Goal: Task Accomplishment & Management: Manage account settings

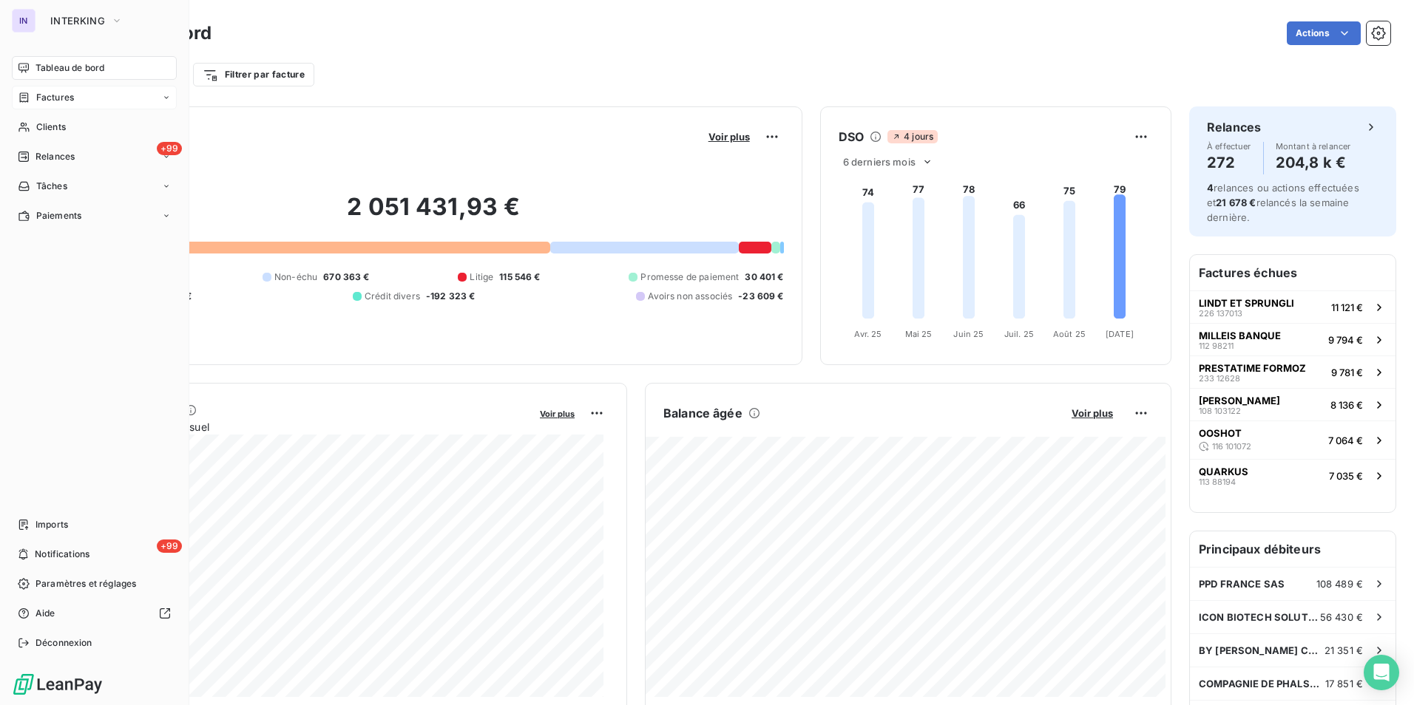
click at [35, 101] on div "Factures" at bounding box center [46, 97] width 56 height 13
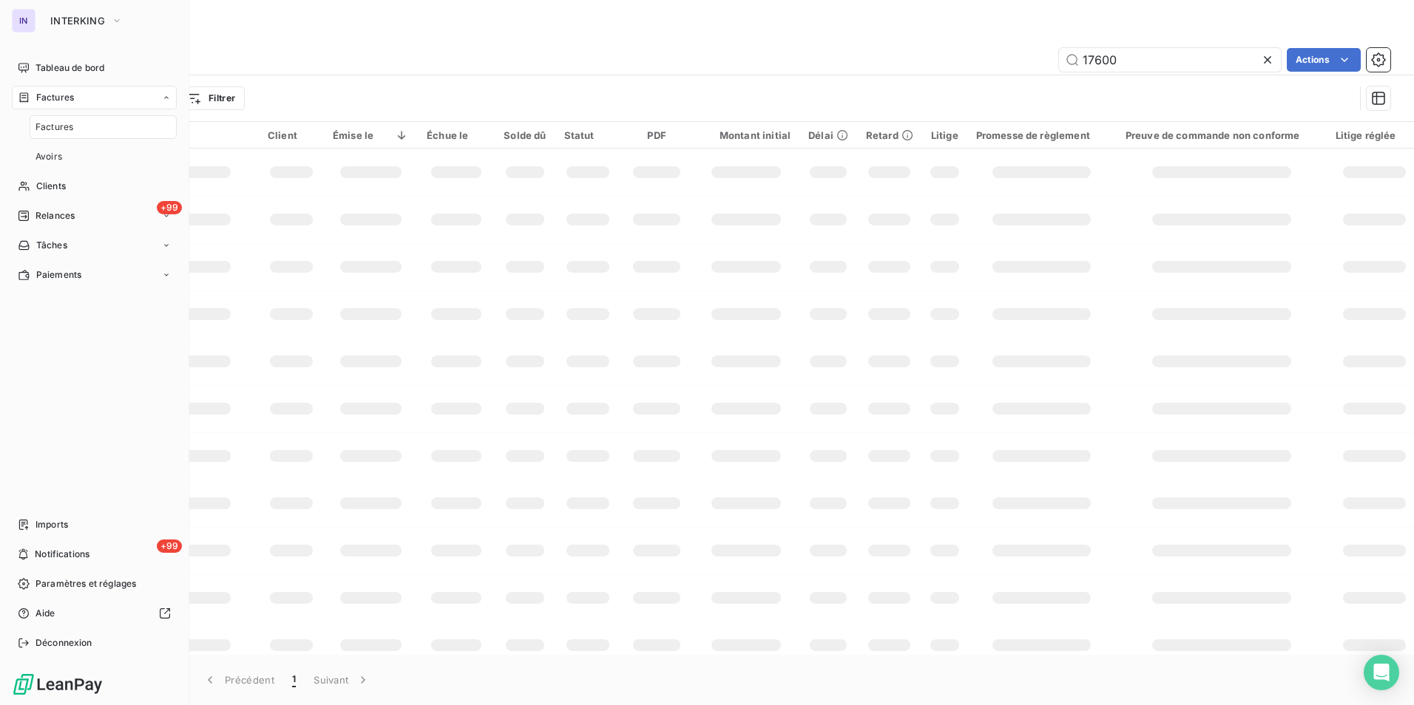
click at [53, 123] on span "Factures" at bounding box center [54, 127] width 38 height 13
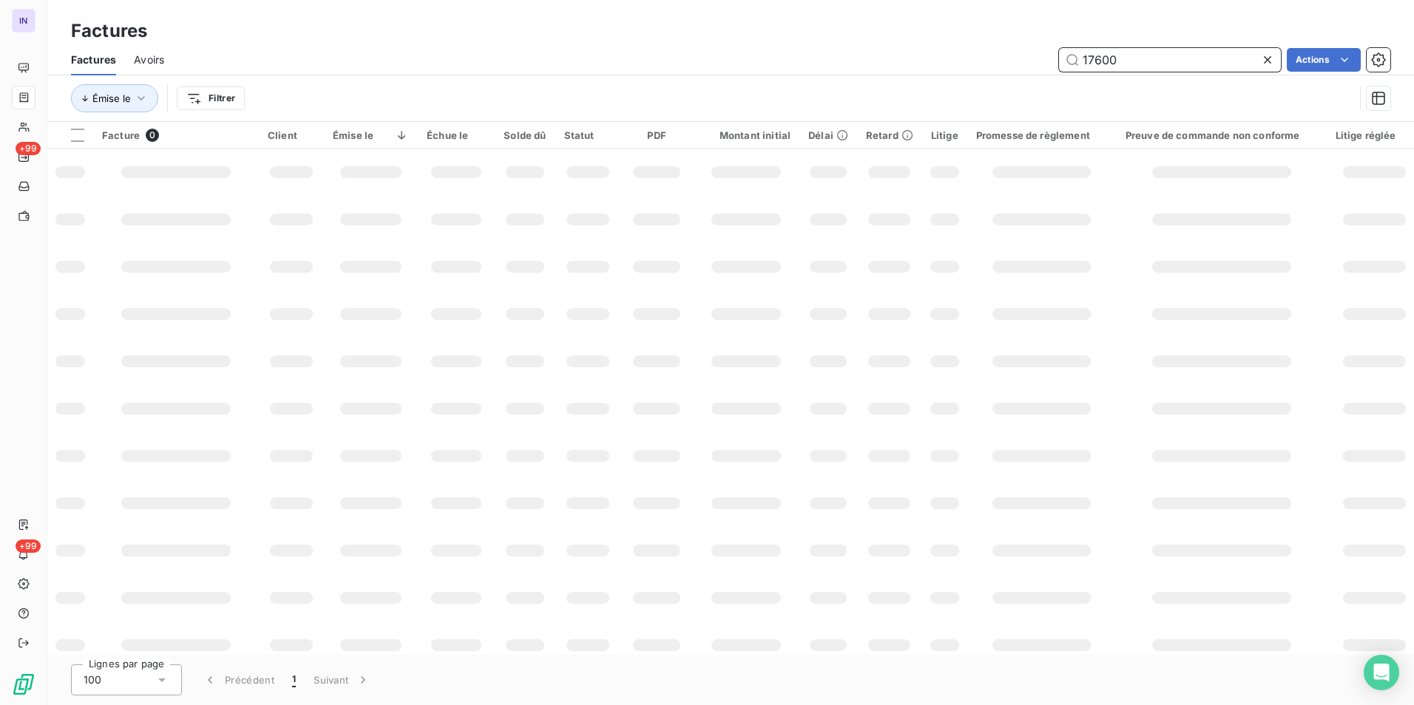
drag, startPoint x: 1151, startPoint y: 63, endPoint x: 1002, endPoint y: 57, distance: 148.8
click at [1004, 55] on div "17600 Actions" at bounding box center [786, 60] width 1208 height 24
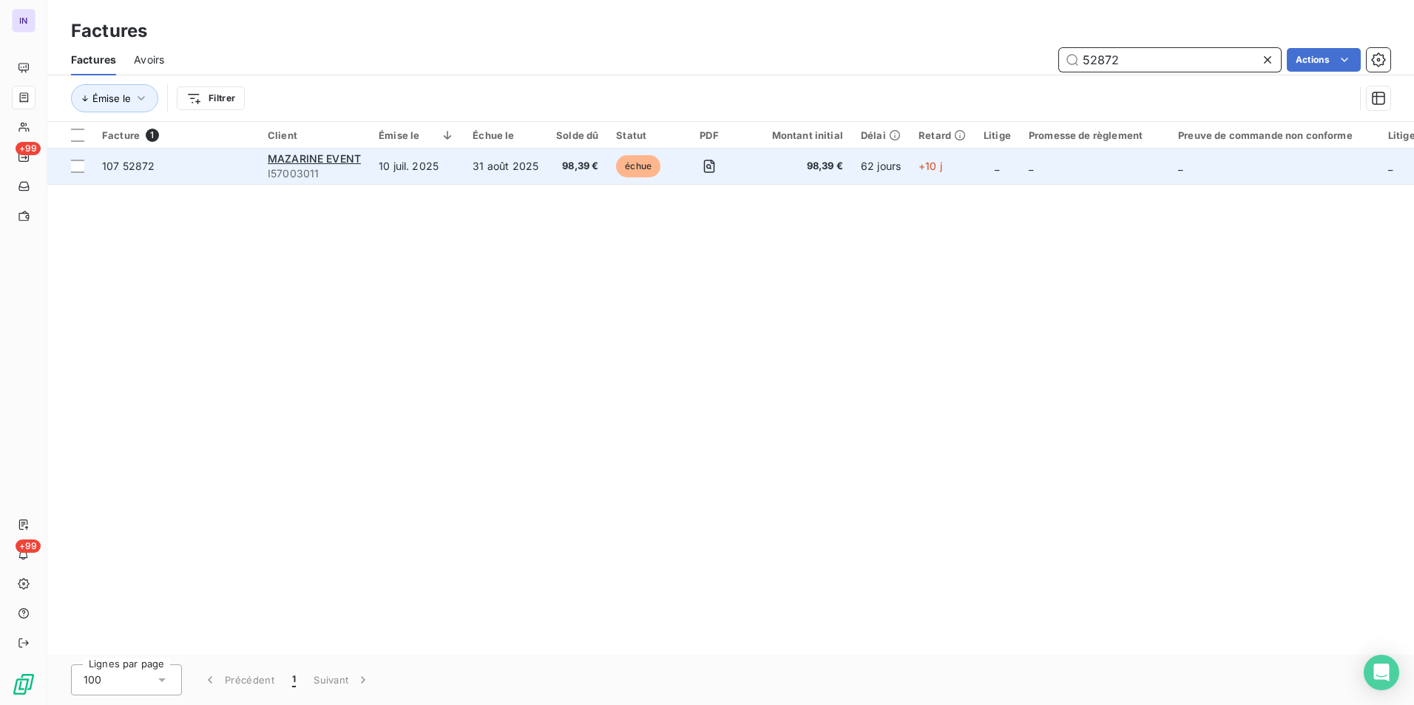
type input "52872"
click at [396, 175] on td "10 juil. 2025" at bounding box center [417, 166] width 94 height 35
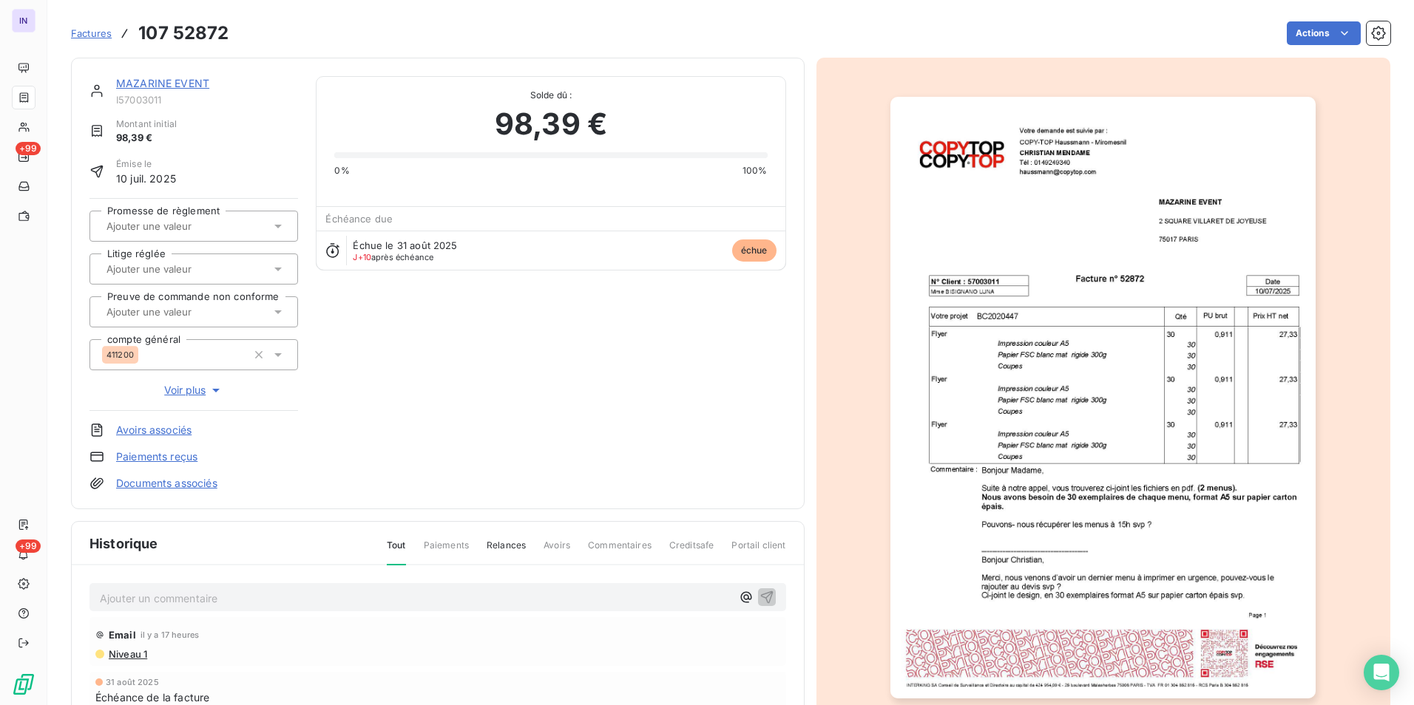
click at [216, 604] on p "Ajouter un commentaire ﻿" at bounding box center [416, 598] width 632 height 18
click at [290, 598] on p "[DATE] ST - Mail reçu de" at bounding box center [416, 597] width 632 height 17
click at [220, 606] on p "[DATE] ST - Mail reçu [PERSON_NAME][GEOGRAPHIC_DATA] <[PERSON_NAME][EMAIL_ADDRE…" at bounding box center [416, 597] width 632 height 17
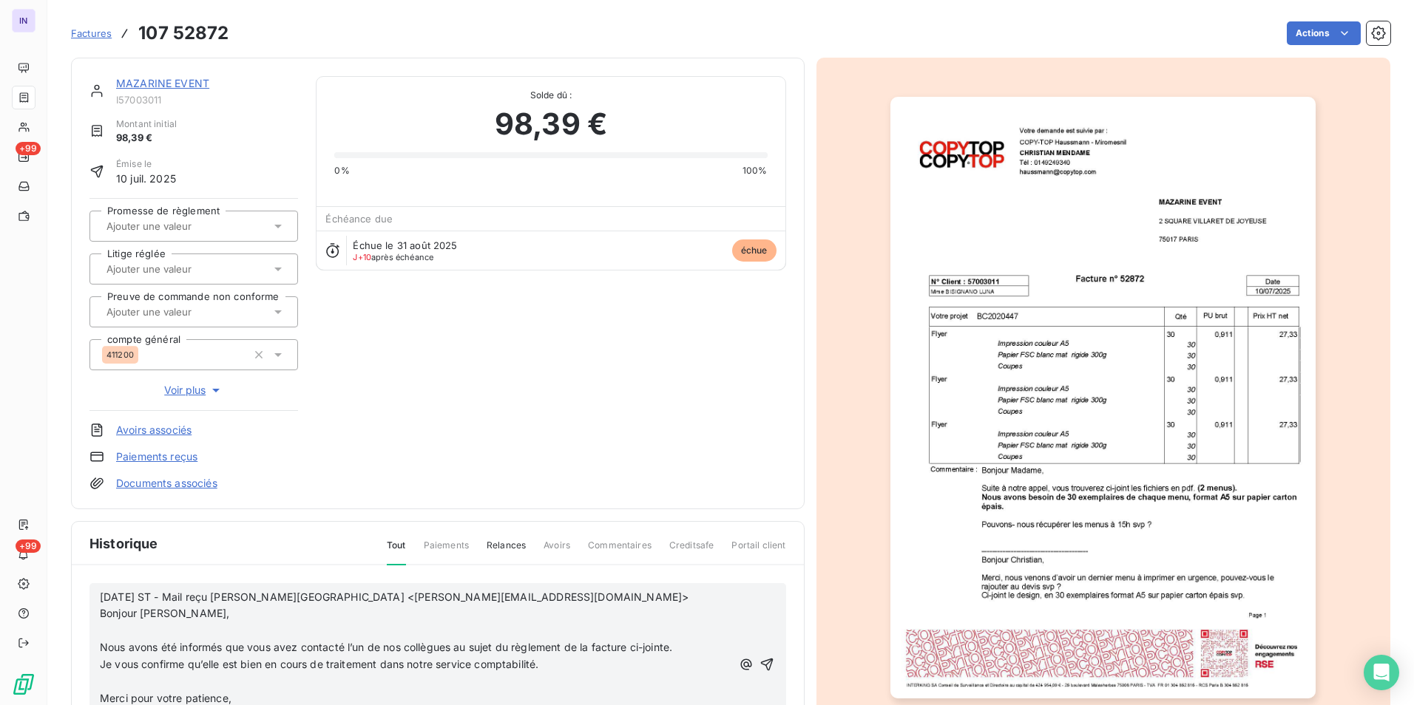
click at [122, 629] on p "﻿" at bounding box center [416, 631] width 632 height 17
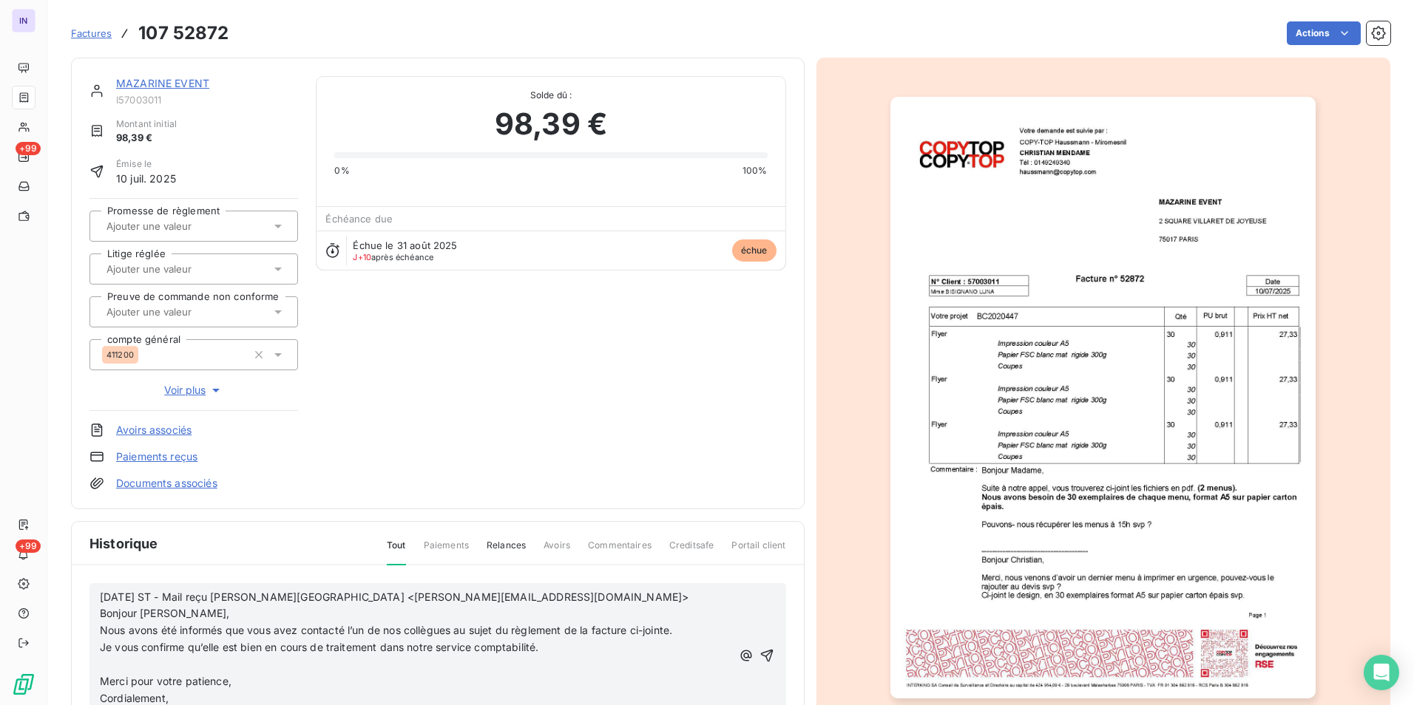
click at [112, 660] on p "﻿" at bounding box center [416, 665] width 632 height 17
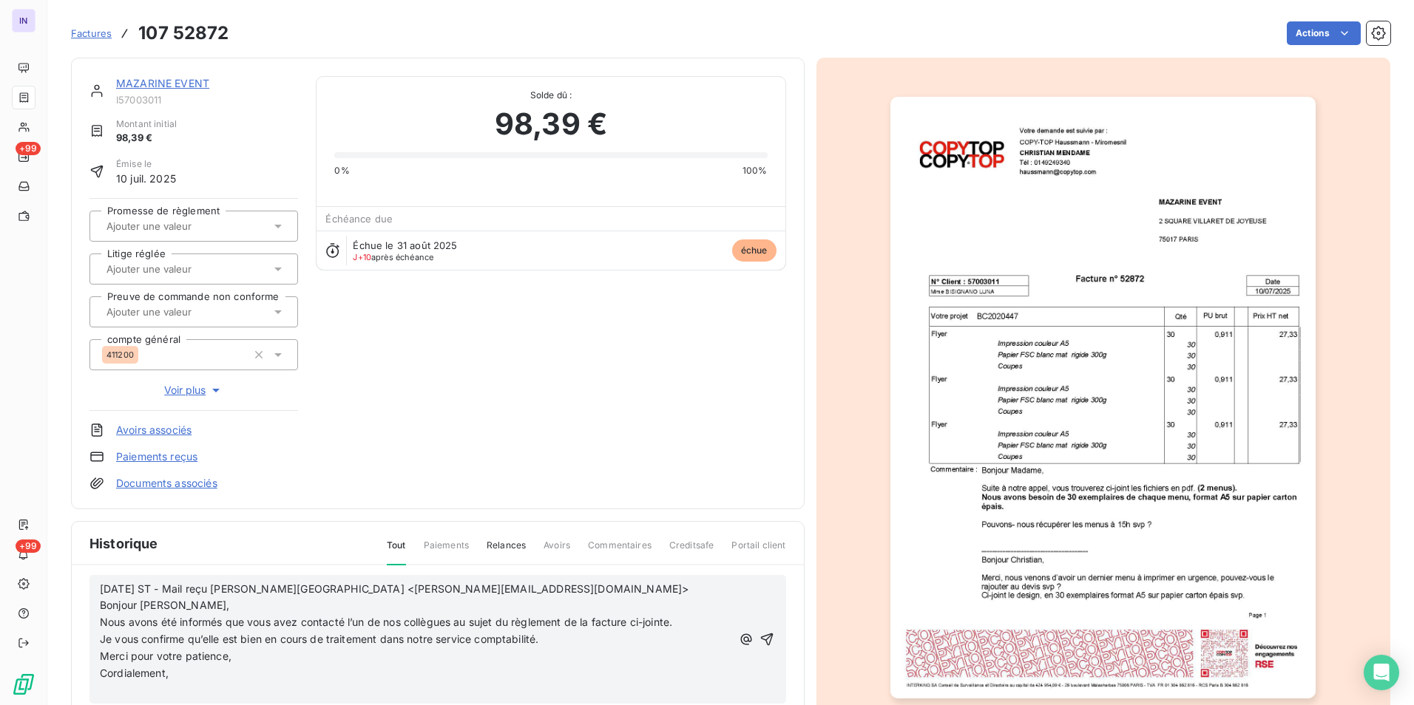
click at [118, 692] on p "﻿" at bounding box center [416, 691] width 632 height 17
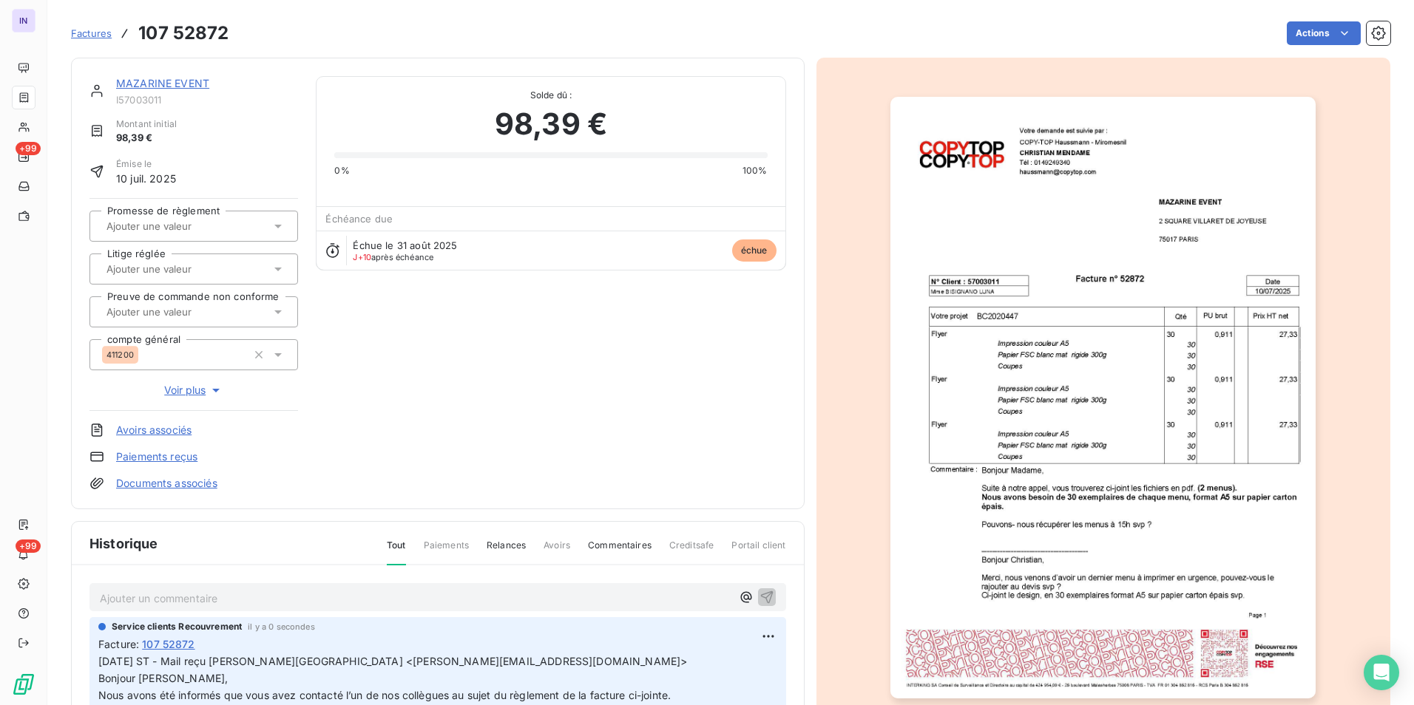
click at [145, 85] on link "MAZARINE EVENT" at bounding box center [162, 83] width 93 height 13
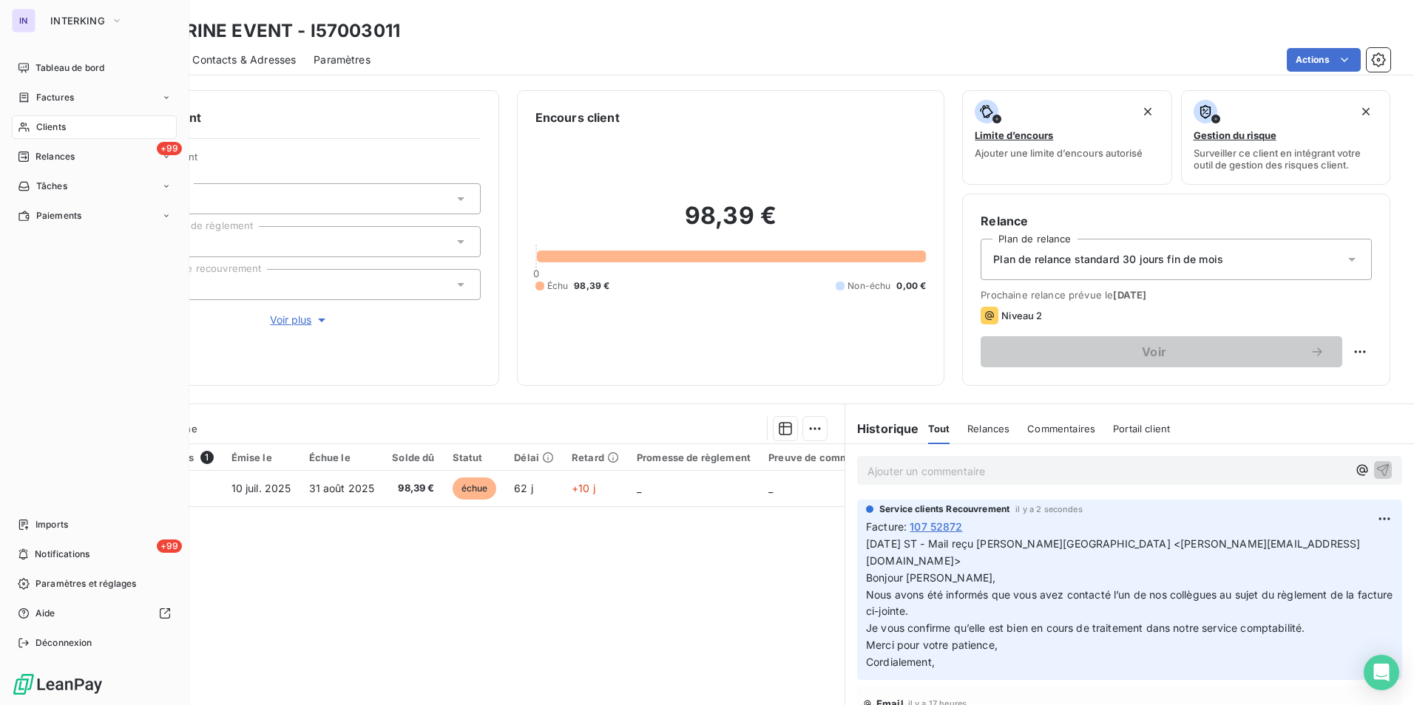
drag, startPoint x: 61, startPoint y: 126, endPoint x: 92, endPoint y: 128, distance: 31.1
click at [61, 126] on span "Clients" at bounding box center [51, 127] width 30 height 13
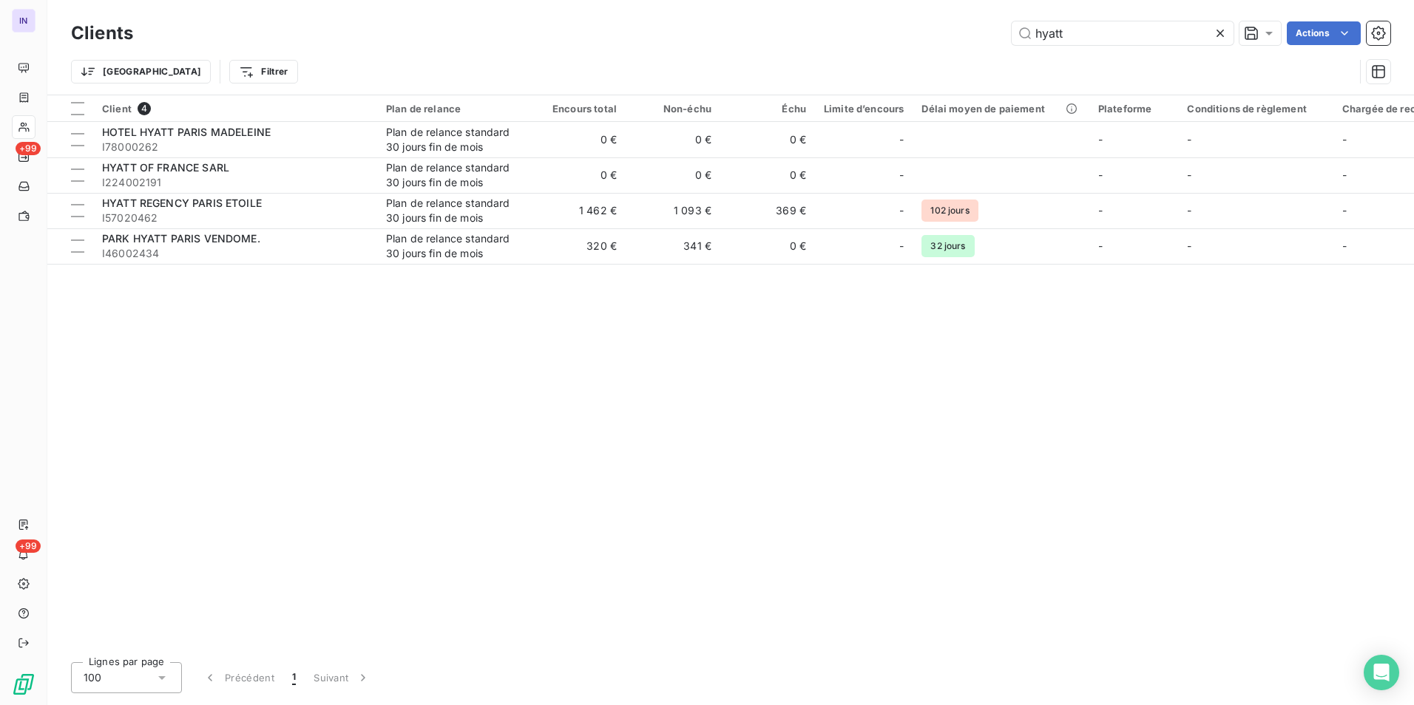
drag, startPoint x: 1094, startPoint y: 29, endPoint x: 967, endPoint y: 18, distance: 128.4
click at [967, 18] on div "Clients hyatt Actions" at bounding box center [730, 33] width 1319 height 31
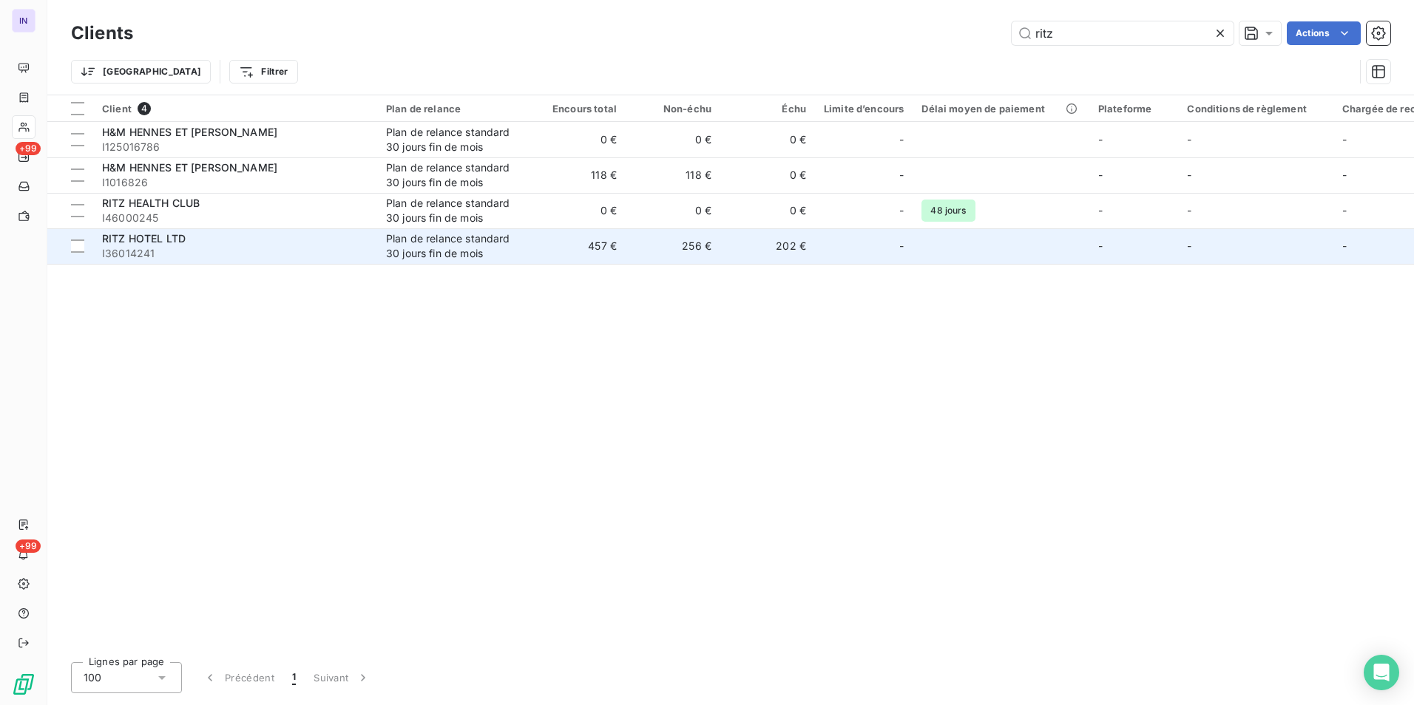
type input "ritz"
click at [242, 244] on div "RITZ HOTEL LTD" at bounding box center [235, 238] width 266 height 15
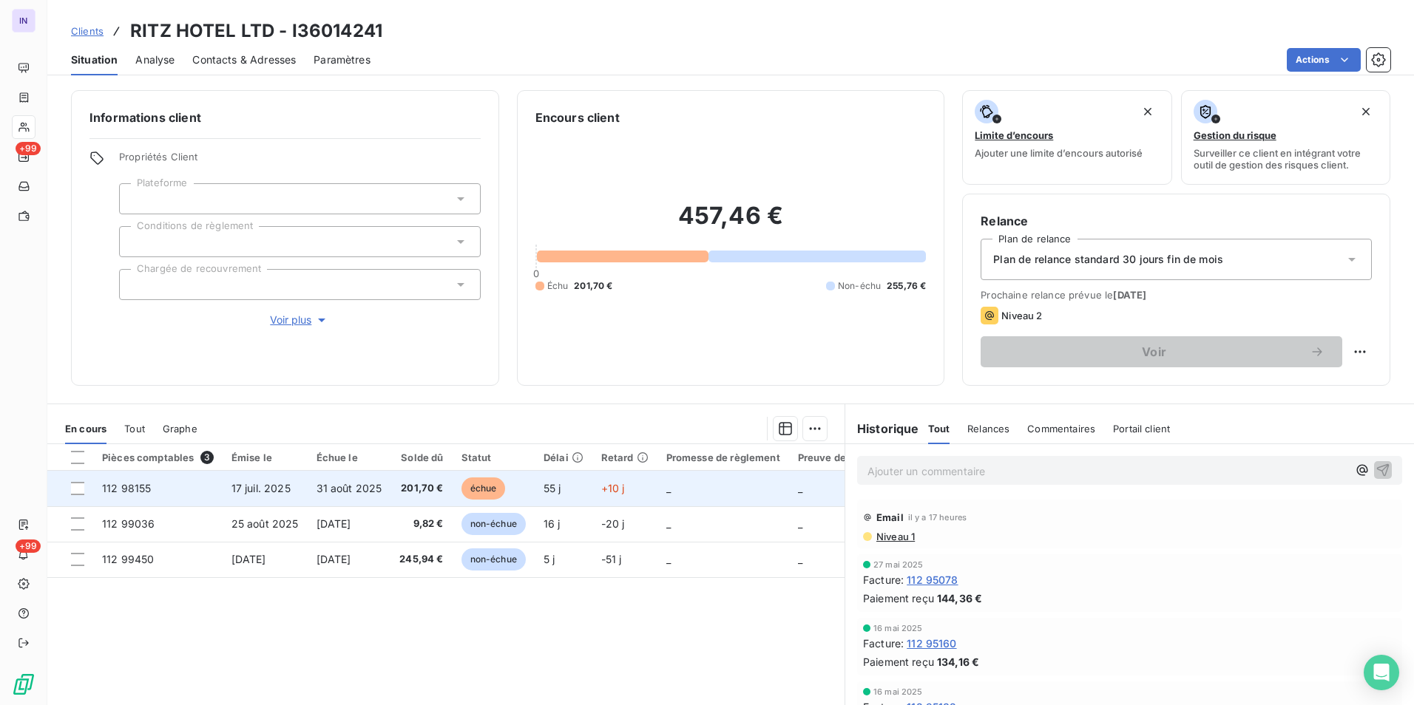
click at [275, 487] on span "17 juil. 2025" at bounding box center [260, 488] width 59 height 13
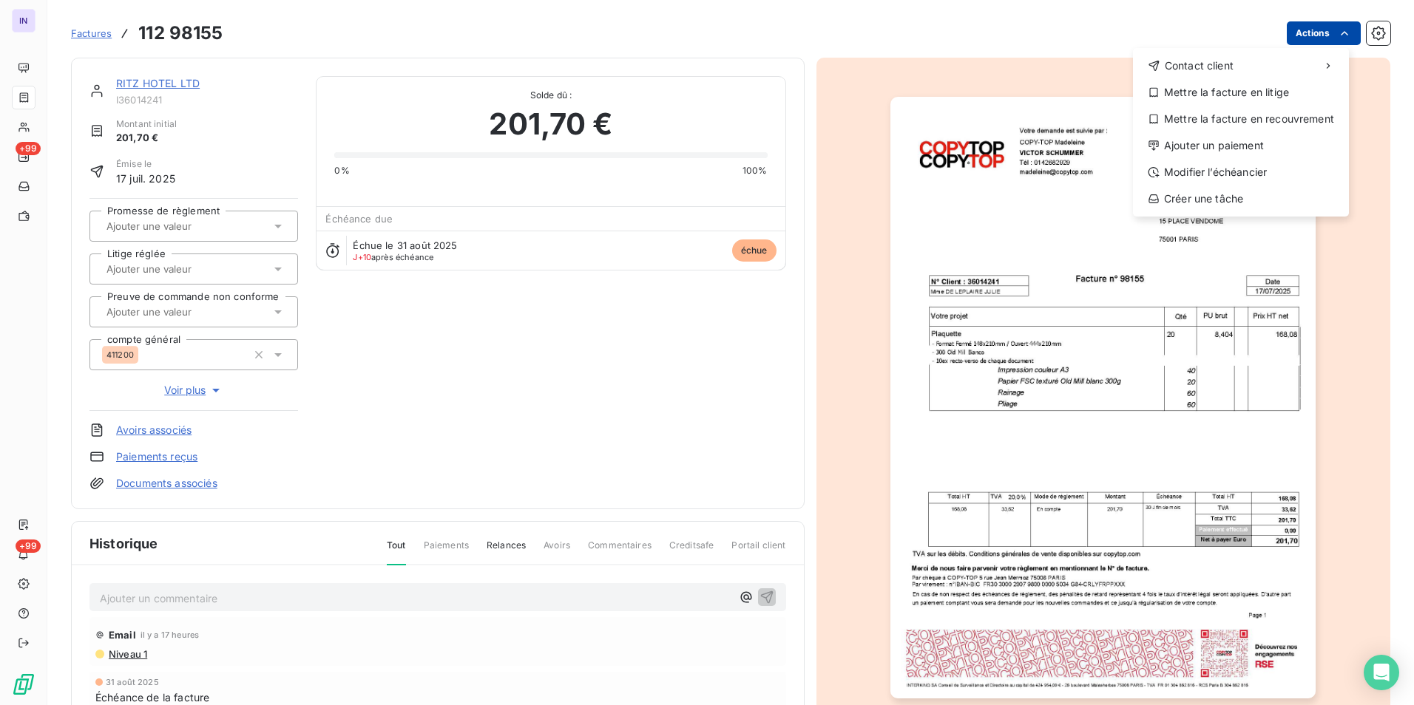
click at [1322, 36] on html "IN +99 +99 Factures [PHONE_NUMBER] Actions Contact client Mettre la facture en …" at bounding box center [707, 352] width 1414 height 705
click at [1234, 143] on div "Ajouter un paiement" at bounding box center [1241, 146] width 204 height 24
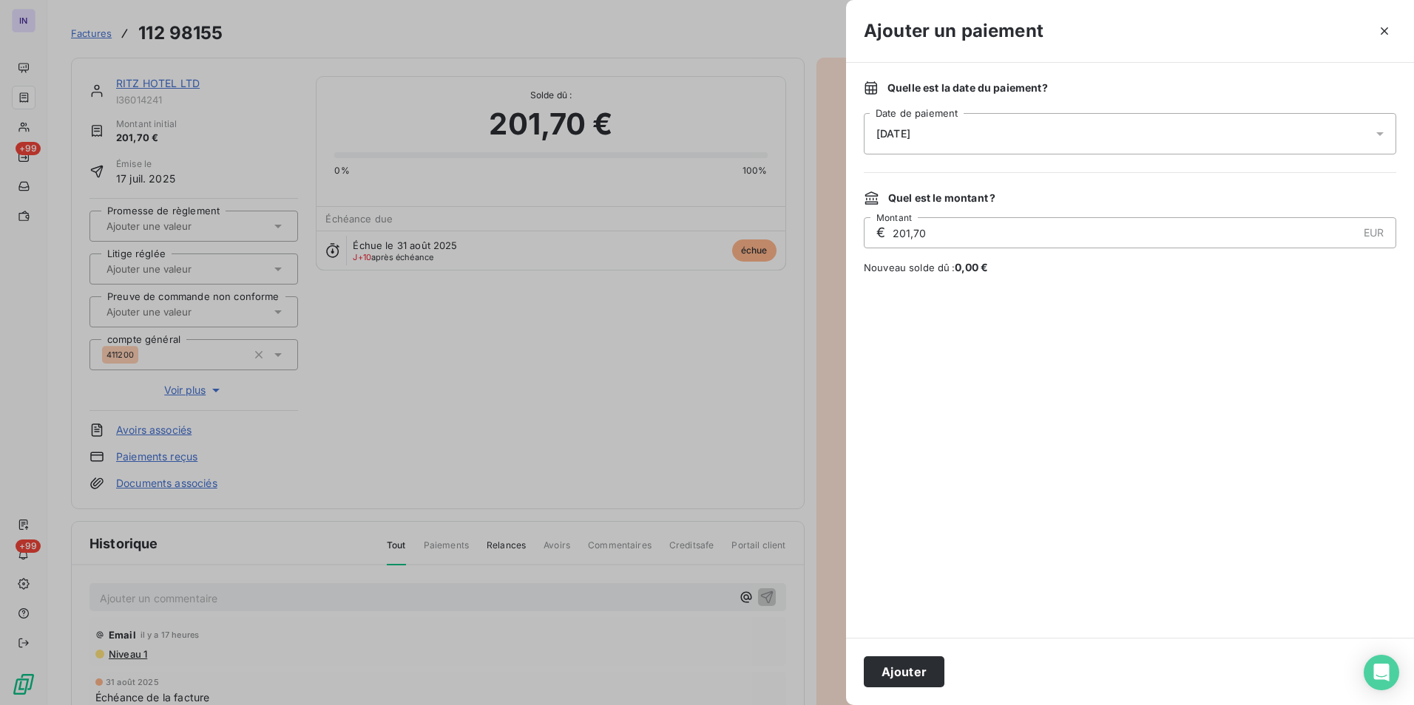
click at [989, 130] on div "[DATE]" at bounding box center [1130, 133] width 532 height 41
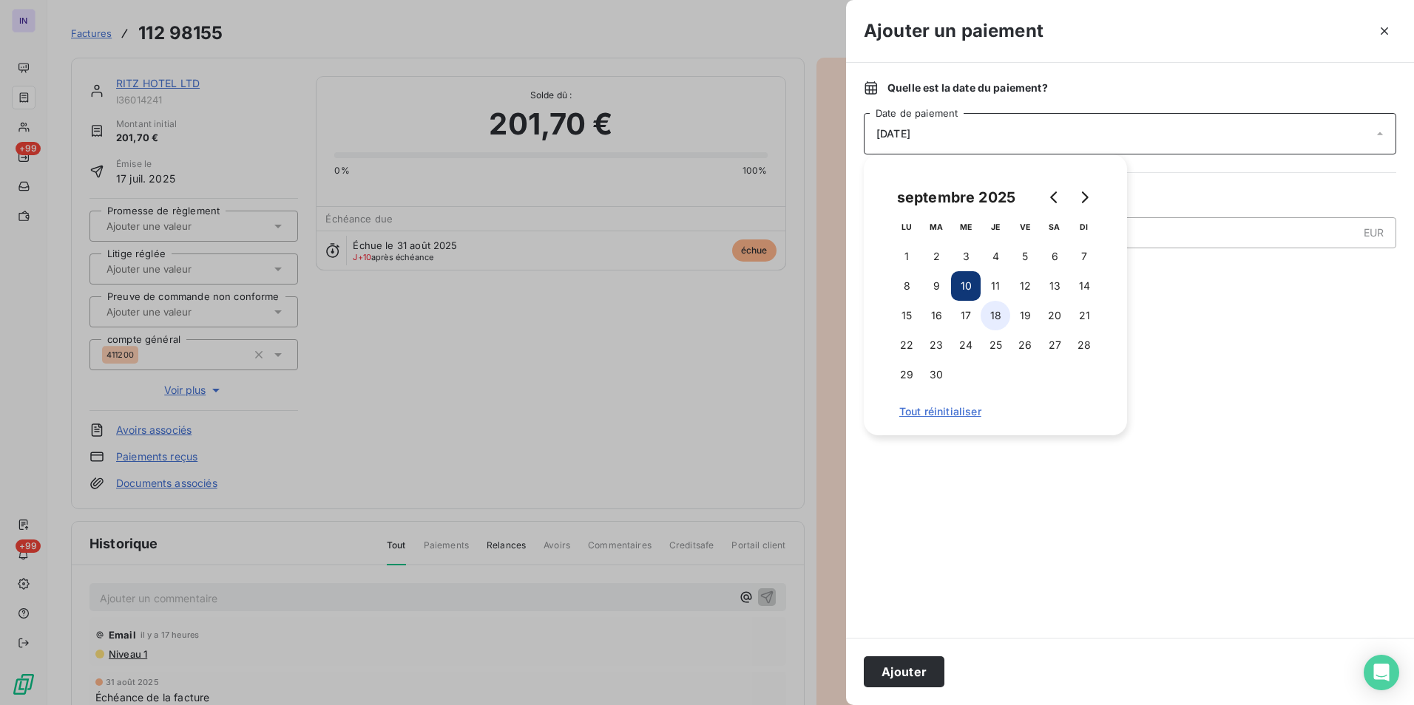
click at [1007, 315] on button "18" at bounding box center [996, 316] width 30 height 30
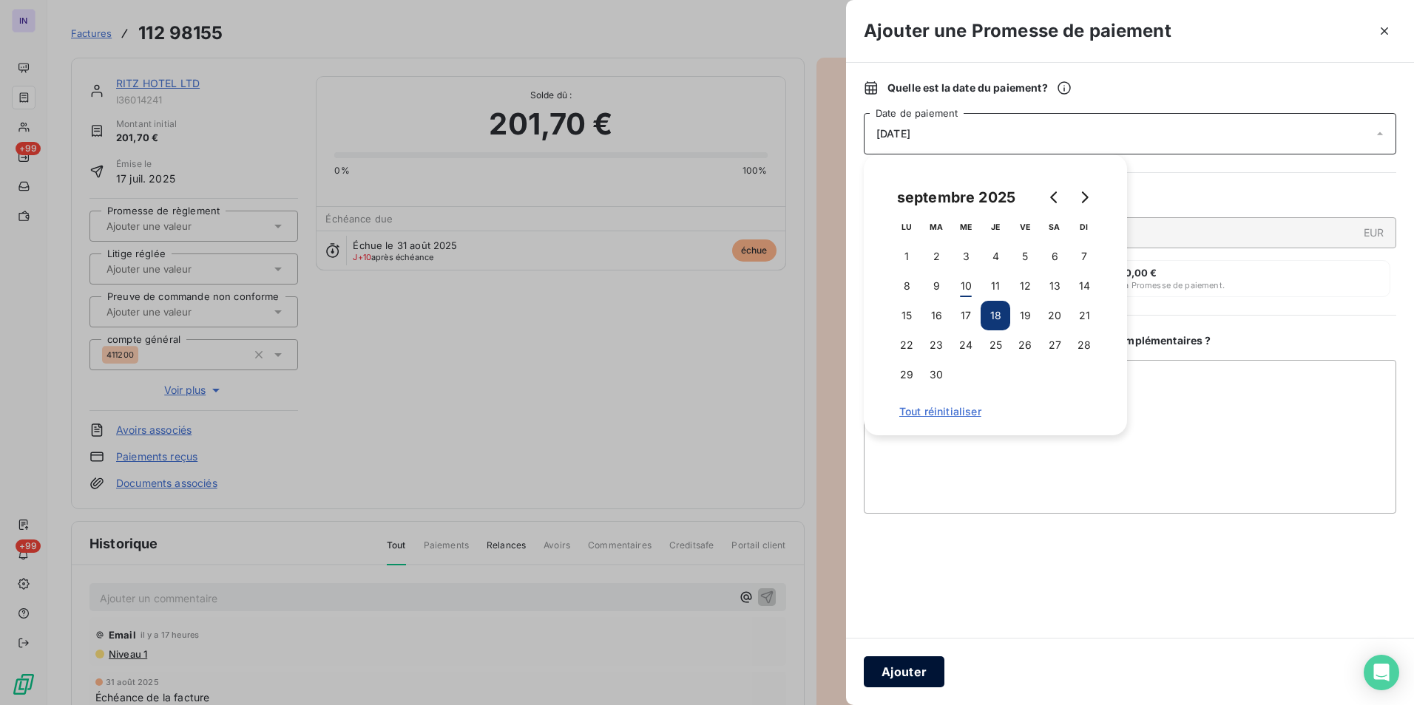
click at [895, 673] on button "Ajouter" at bounding box center [904, 672] width 81 height 31
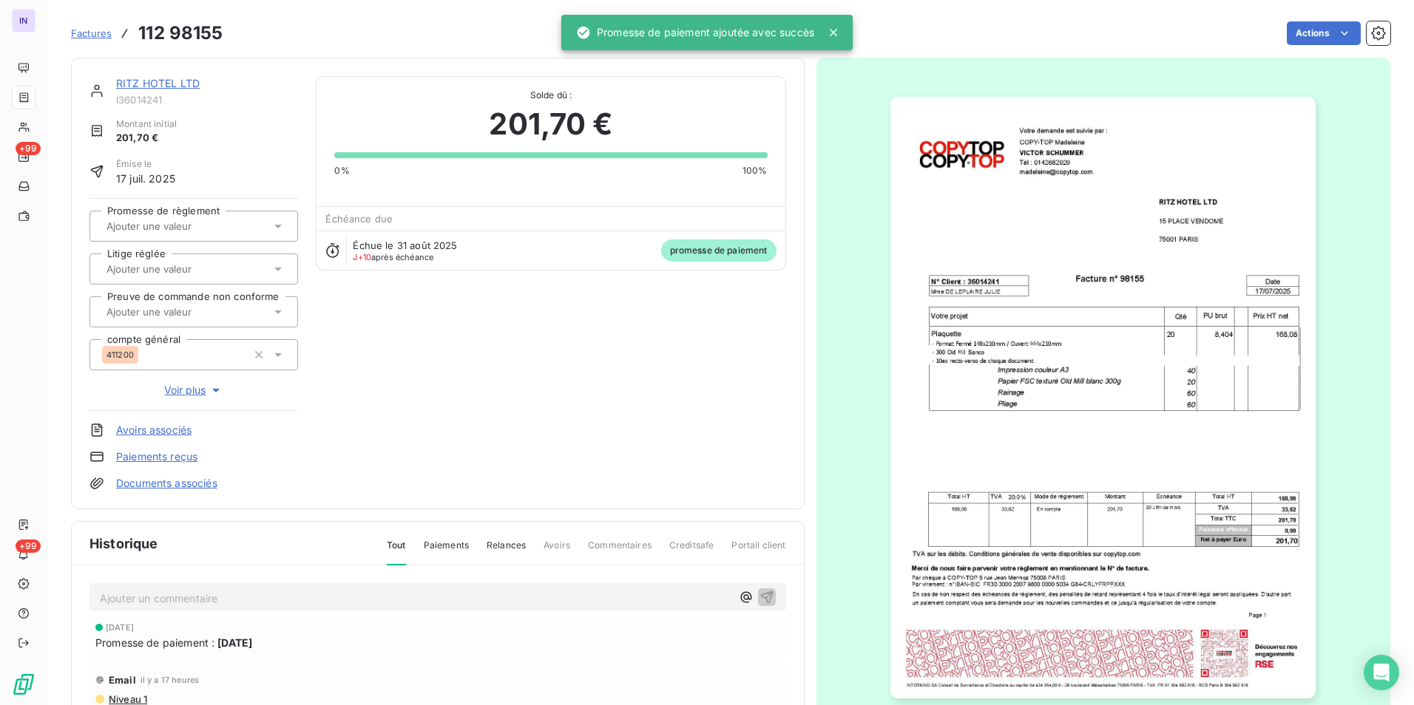
click at [235, 226] on div at bounding box center [186, 226] width 169 height 19
click at [223, 271] on div "Oui" at bounding box center [202, 266] width 167 height 24
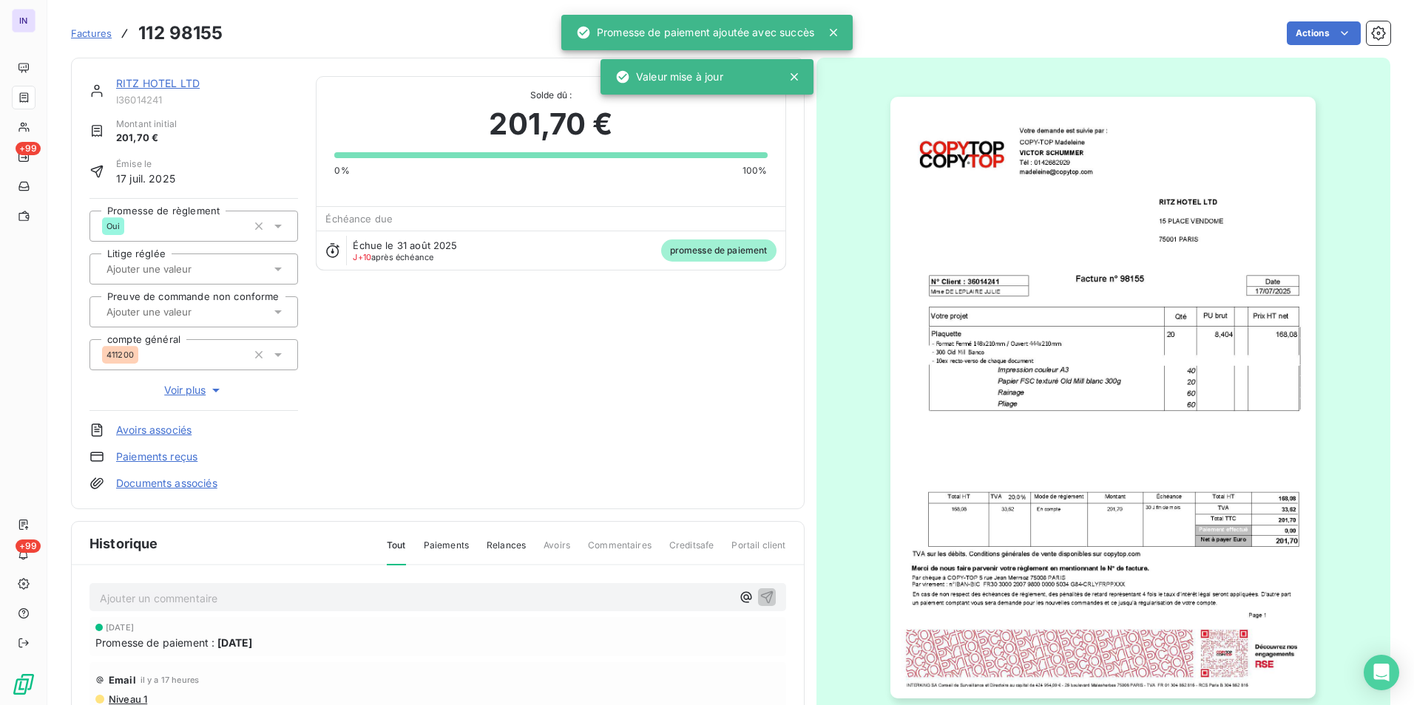
click at [143, 597] on p "Ajouter un commentaire ﻿" at bounding box center [416, 598] width 632 height 18
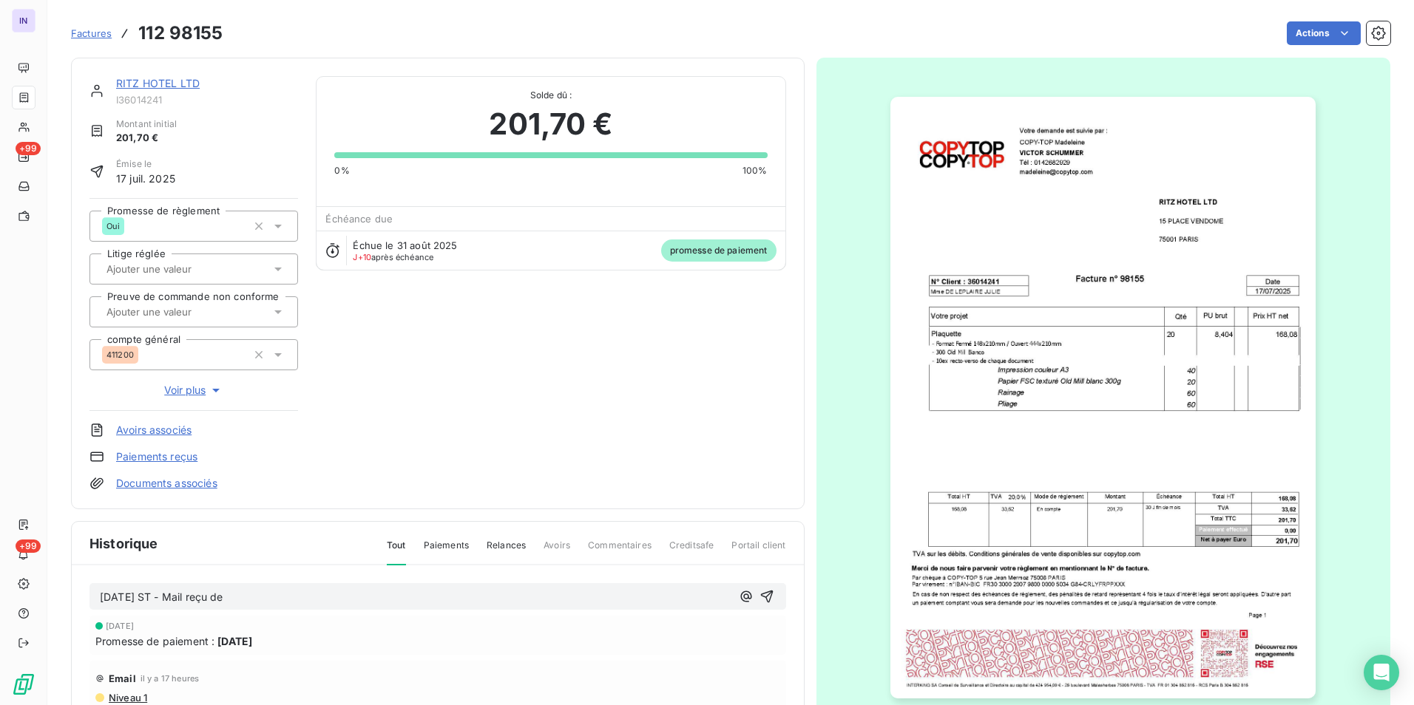
click at [282, 598] on p "[DATE] ST - Mail reçu de" at bounding box center [416, 597] width 632 height 17
click at [169, 606] on p "[DATE] ST - Mail reçu de Comptabilité Fournisseurs <[EMAIL_ADDRESS][DOMAIN_NAME…" at bounding box center [416, 597] width 632 height 17
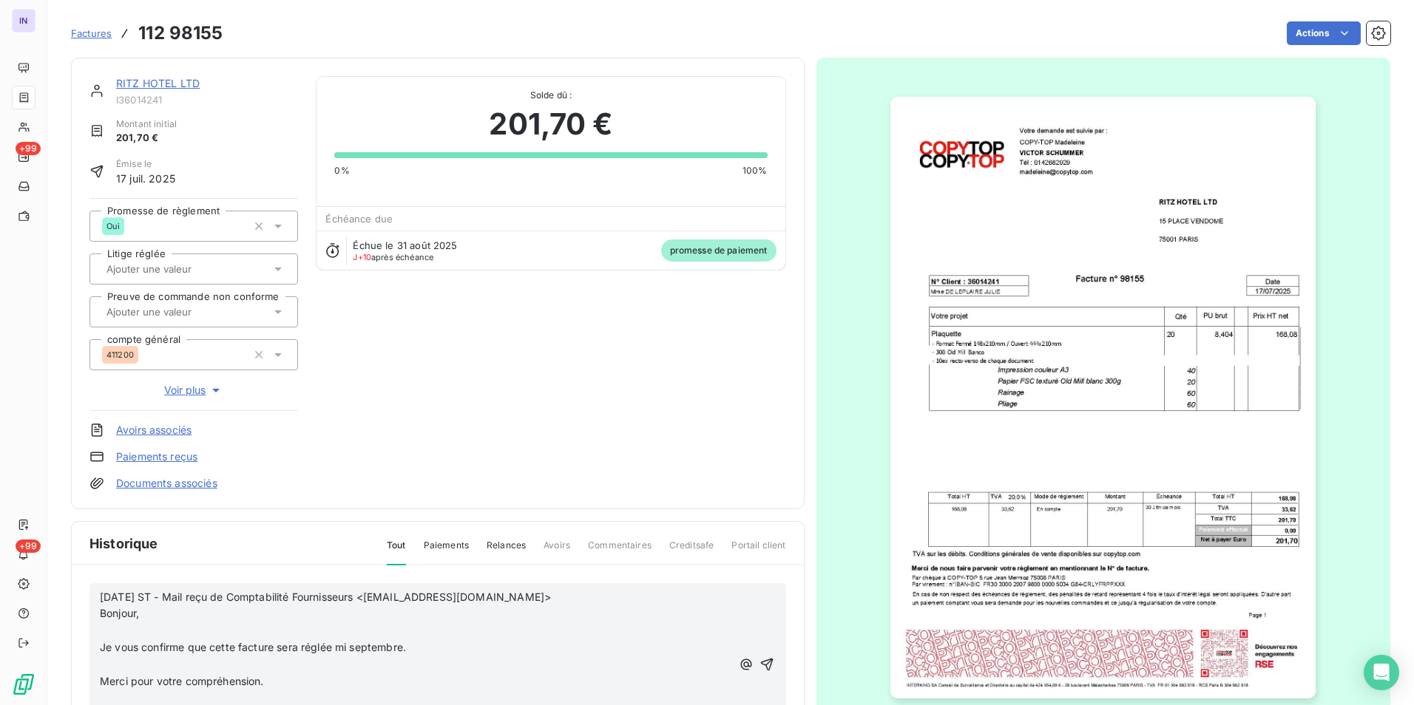
click at [126, 631] on p "﻿" at bounding box center [416, 631] width 632 height 17
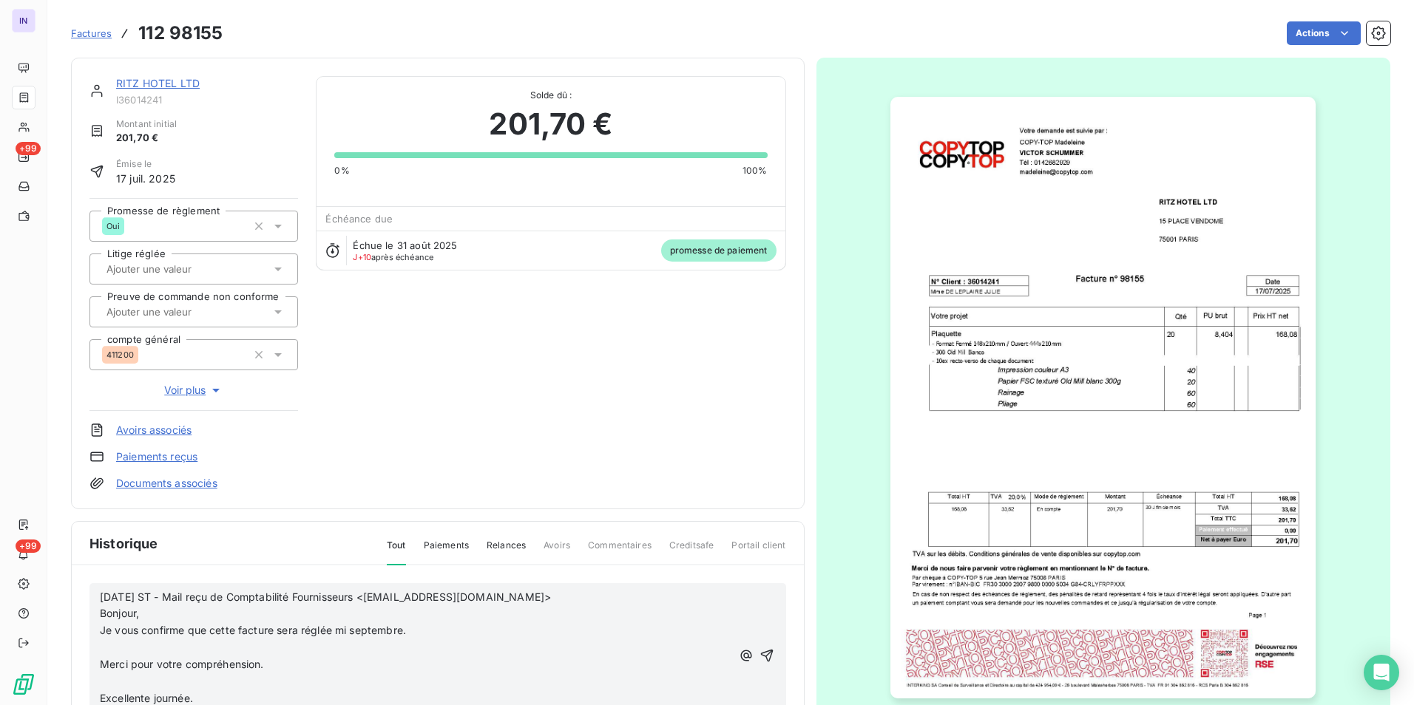
click at [106, 646] on p "﻿" at bounding box center [416, 648] width 632 height 17
click at [112, 661] on p "﻿" at bounding box center [416, 665] width 632 height 17
click at [115, 681] on p "﻿" at bounding box center [416, 682] width 632 height 17
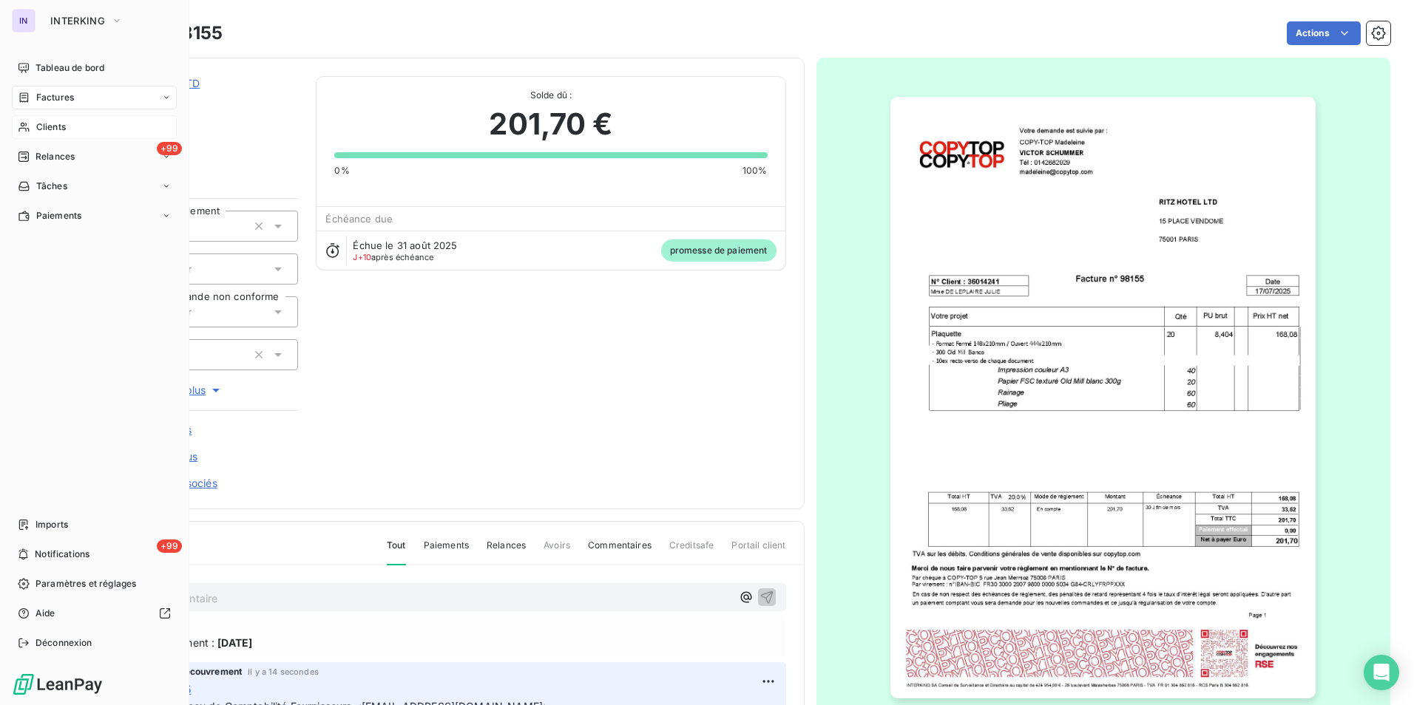
click at [53, 125] on span "Clients" at bounding box center [51, 127] width 30 height 13
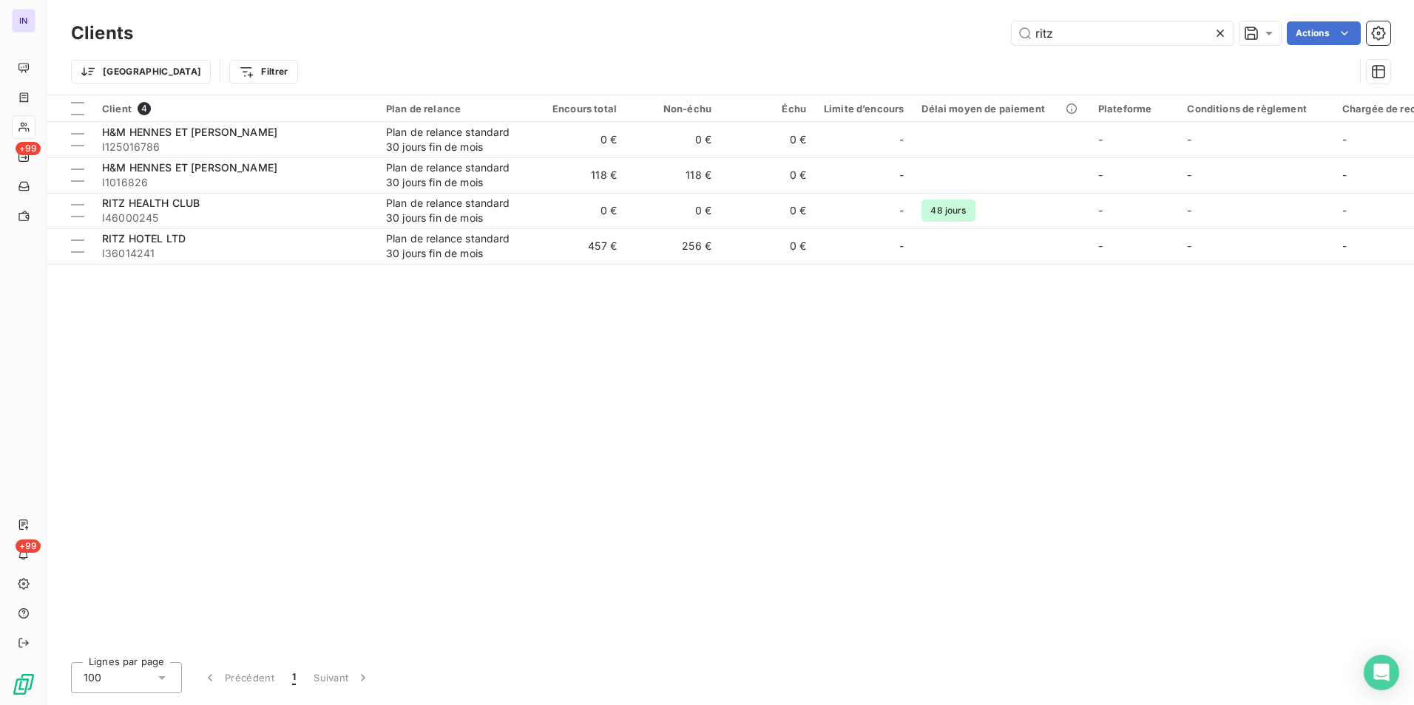
drag, startPoint x: 1063, startPoint y: 36, endPoint x: 957, endPoint y: 29, distance: 106.0
click at [958, 29] on div "ritz Actions" at bounding box center [770, 33] width 1239 height 24
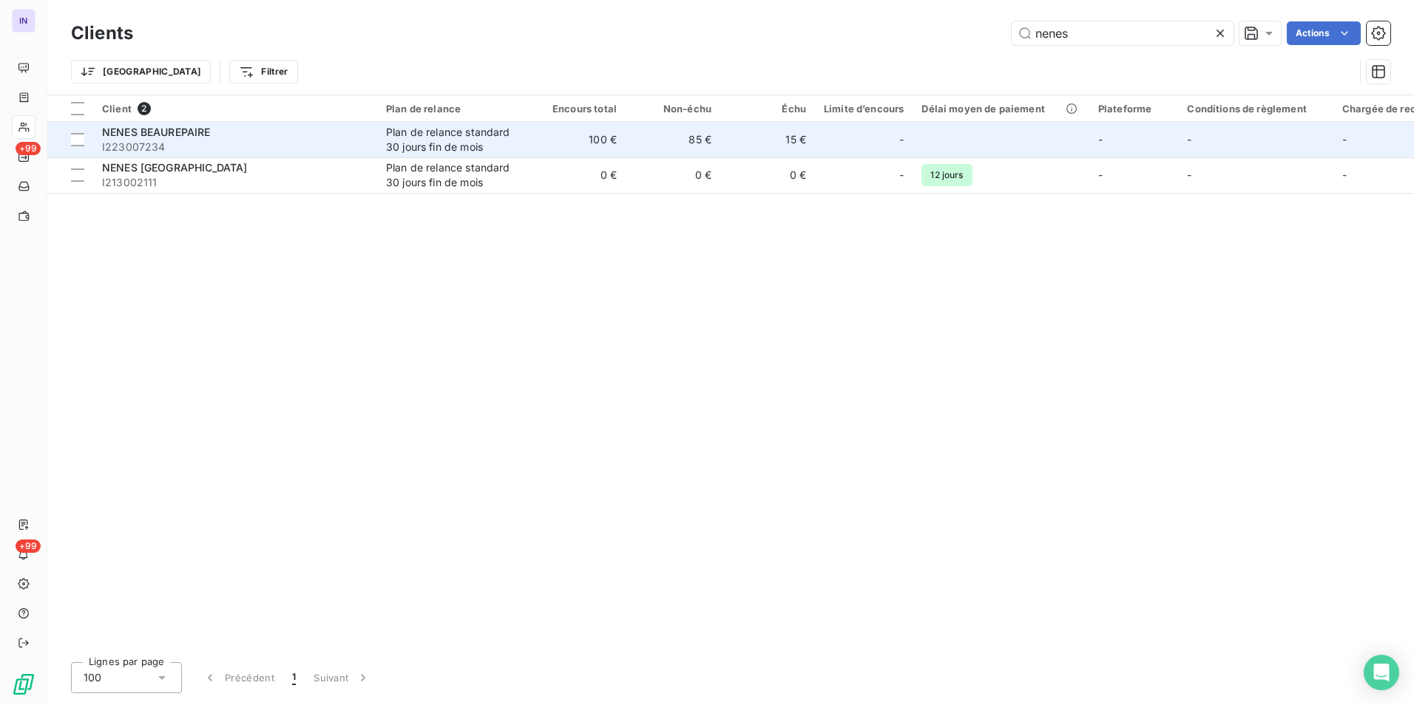
type input "nenes"
click at [388, 135] on div "Plan de relance standard 30 jours fin de mois" at bounding box center [454, 140] width 136 height 30
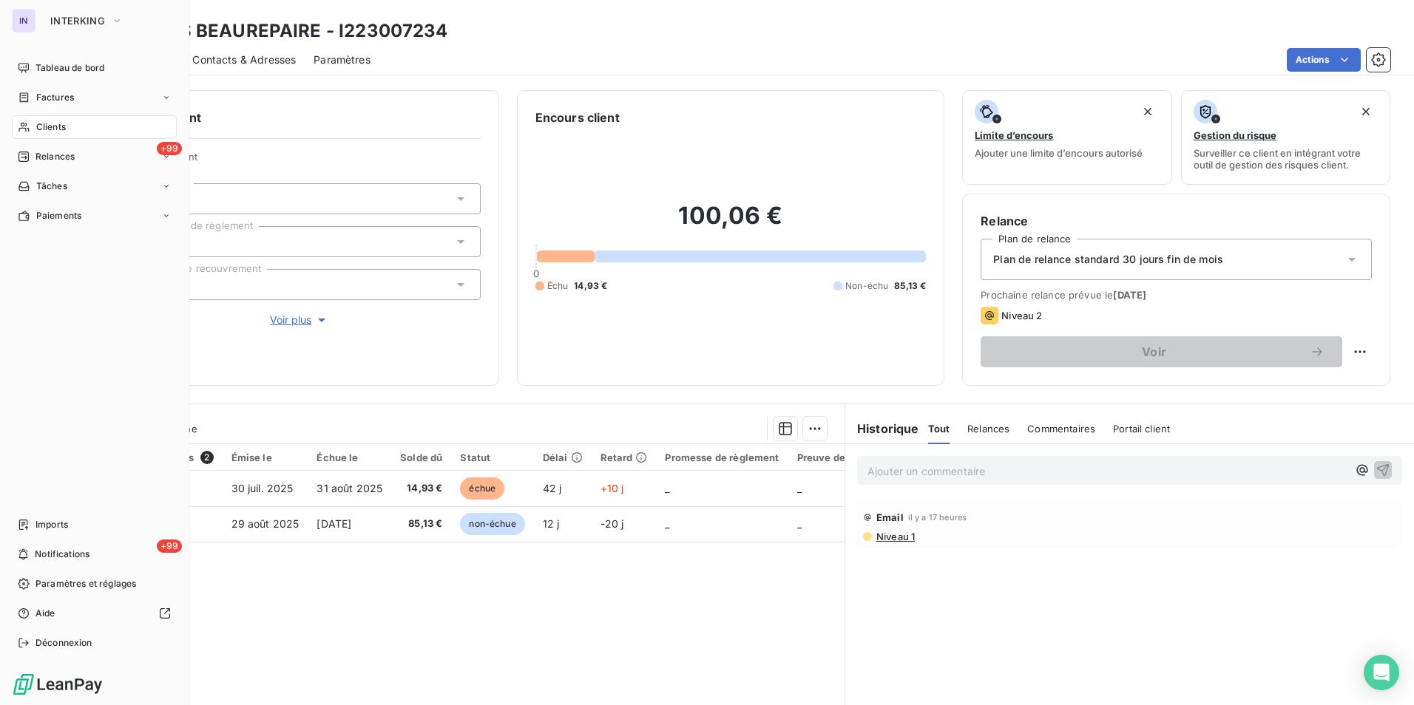
click at [53, 129] on span "Clients" at bounding box center [51, 127] width 30 height 13
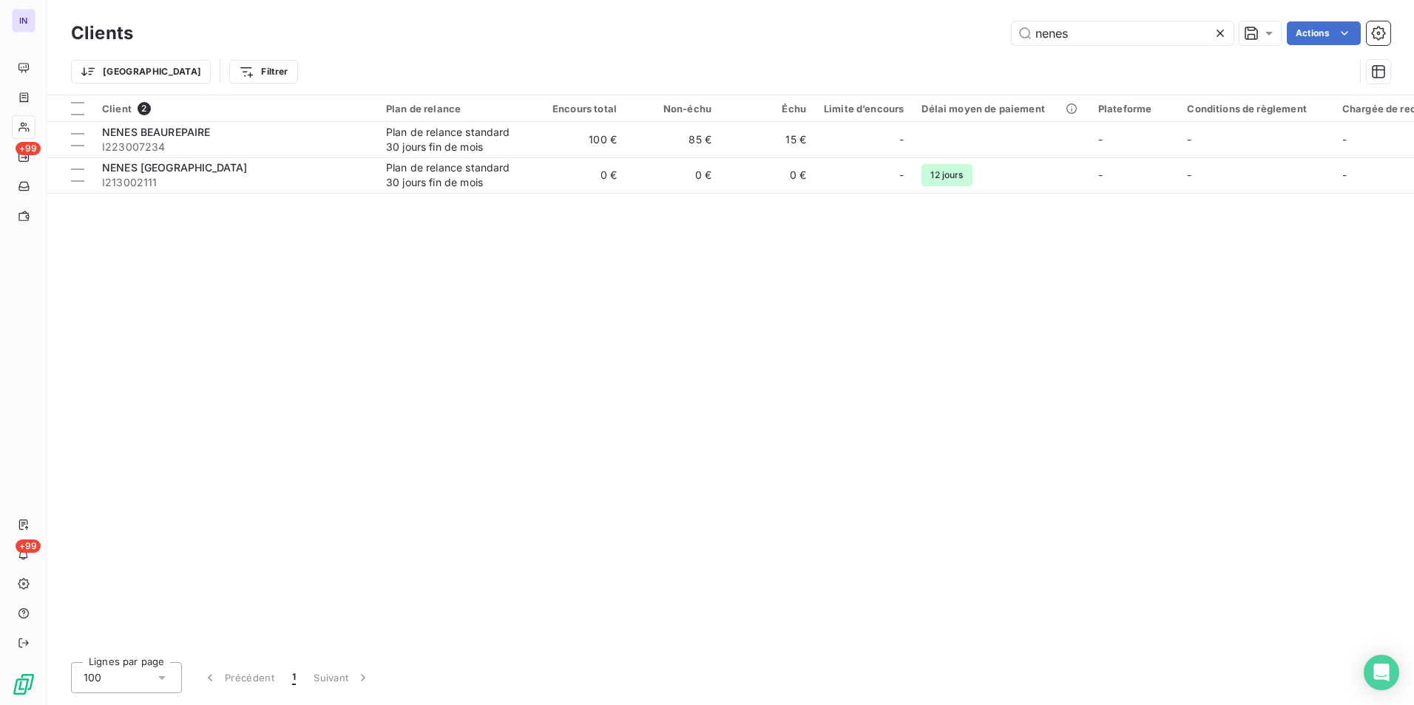
drag, startPoint x: 1092, startPoint y: 41, endPoint x: 979, endPoint y: 28, distance: 113.1
click at [984, 28] on div "nenes Actions" at bounding box center [770, 33] width 1239 height 24
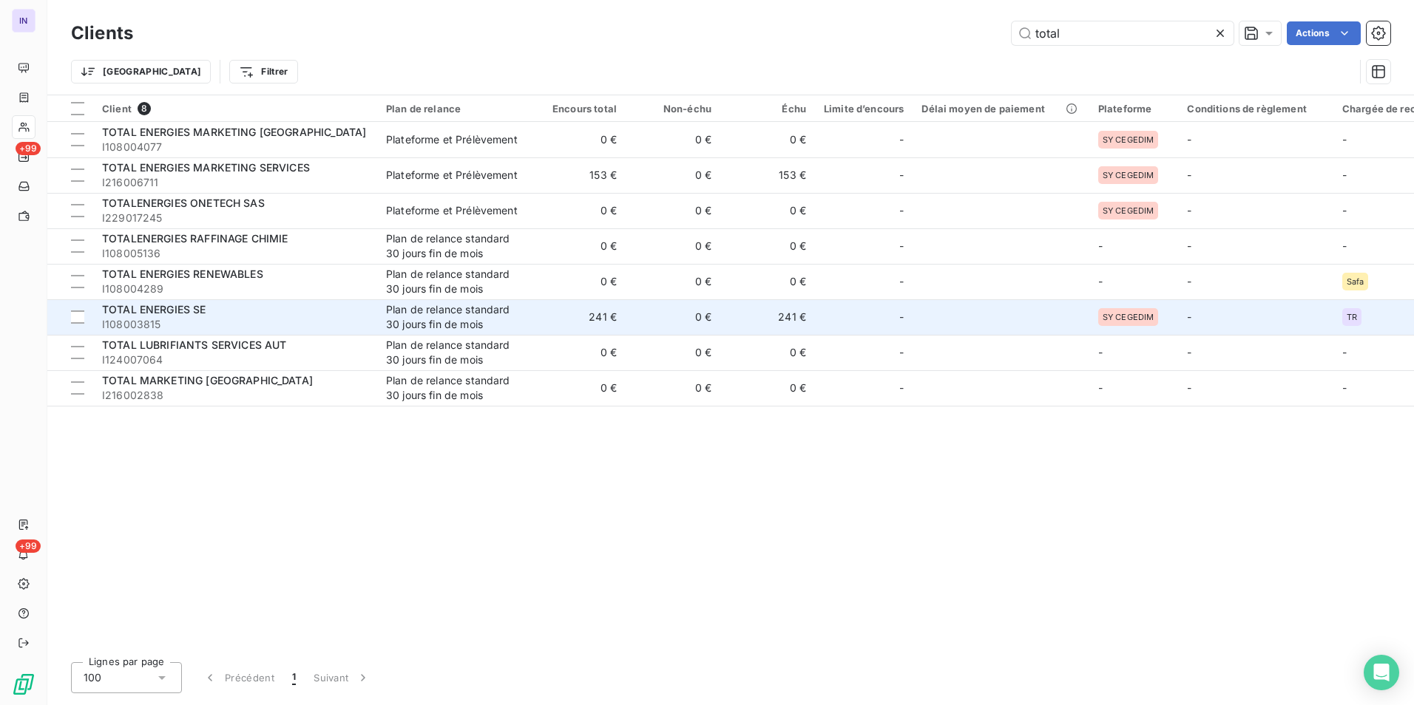
type input "total"
click at [365, 325] on span "I108003815" at bounding box center [235, 324] width 266 height 15
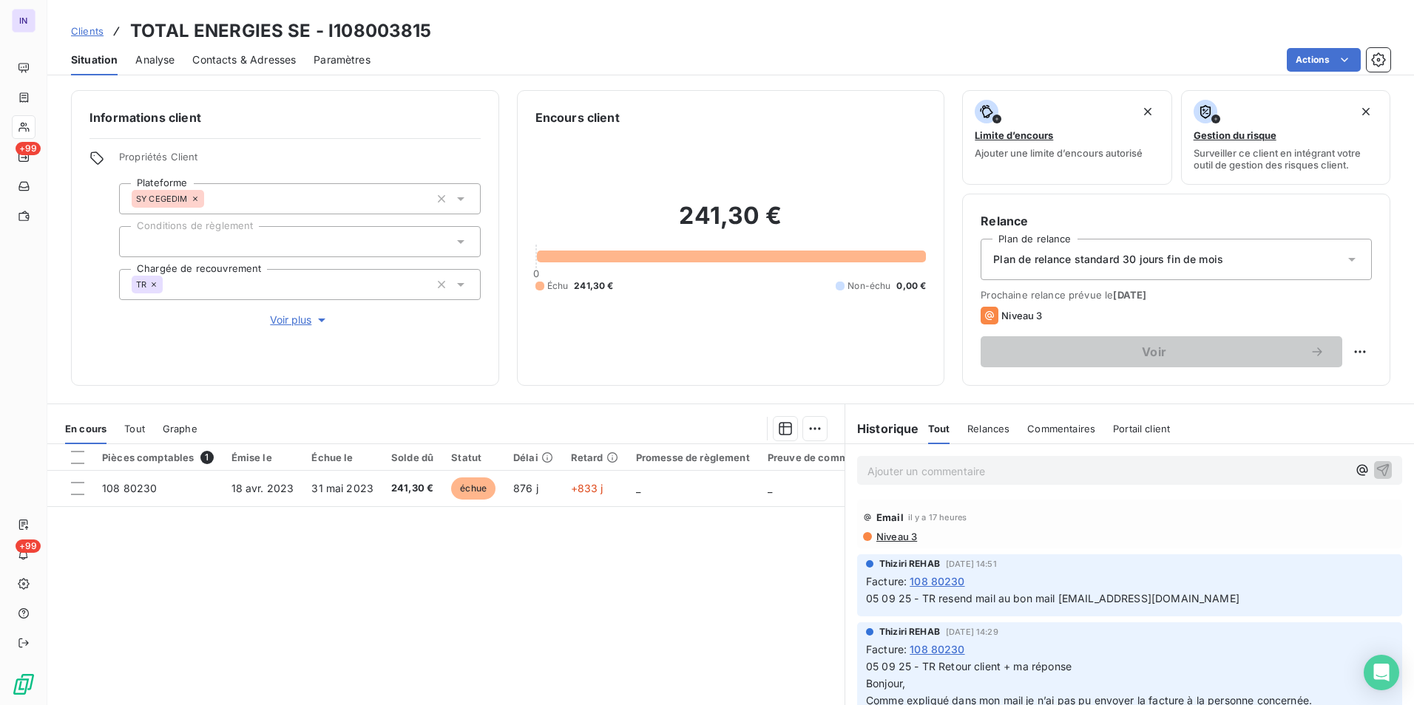
drag, startPoint x: 1072, startPoint y: 257, endPoint x: 1058, endPoint y: 268, distance: 17.9
click at [1072, 257] on span "Plan de relance standard 30 jours fin de mois" at bounding box center [1108, 259] width 230 height 15
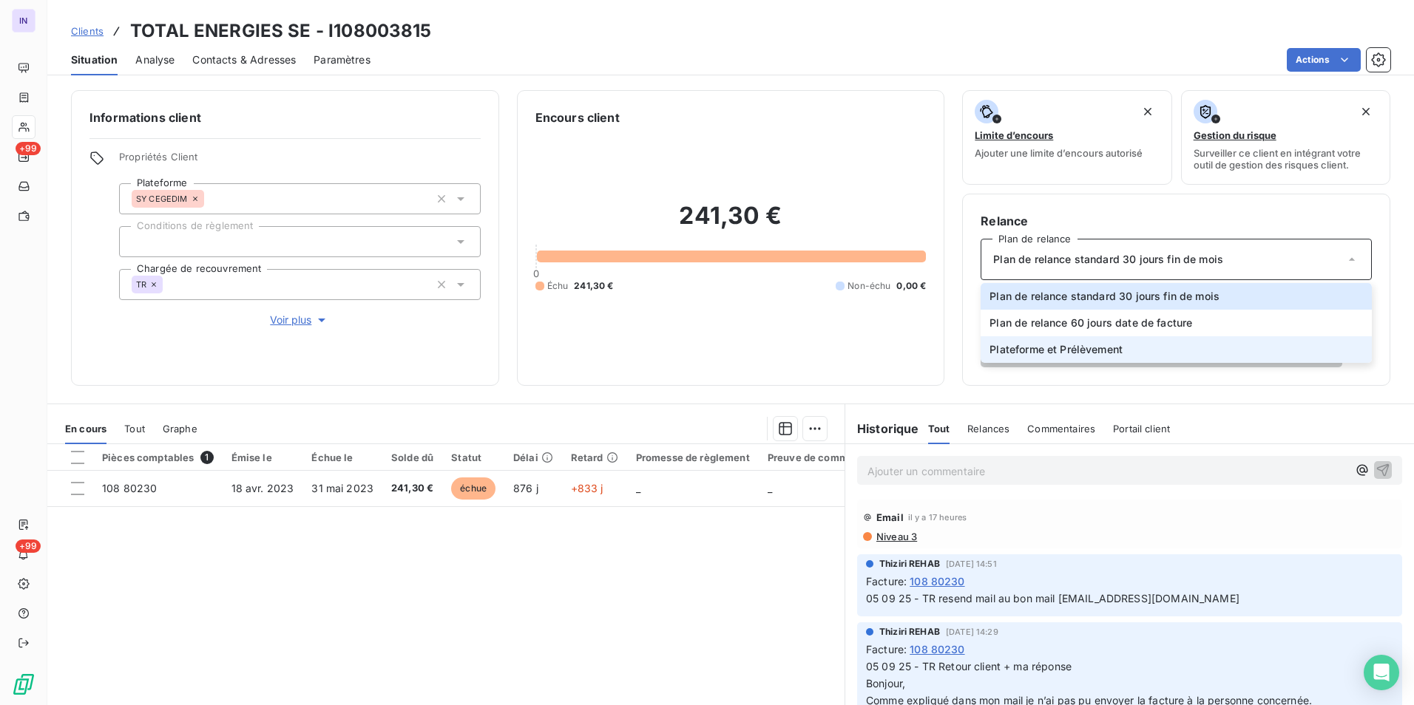
click at [1018, 354] on span "Plateforme et Prélèvement" at bounding box center [1055, 349] width 133 height 15
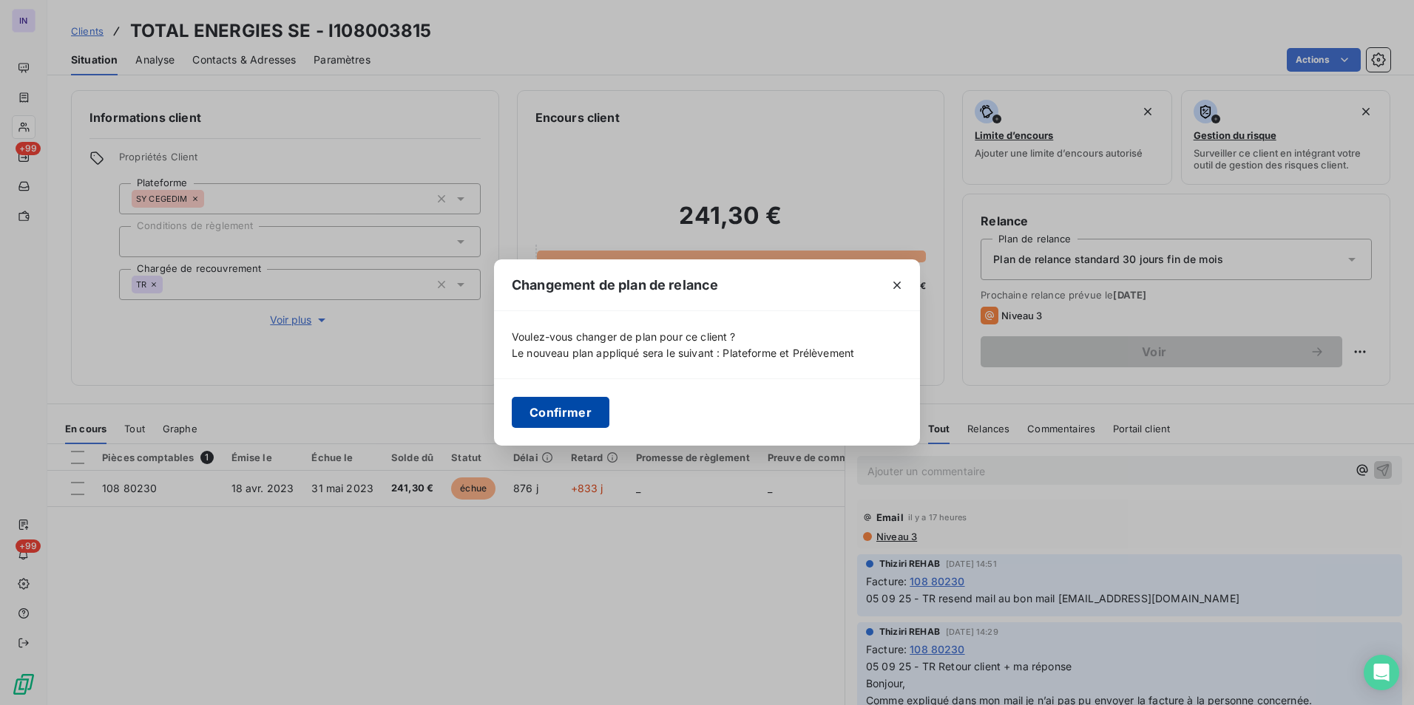
click at [532, 415] on button "Confirmer" at bounding box center [561, 412] width 98 height 31
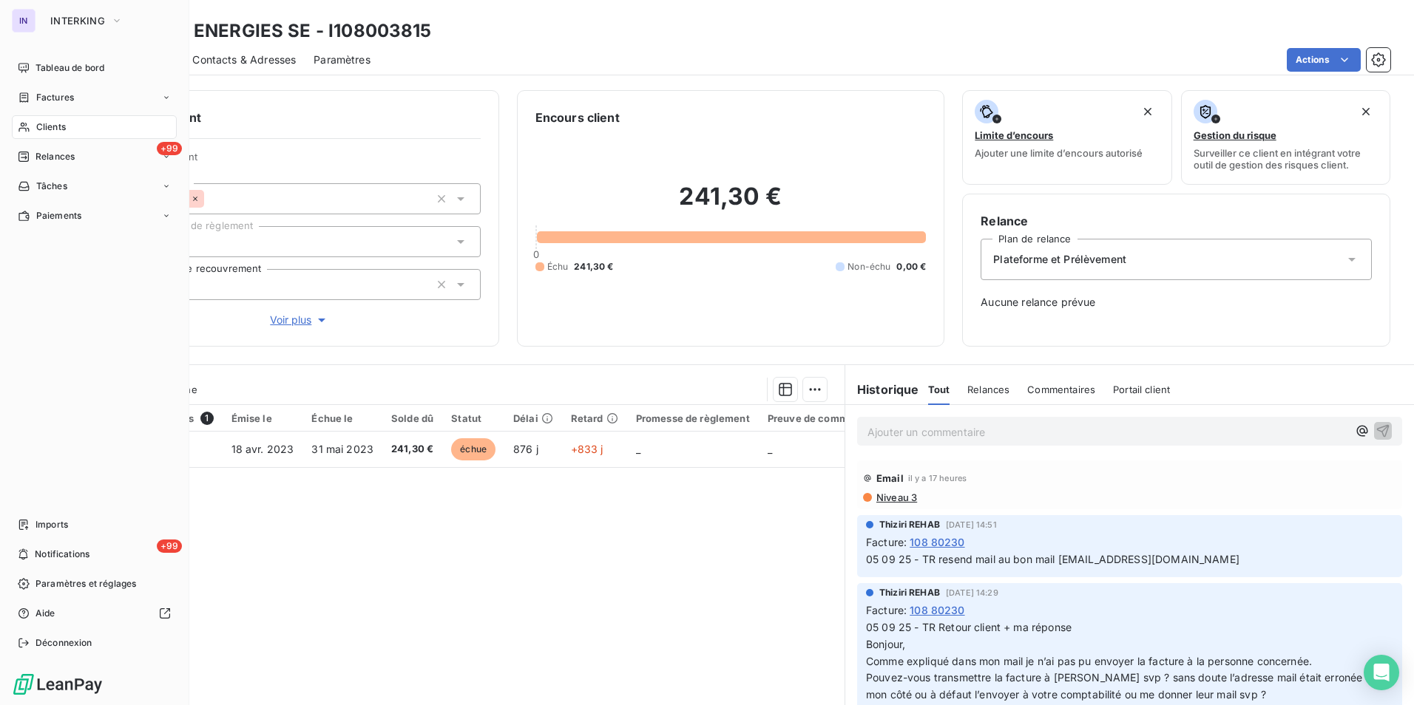
drag, startPoint x: 44, startPoint y: 131, endPoint x: 104, endPoint y: 132, distance: 59.2
click at [44, 131] on span "Clients" at bounding box center [51, 127] width 30 height 13
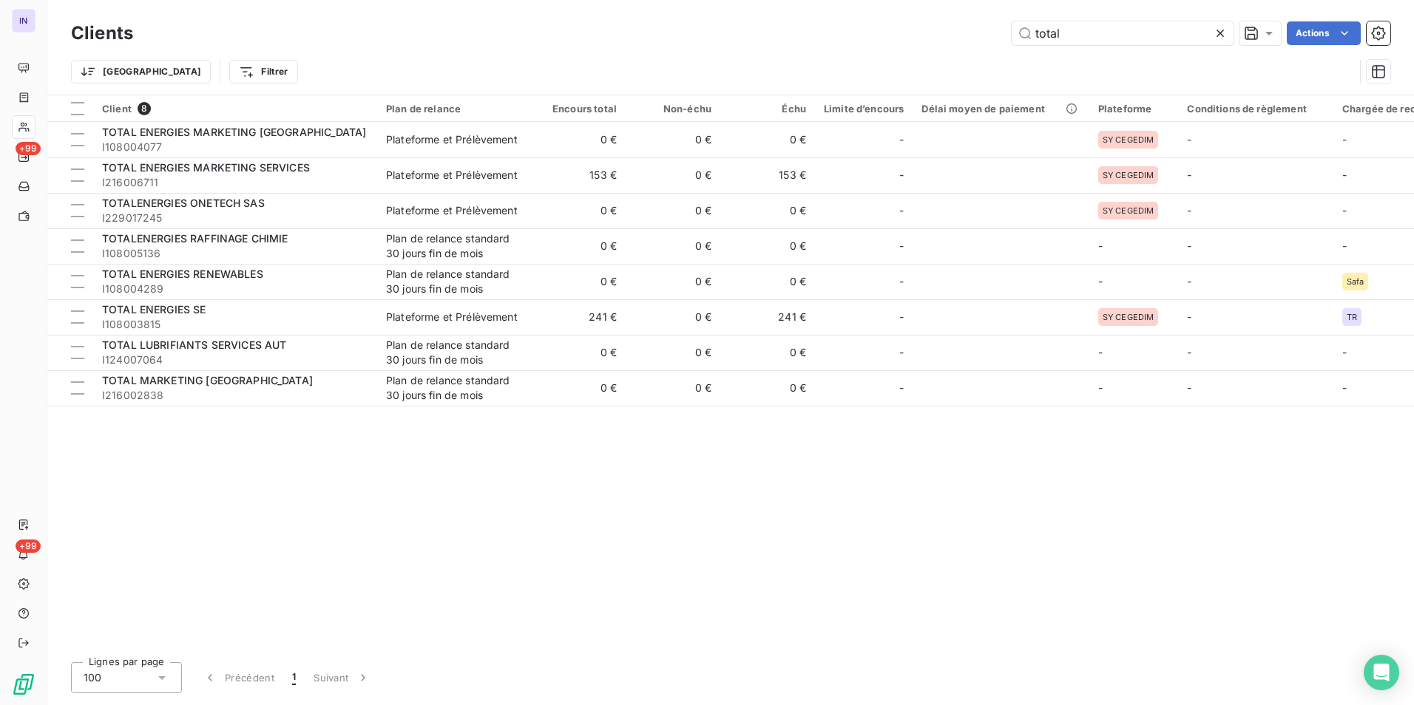
drag, startPoint x: 967, startPoint y: 35, endPoint x: 890, endPoint y: 91, distance: 94.2
click at [957, 35] on div "total Actions" at bounding box center [770, 33] width 1239 height 24
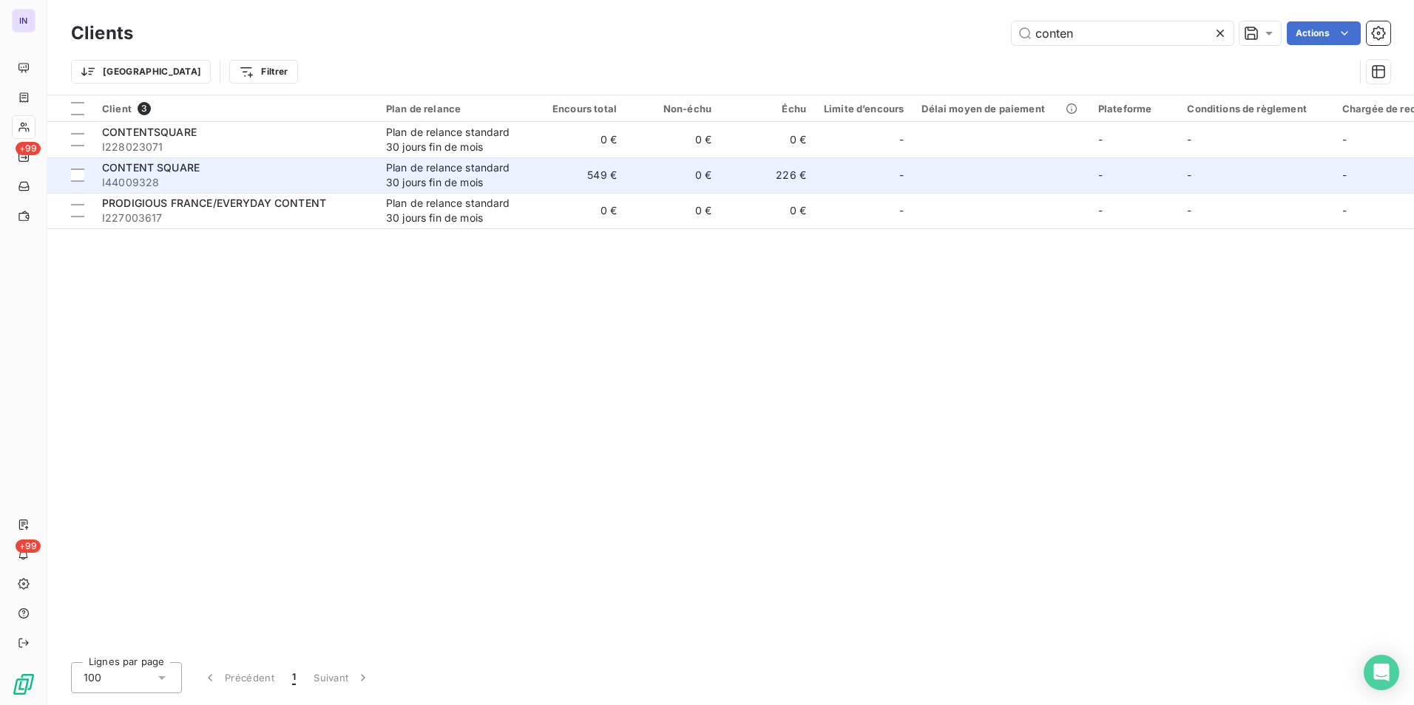
type input "conten"
click at [199, 172] on span "CONTENT SQUARE" at bounding box center [151, 167] width 98 height 13
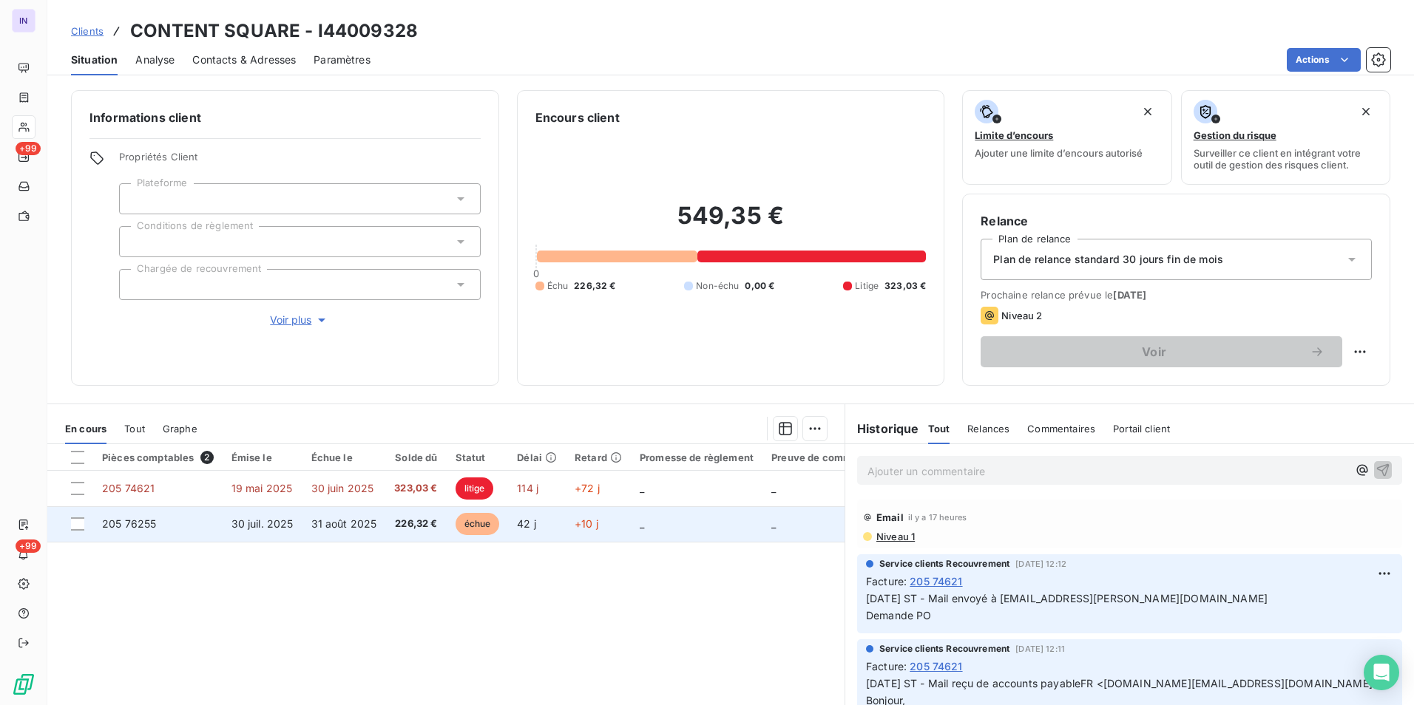
click at [302, 529] on td "31 août 2025" at bounding box center [344, 524] width 84 height 35
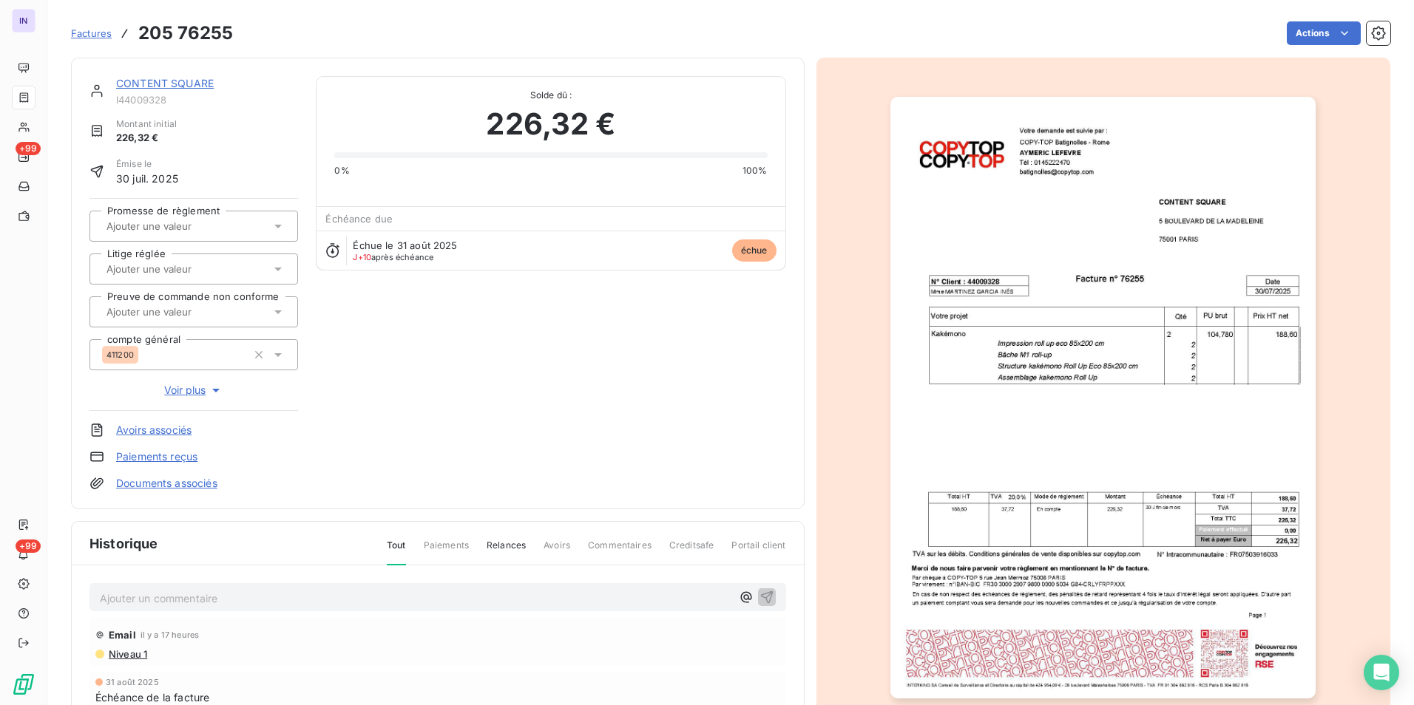
click at [206, 489] on link "Documents associés" at bounding box center [166, 483] width 101 height 15
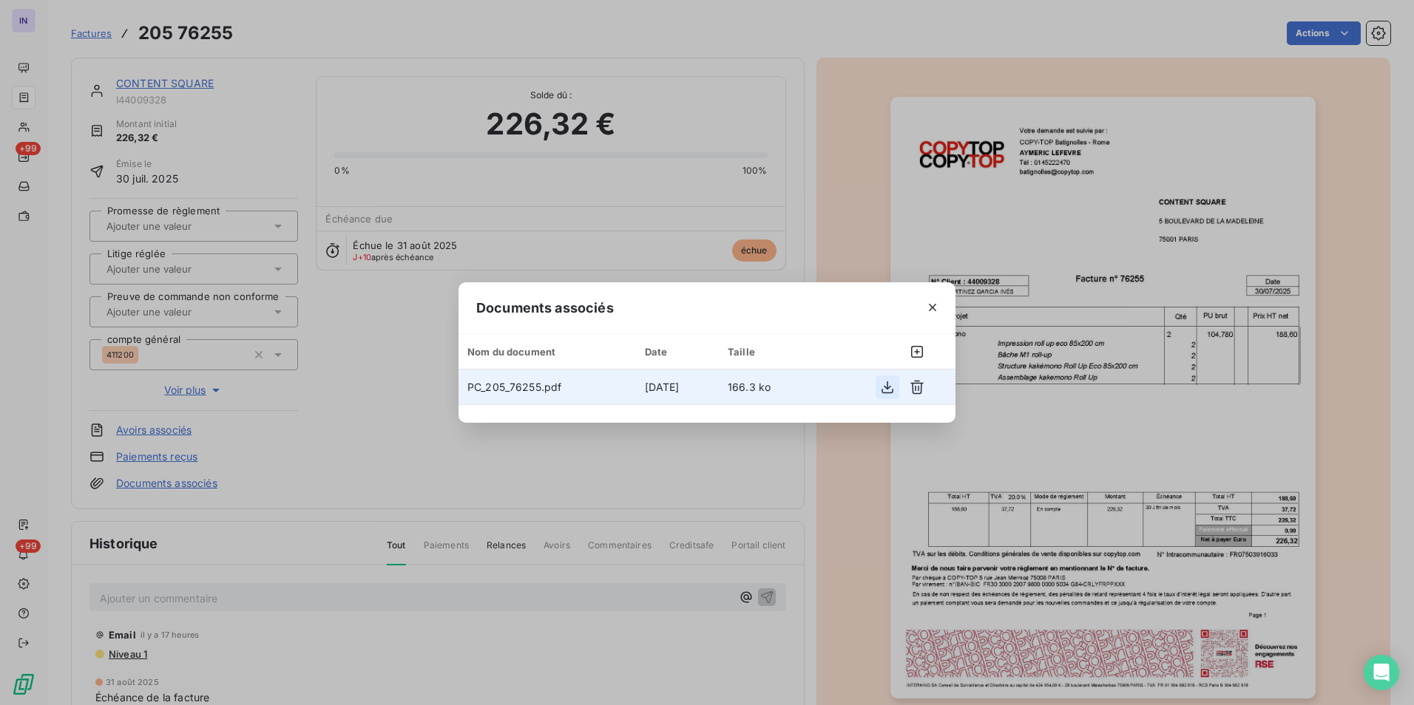
click at [885, 390] on icon "button" at bounding box center [887, 387] width 15 height 15
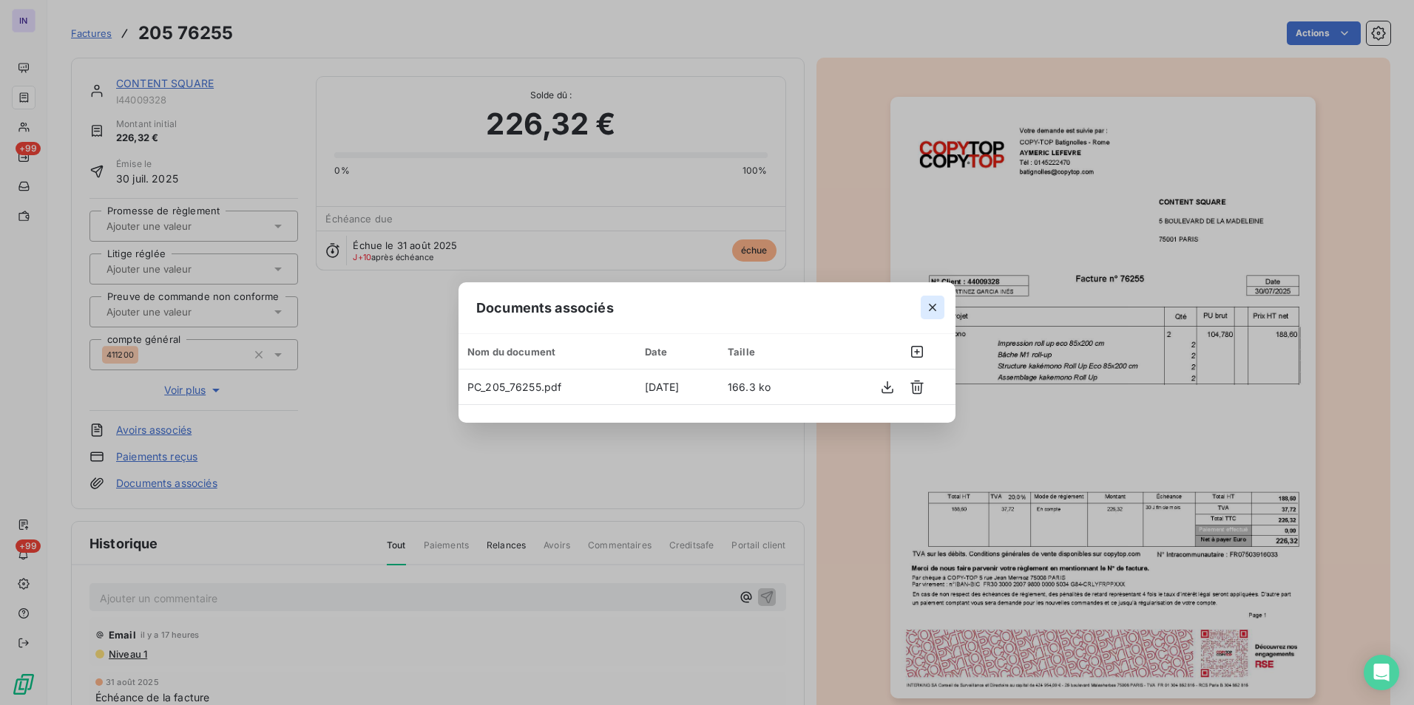
click at [928, 305] on icon "button" at bounding box center [932, 307] width 15 height 15
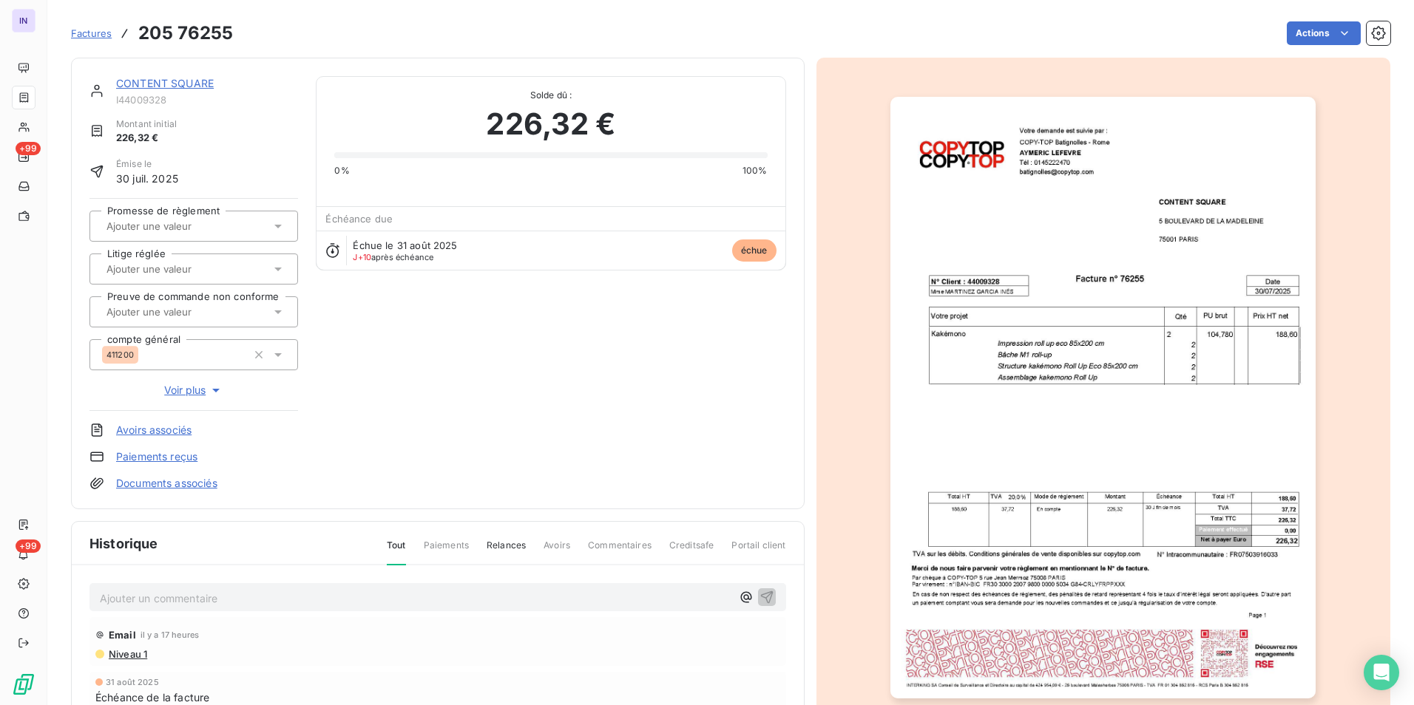
click at [146, 600] on p "Ajouter un commentaire ﻿" at bounding box center [416, 598] width 632 height 18
click at [1302, 33] on html "IN +99 +99 Factures 205 76255 Actions CONTENT SQUARE I44009328 Montant initial …" at bounding box center [707, 352] width 1414 height 705
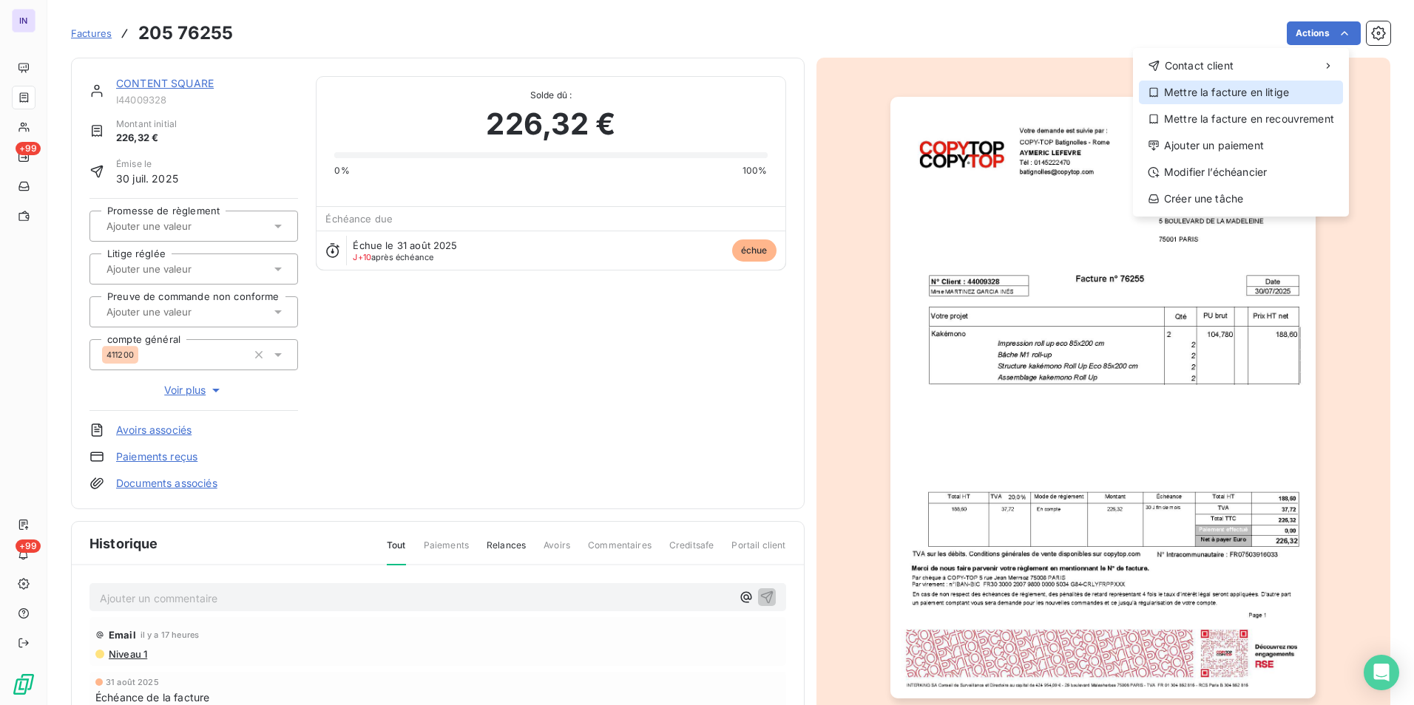
click at [1228, 98] on div "Mettre la facture en litige" at bounding box center [1241, 93] width 204 height 24
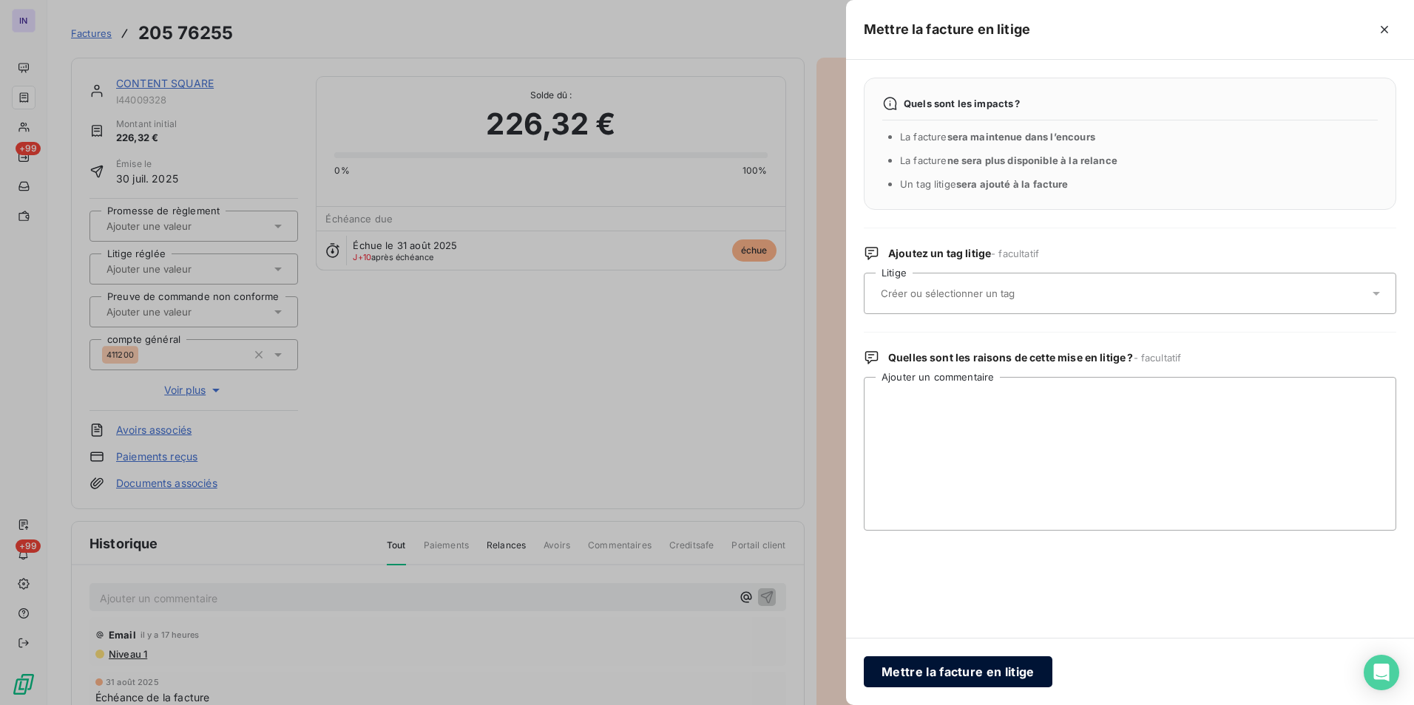
click at [970, 674] on button "Mettre la facture en litige" at bounding box center [958, 672] width 189 height 31
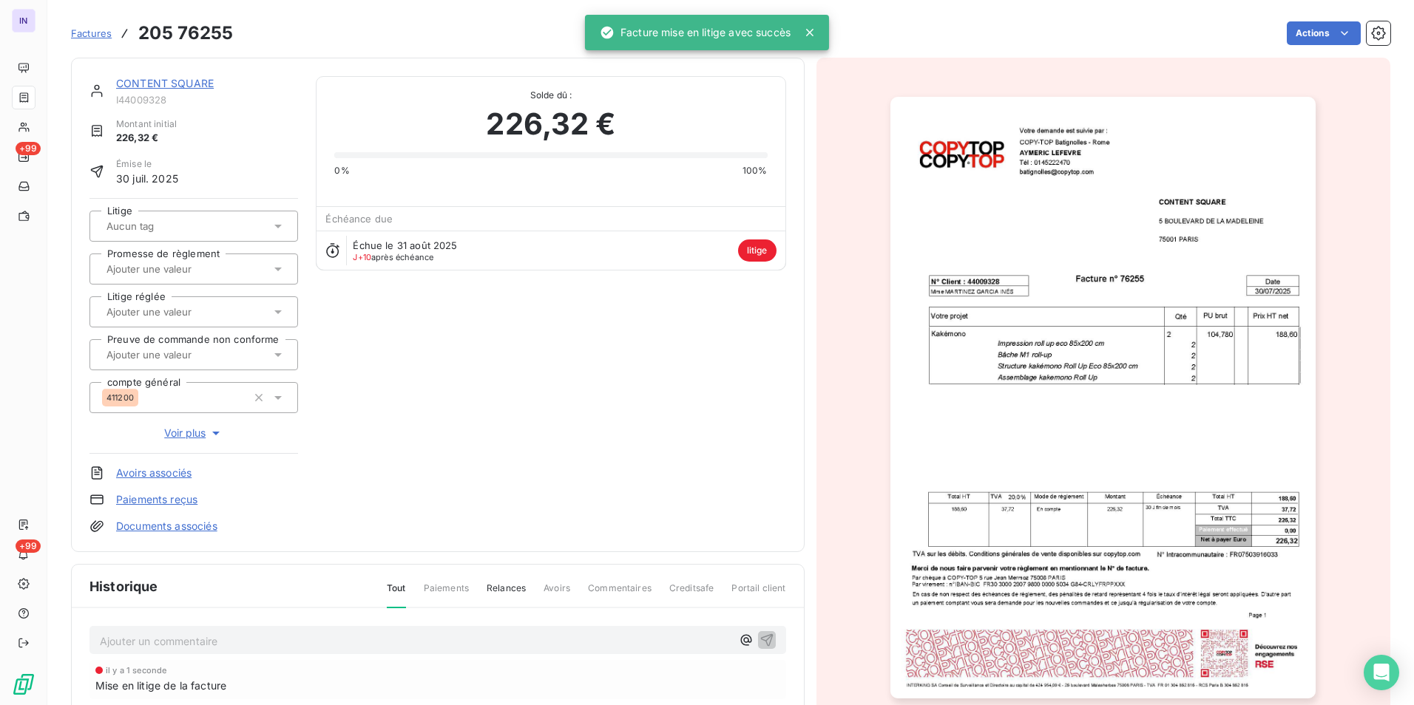
click at [261, 635] on p "Ajouter un commentaire ﻿" at bounding box center [416, 641] width 632 height 18
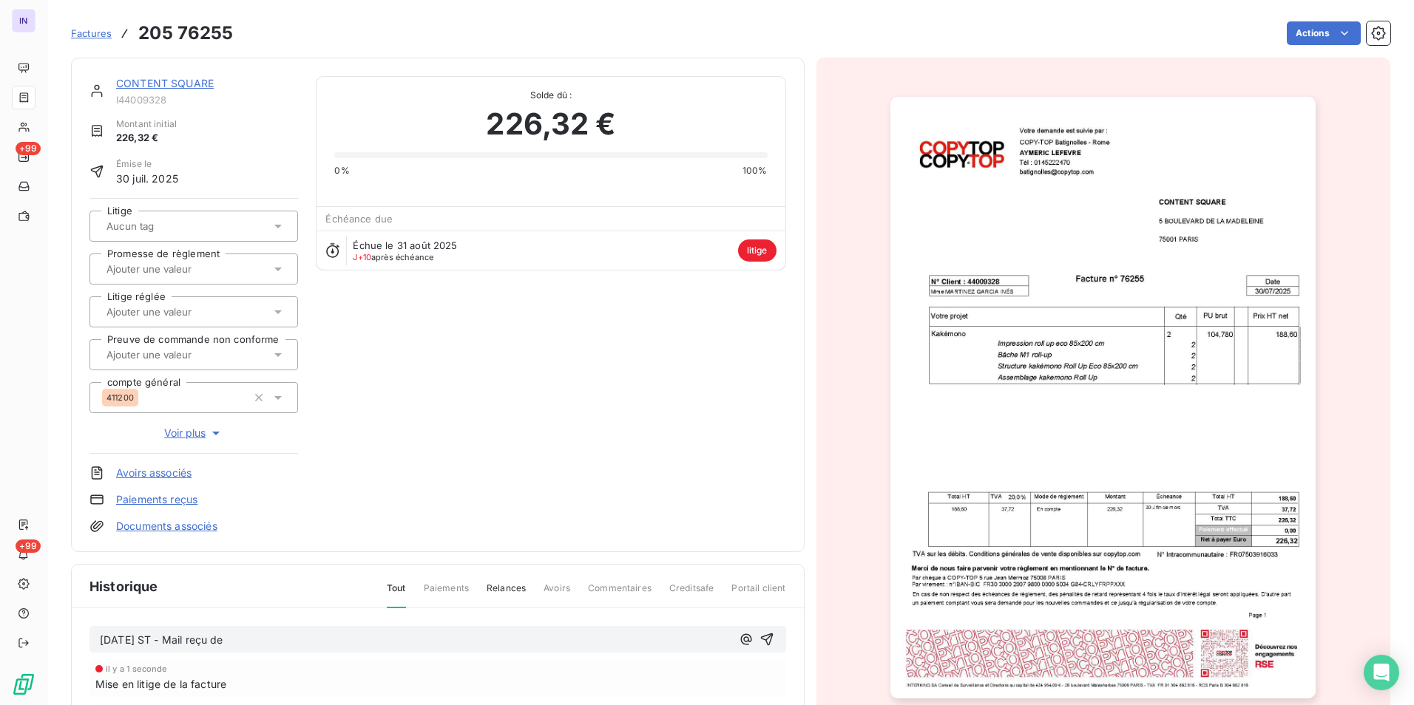
click at [282, 634] on p "[DATE] ST - Mail reçu de" at bounding box center [416, 640] width 632 height 17
click at [524, 643] on p "[DATE] ST - Mail reçu de [EMAIL_ADDRESS][DOMAIN_NAME] copie" at bounding box center [416, 640] width 632 height 17
click at [115, 654] on div "[DATE] ST - Mail reçu de [EMAIL_ADDRESS][DOMAIN_NAME] copie [PERSON_NAME] <[EMA…" at bounding box center [437, 639] width 697 height 27
click at [114, 649] on p "[DATE] ST - Mail reçu de [EMAIL_ADDRESS][DOMAIN_NAME] copie [PERSON_NAME] <[EMA…" at bounding box center [416, 640] width 632 height 17
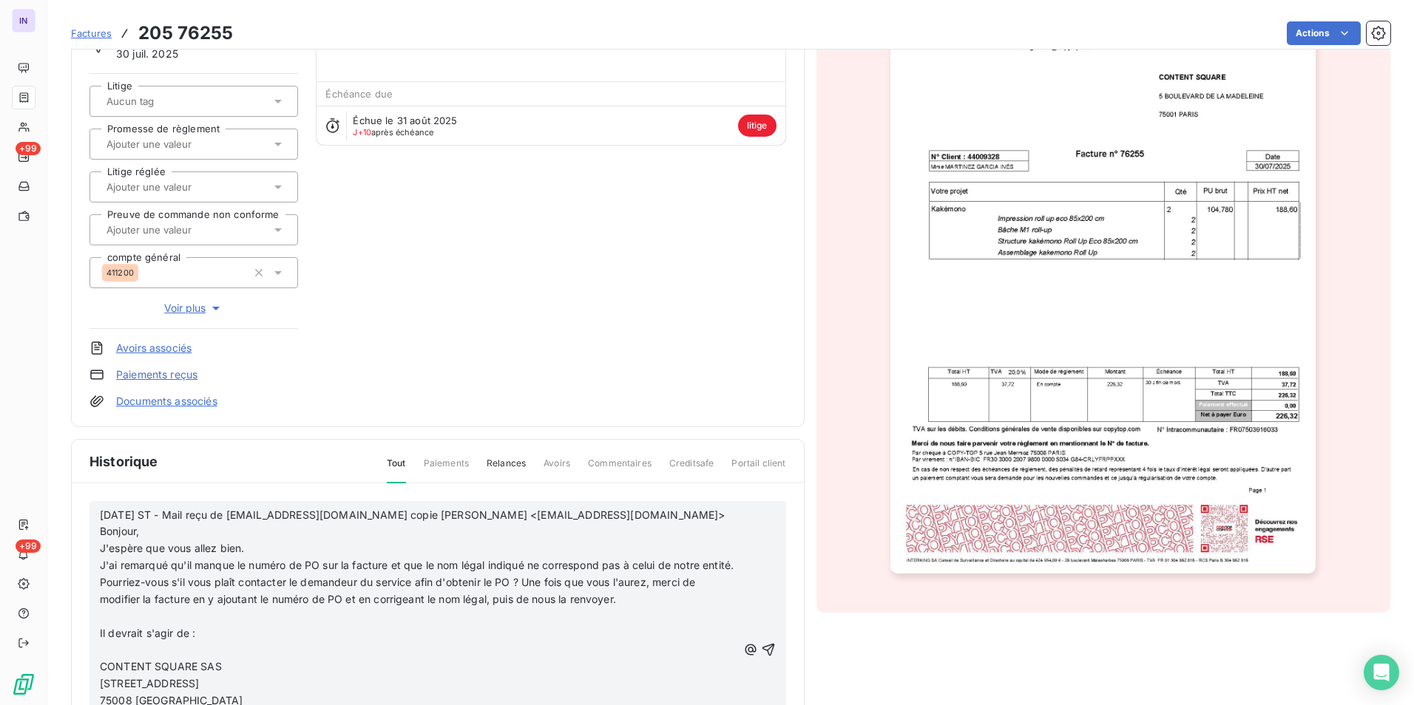
scroll to position [227, 0]
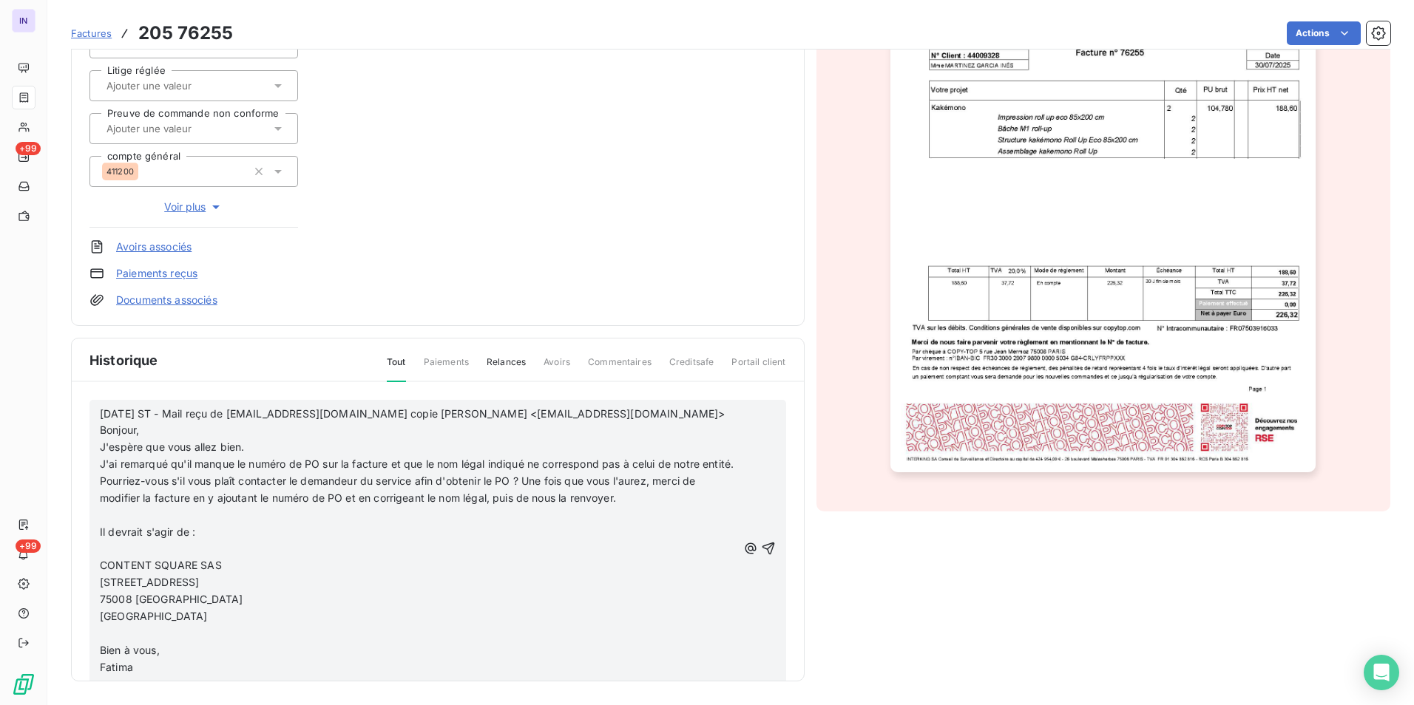
click at [106, 524] on p "﻿" at bounding box center [418, 515] width 637 height 17
click at [98, 569] on div "[DATE] ST - Mail reçu de [EMAIL_ADDRESS][DOMAIN_NAME] copie [PERSON_NAME] <[EMA…" at bounding box center [437, 540] width 697 height 281
click at [111, 541] on p "﻿" at bounding box center [418, 532] width 637 height 17
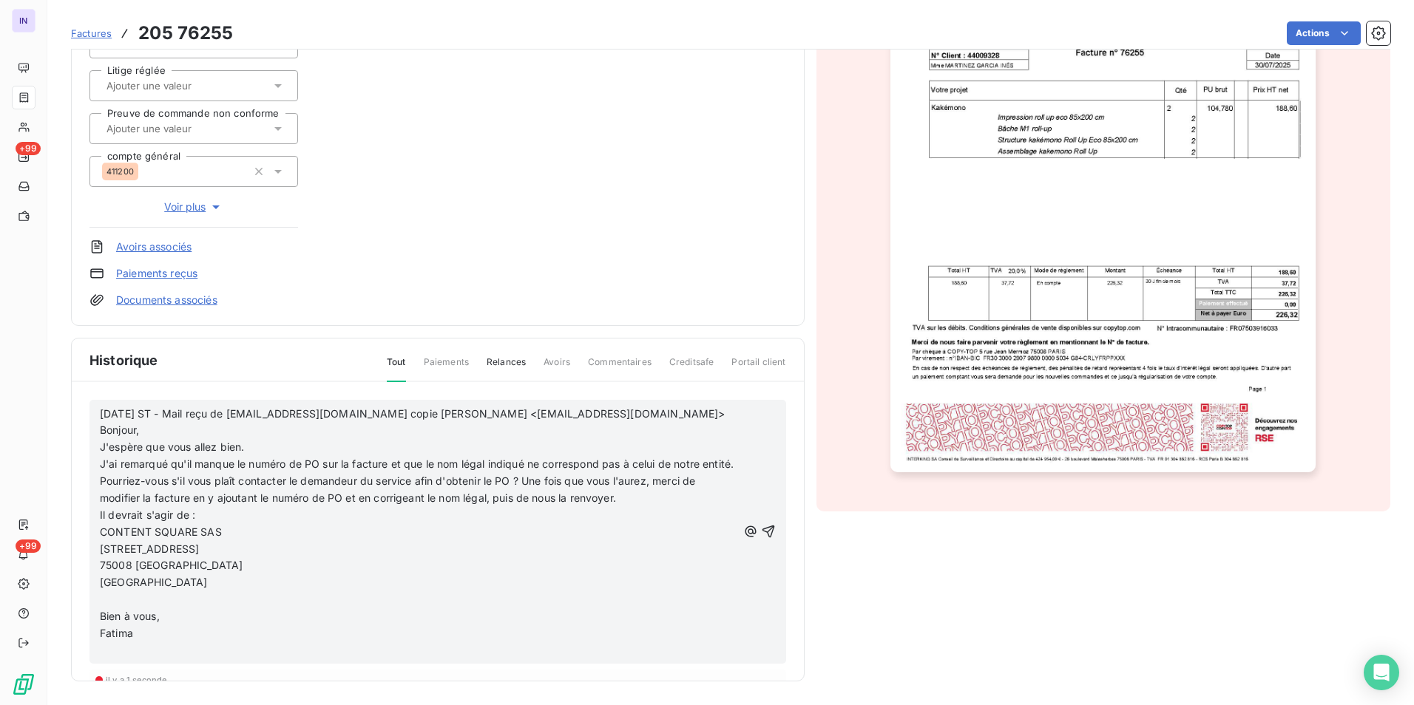
click at [118, 609] on p "﻿" at bounding box center [418, 600] width 637 height 17
click at [126, 643] on p "﻿" at bounding box center [418, 634] width 637 height 17
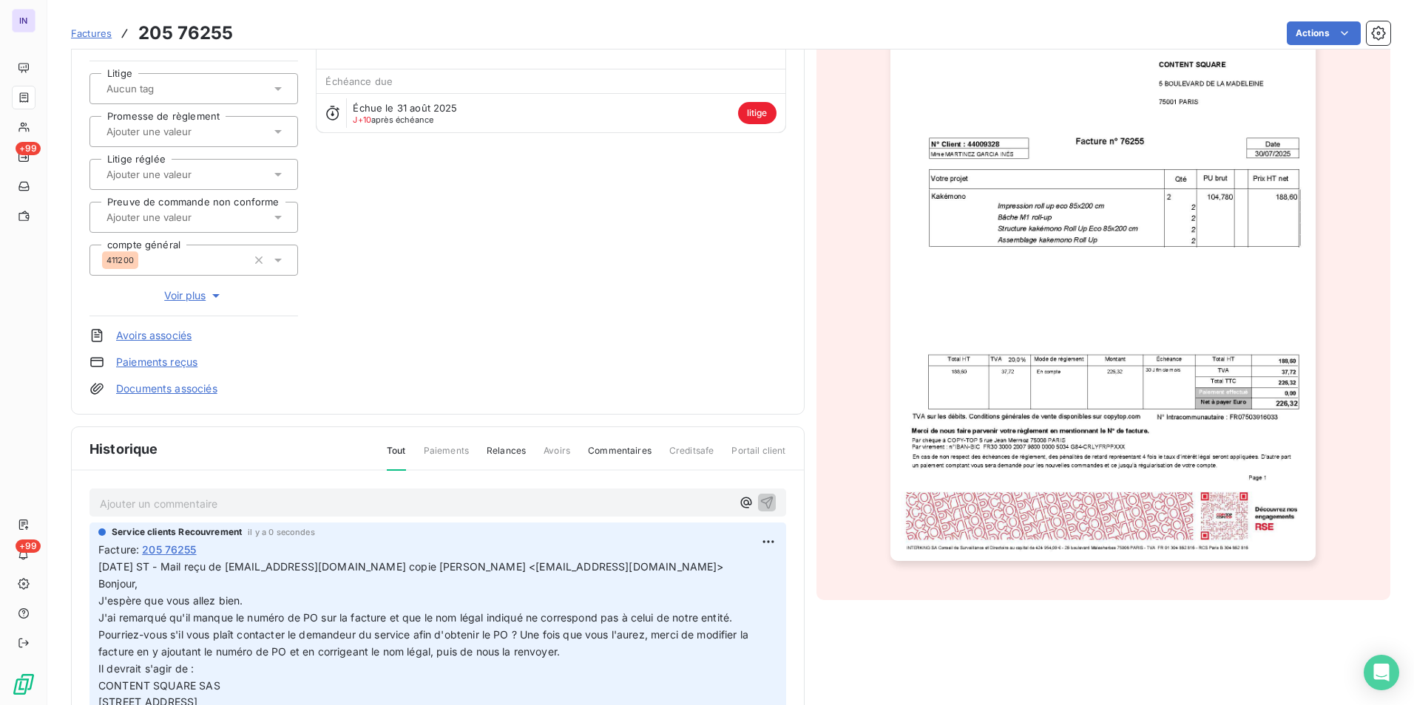
scroll to position [0, 0]
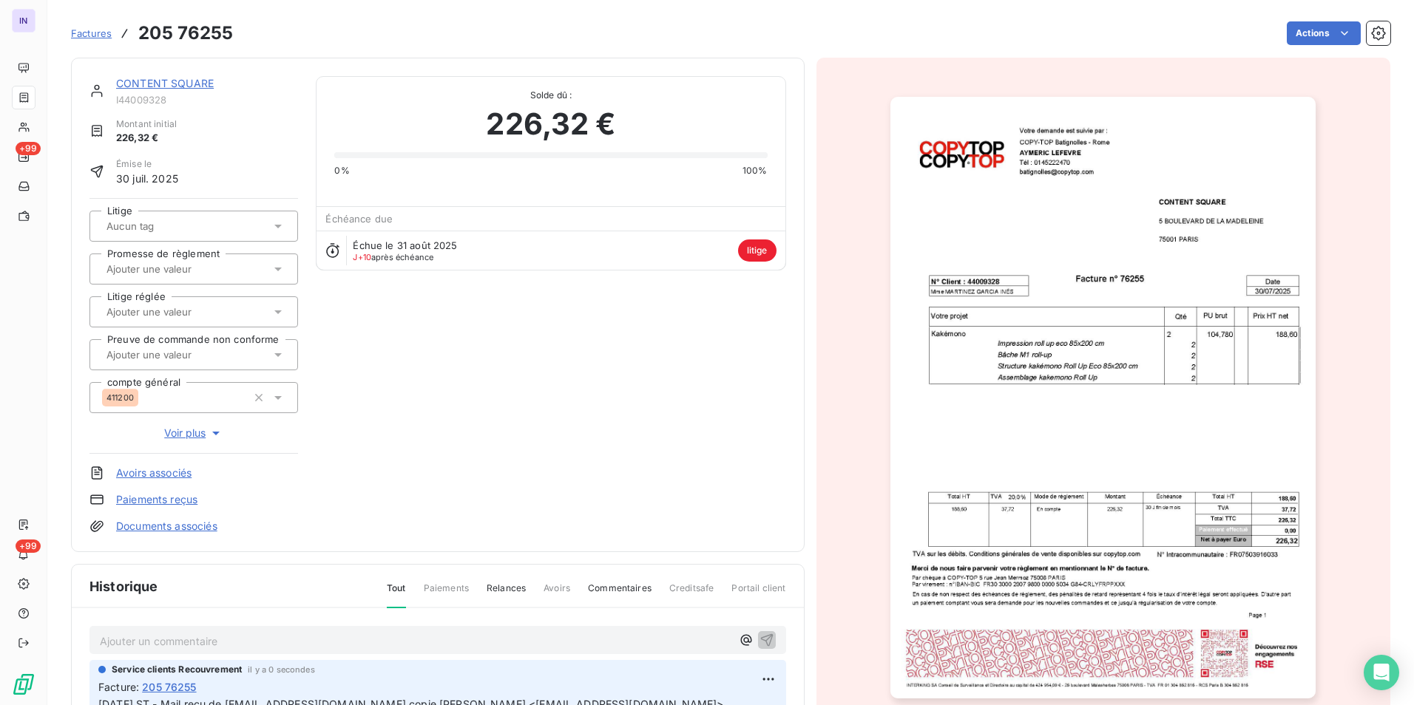
click at [199, 84] on link "CONTENT SQUARE" at bounding box center [165, 83] width 98 height 13
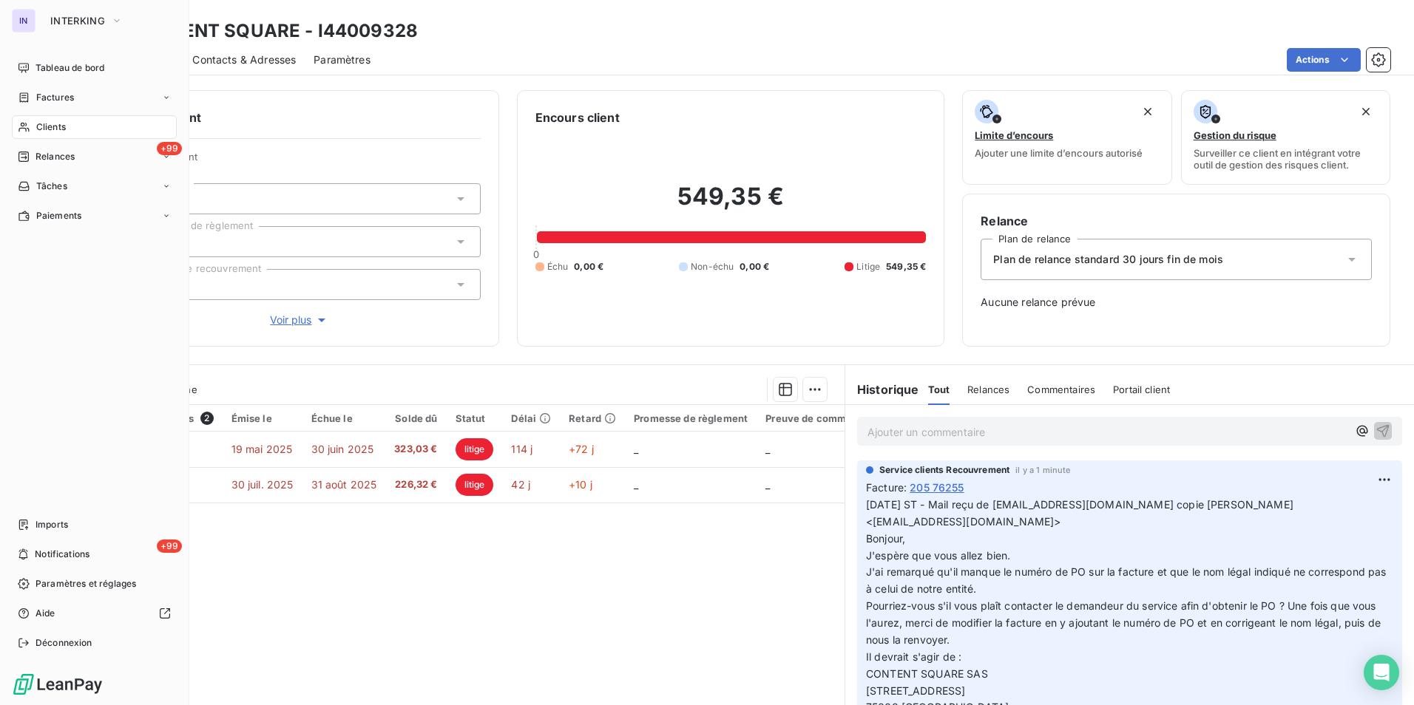
click at [50, 121] on span "Clients" at bounding box center [51, 127] width 30 height 13
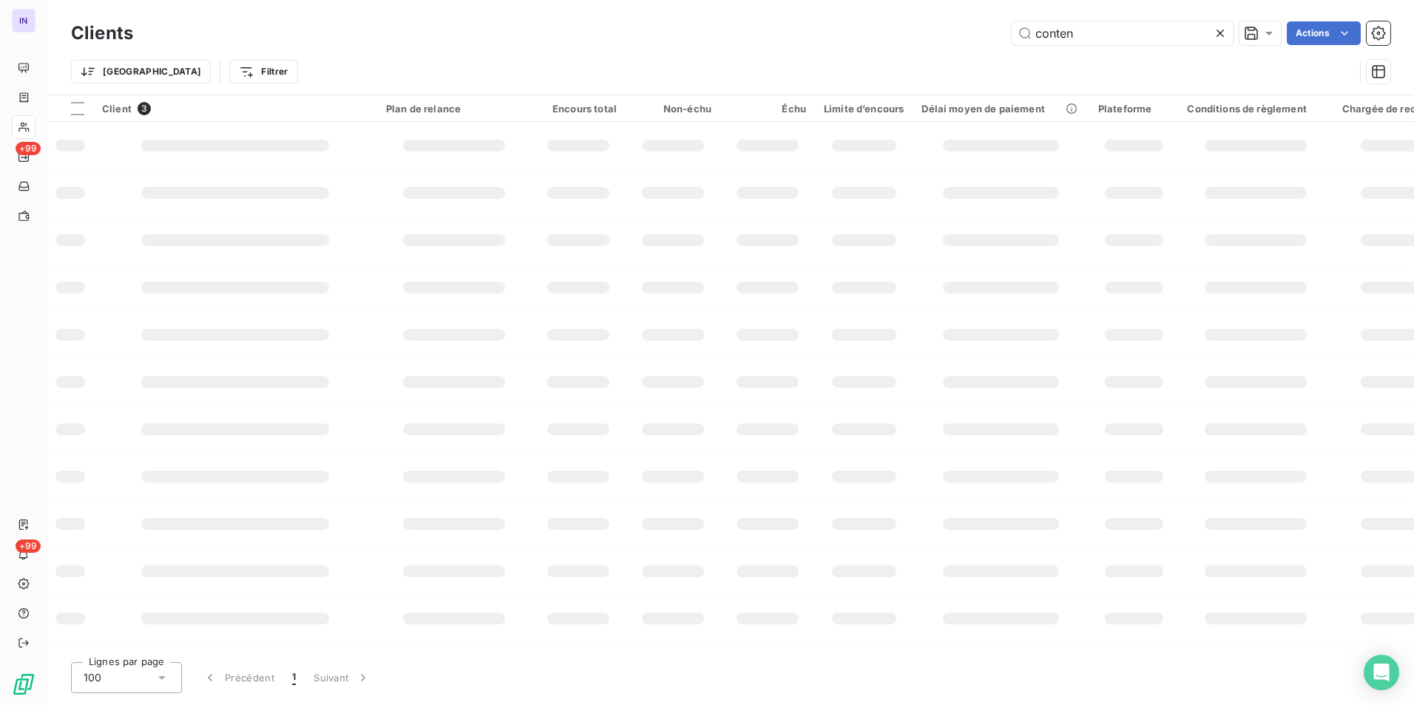
drag, startPoint x: 970, startPoint y: 36, endPoint x: 889, endPoint y: 31, distance: 80.8
click at [890, 32] on div "Clients conten Actions" at bounding box center [730, 33] width 1319 height 31
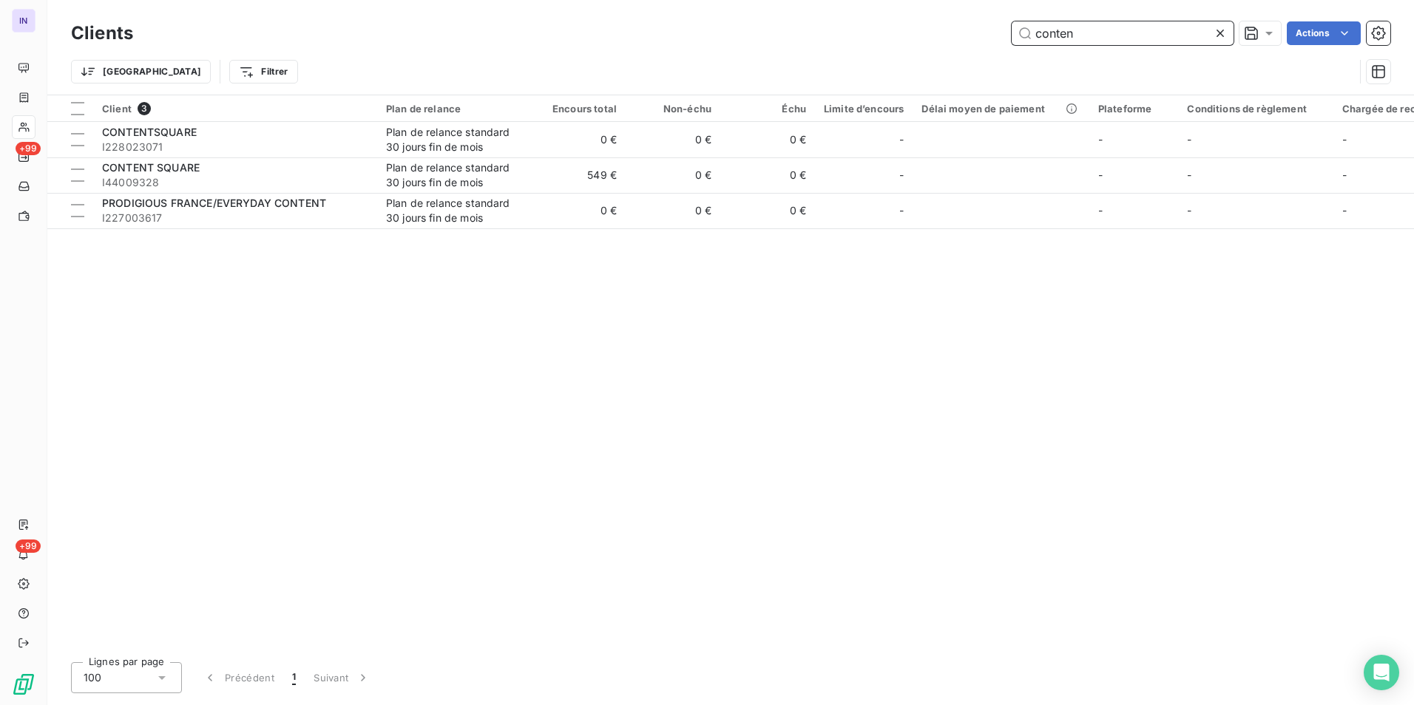
drag, startPoint x: 1081, startPoint y: 42, endPoint x: 933, endPoint y: 26, distance: 149.5
click at [933, 26] on div "conten Actions" at bounding box center [770, 33] width 1239 height 24
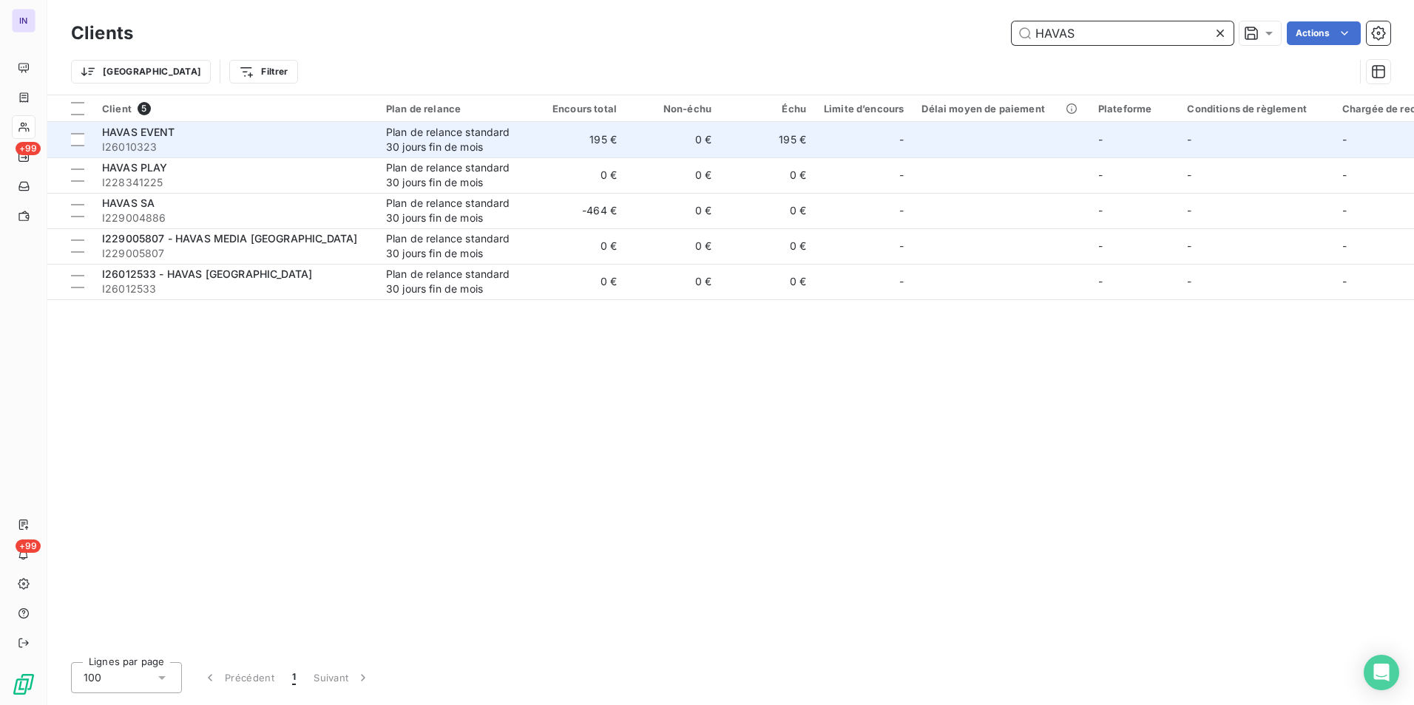
type input "HAVAS"
click at [365, 151] on span "I26010323" at bounding box center [235, 147] width 266 height 15
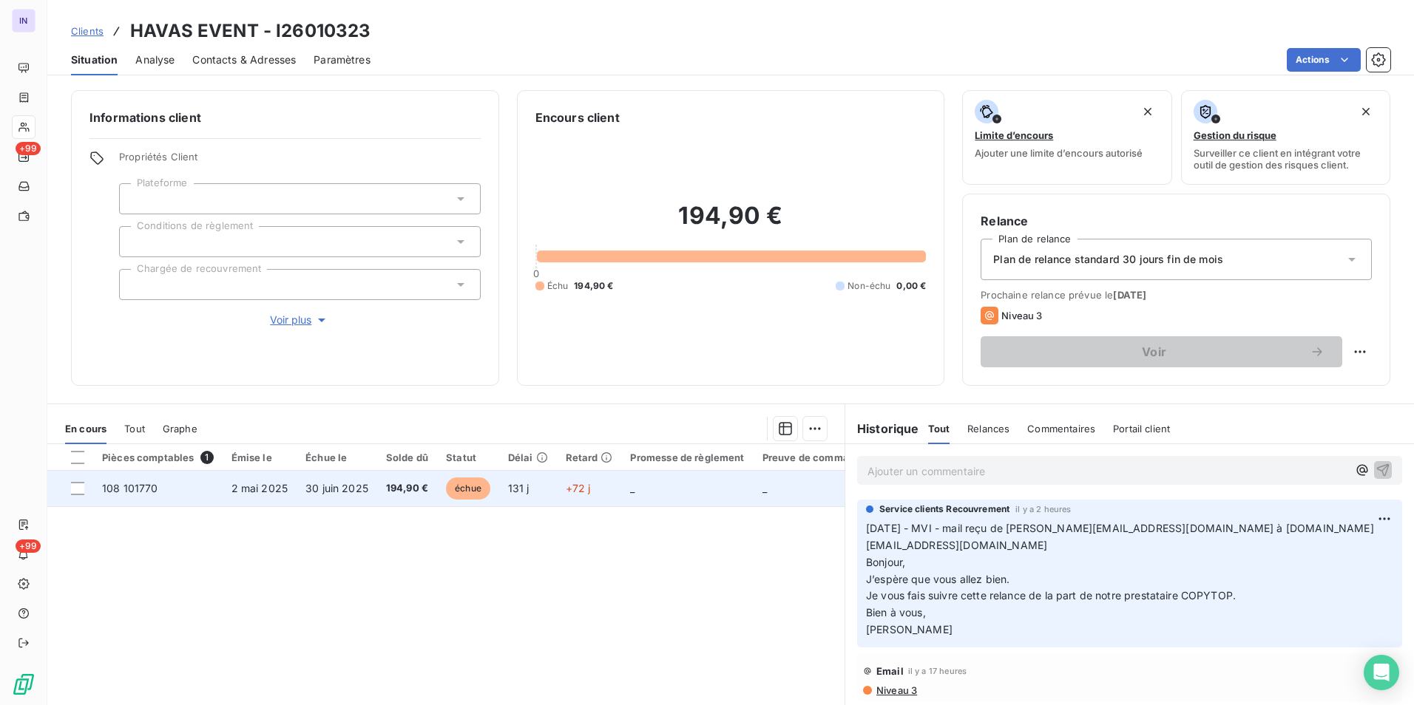
click at [314, 494] on span "30 juin 2025" at bounding box center [336, 488] width 63 height 13
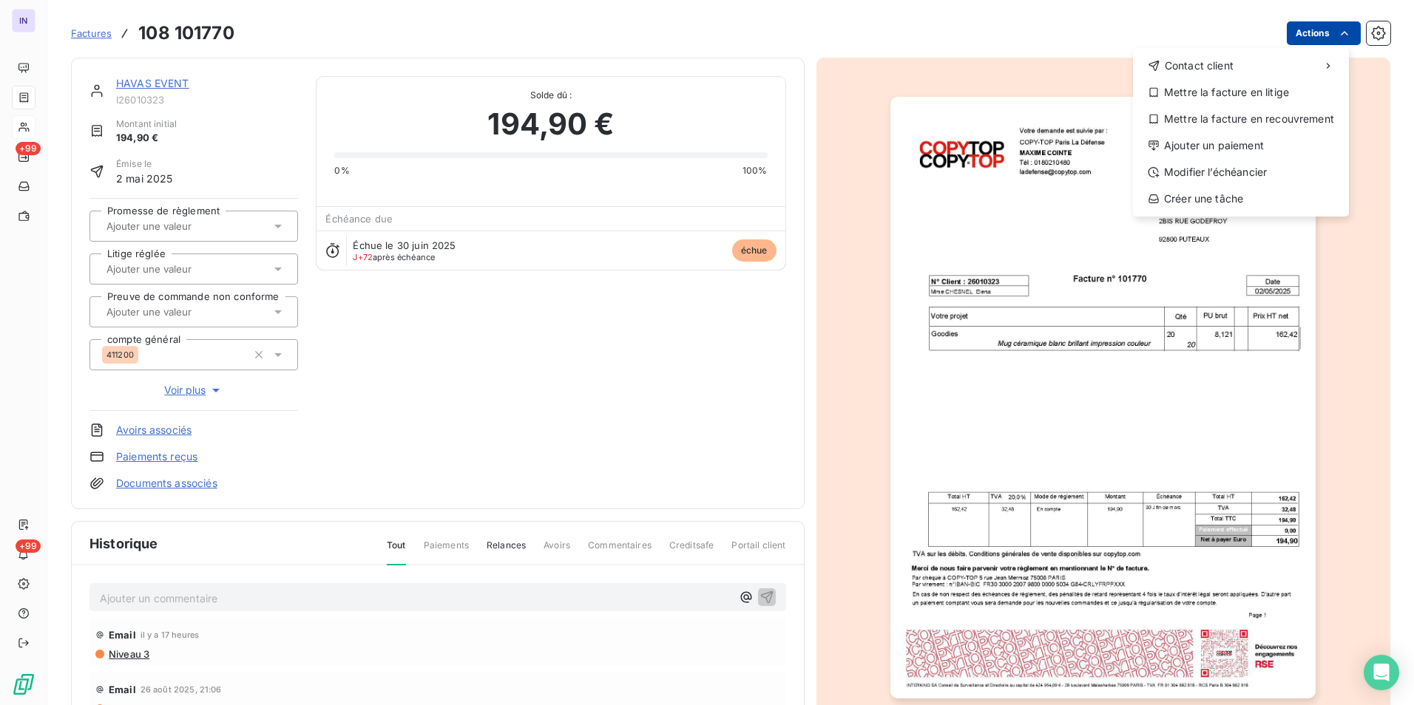
click at [1317, 27] on html "IN +99 +99 Factures [PHONE_NUMBER] Actions Contact client Mettre la facture en …" at bounding box center [707, 352] width 1414 height 705
click at [1207, 142] on div "Ajouter un paiement" at bounding box center [1241, 146] width 204 height 24
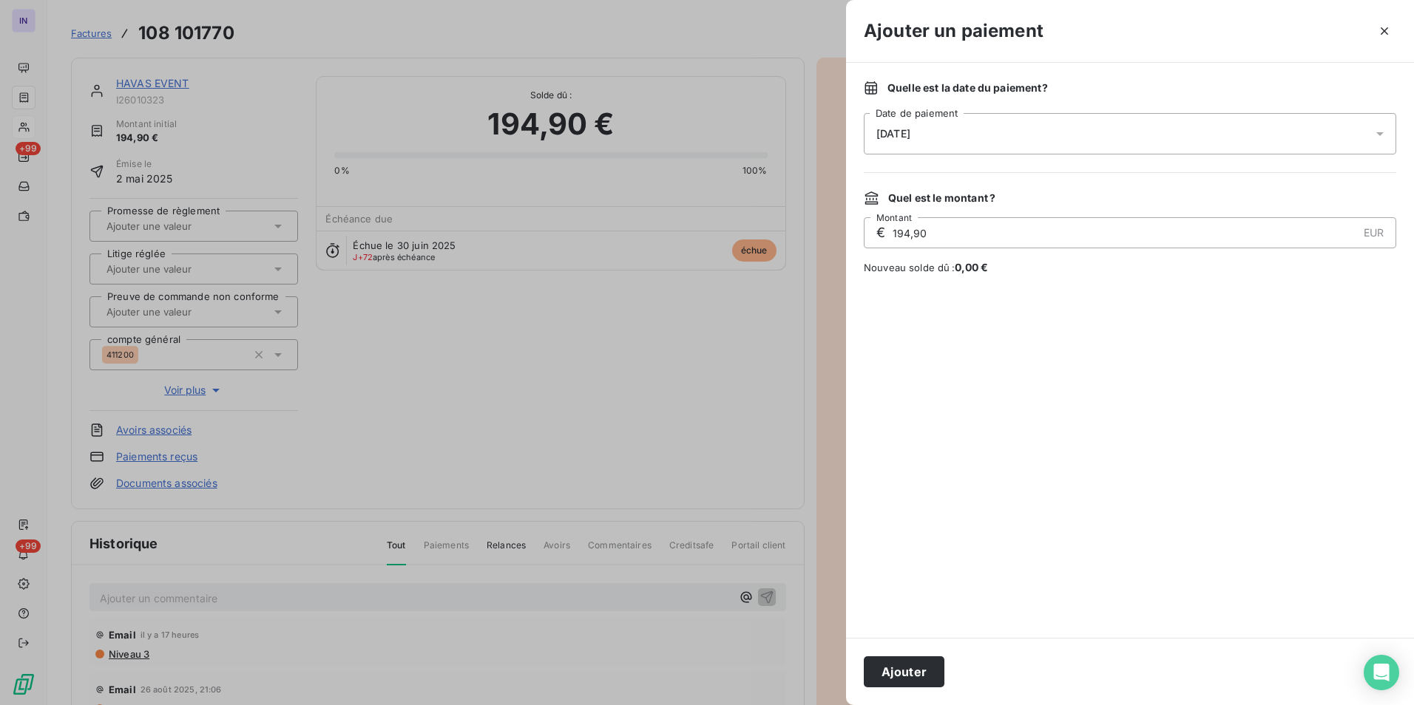
click at [1082, 144] on div "[DATE]" at bounding box center [1130, 133] width 532 height 41
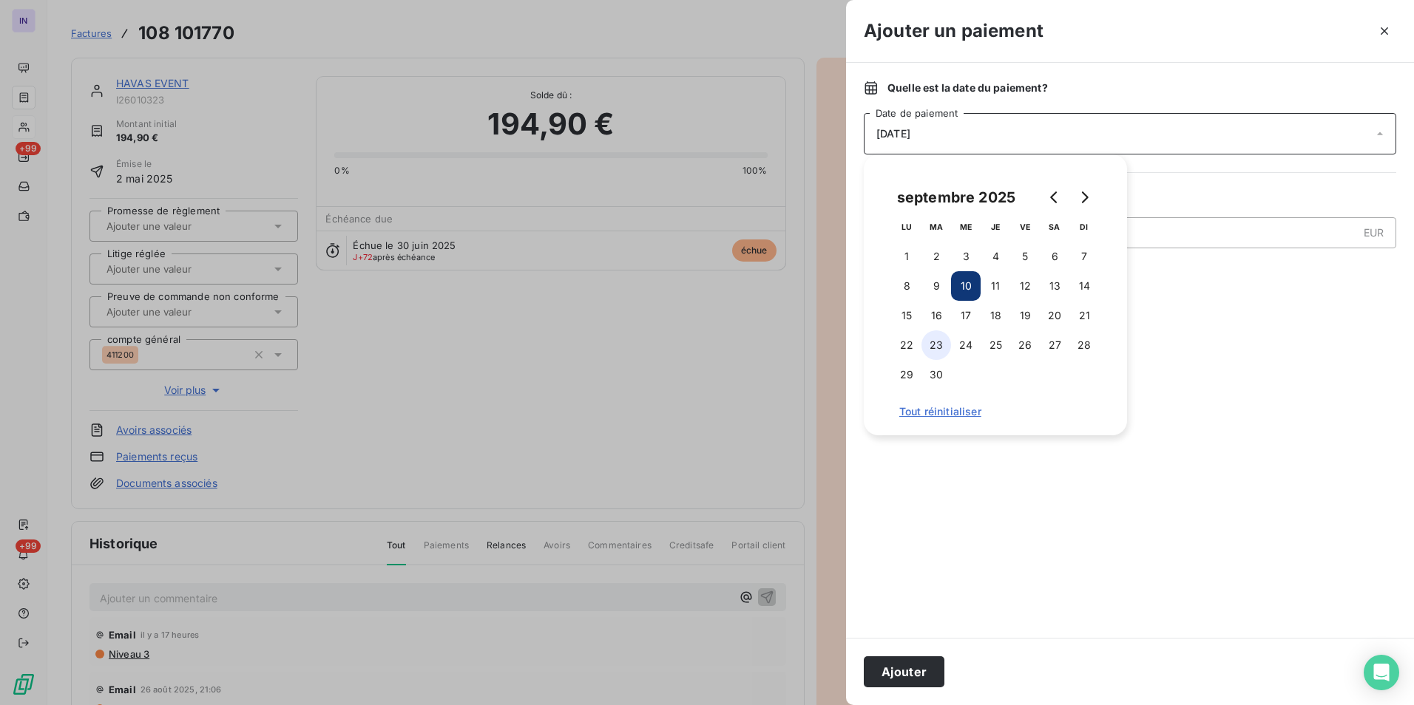
click at [938, 349] on button "23" at bounding box center [936, 346] width 30 height 30
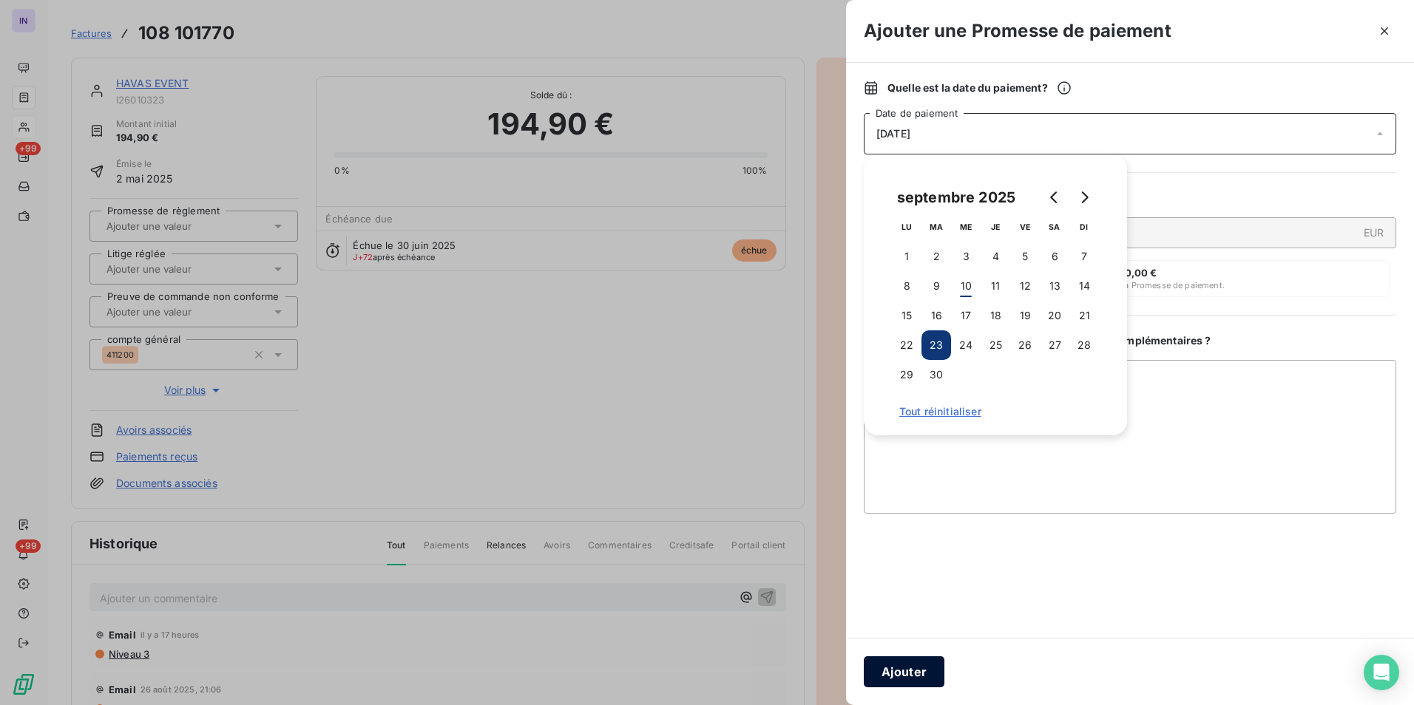
click at [911, 669] on button "Ajouter" at bounding box center [904, 672] width 81 height 31
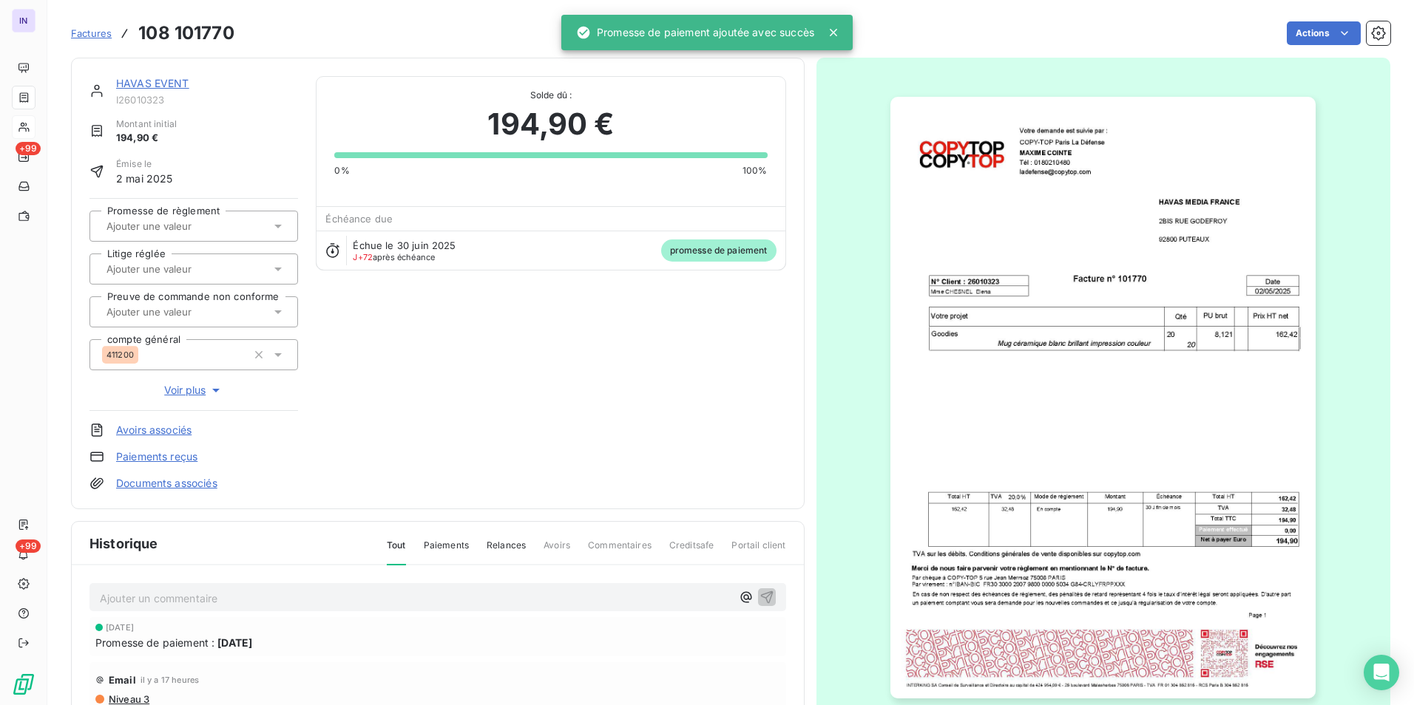
click at [186, 217] on div at bounding box center [186, 226] width 169 height 19
click at [199, 273] on div "Oui" at bounding box center [202, 266] width 167 height 24
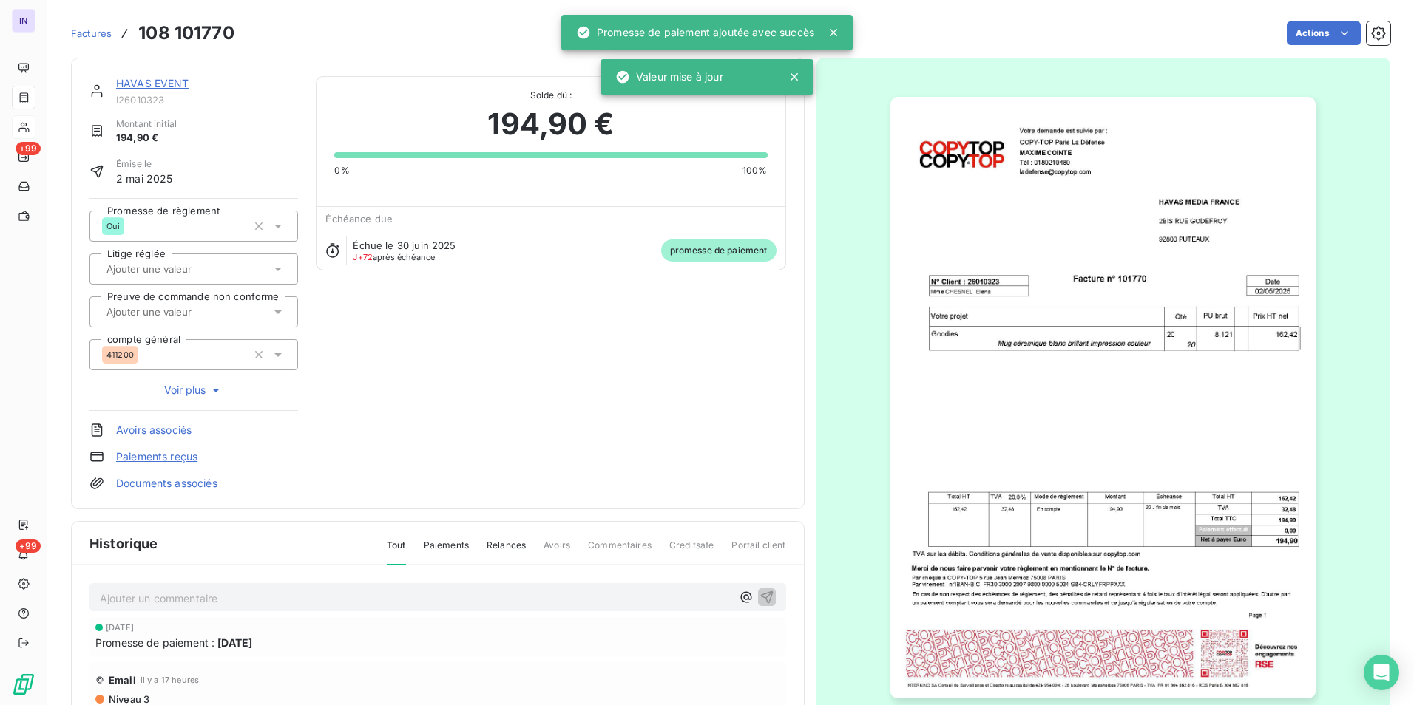
click at [151, 595] on p "Ajouter un commentaire ﻿" at bounding box center [416, 598] width 632 height 18
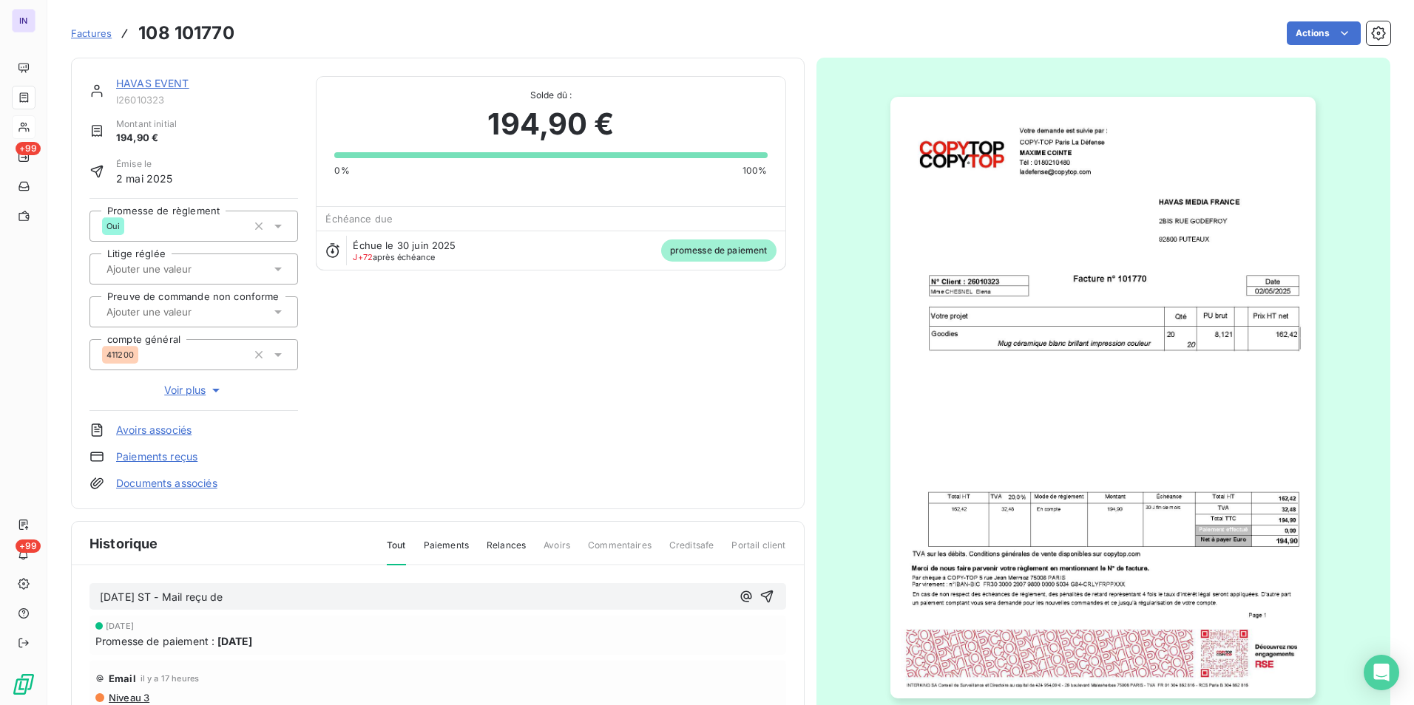
click at [271, 600] on p "[DATE] ST - Mail reçu de" at bounding box center [416, 597] width 632 height 17
click at [171, 606] on p "[DATE] ST - Mail reçu de FR-HFS-PAR-fournisseurs.fgmedia <[EMAIL_ADDRESS][DOMAI…" at bounding box center [416, 597] width 632 height 17
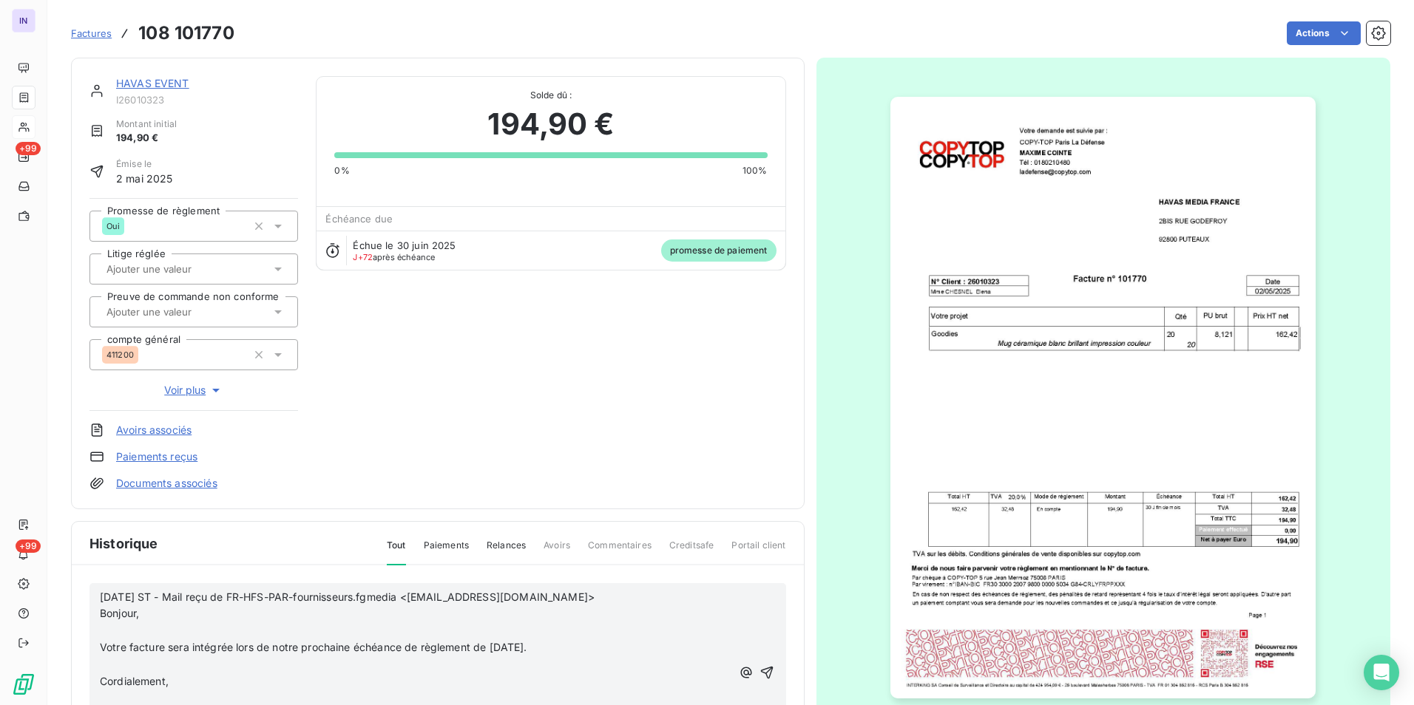
click at [129, 632] on p "﻿" at bounding box center [416, 631] width 632 height 17
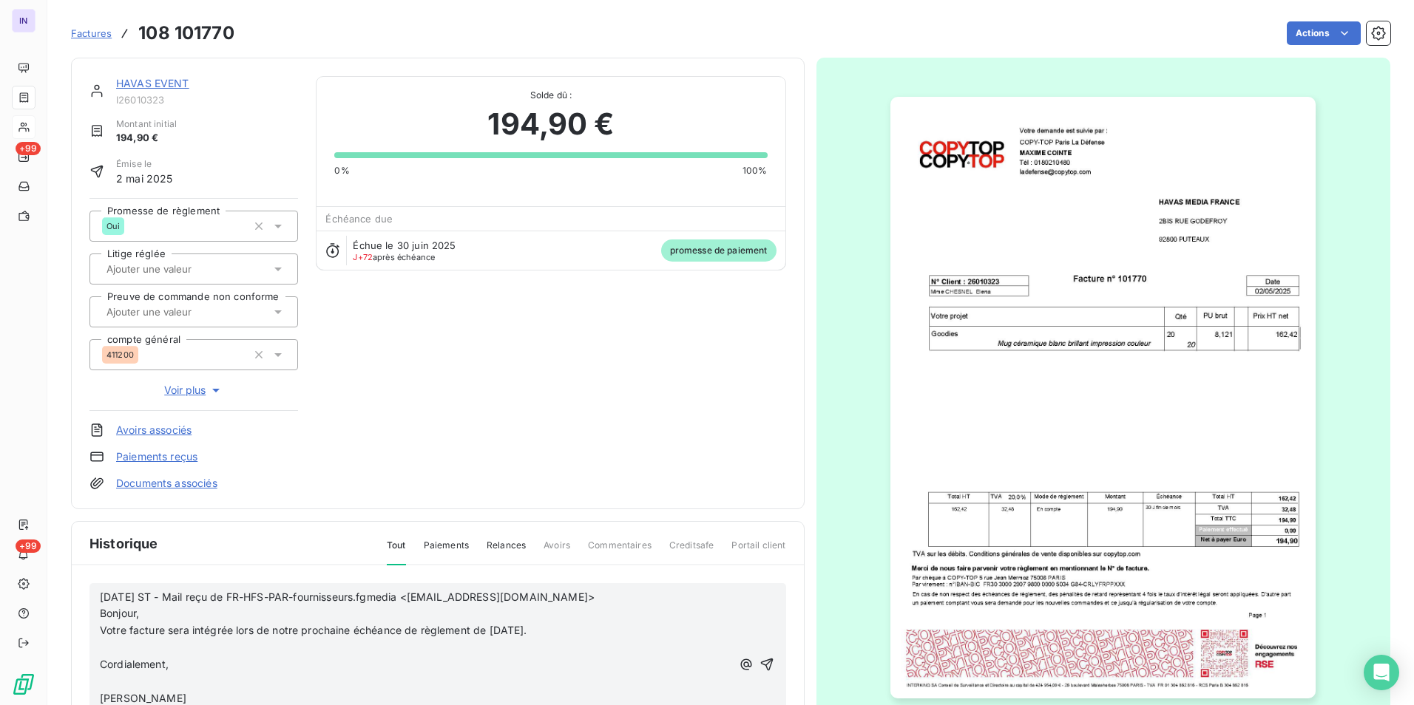
click at [133, 645] on p "﻿" at bounding box center [416, 648] width 632 height 17
click at [128, 657] on p "Cordialement," at bounding box center [416, 648] width 632 height 17
click at [143, 672] on p "﻿" at bounding box center [416, 665] width 632 height 17
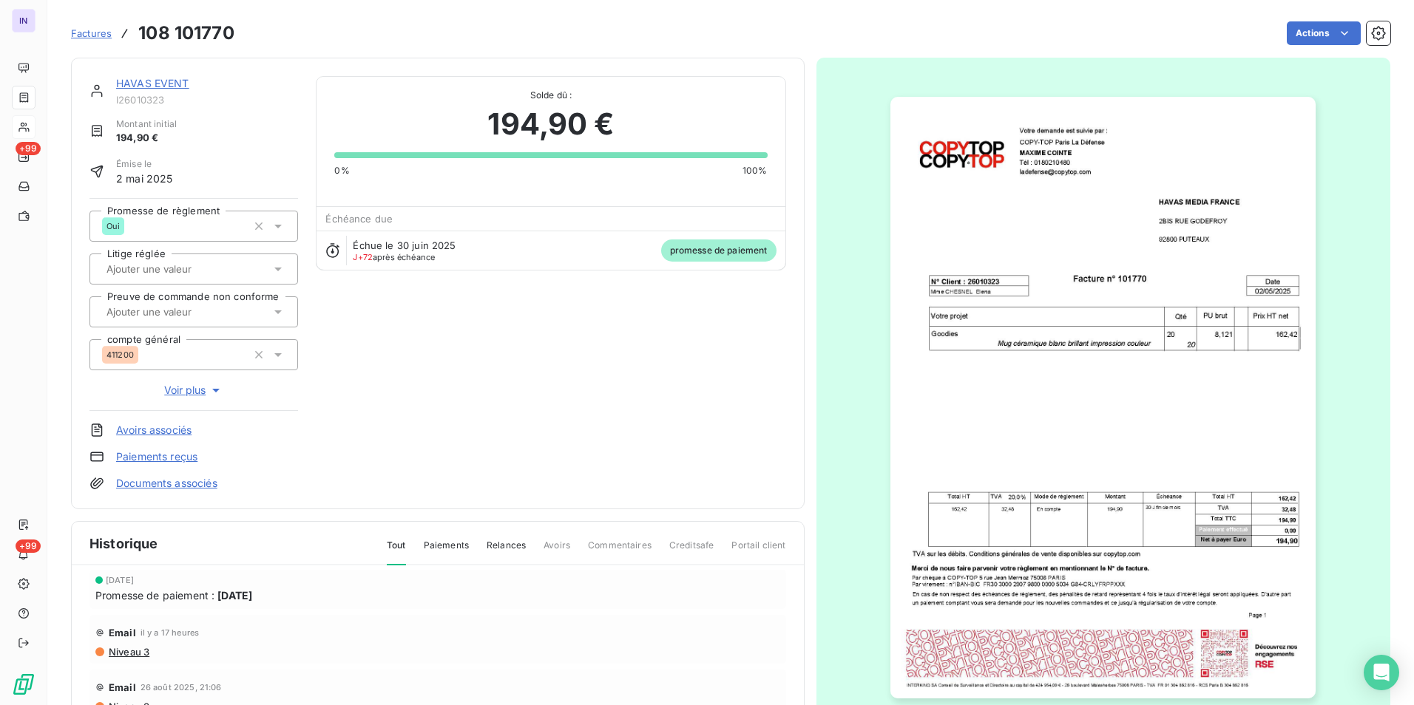
scroll to position [74, 0]
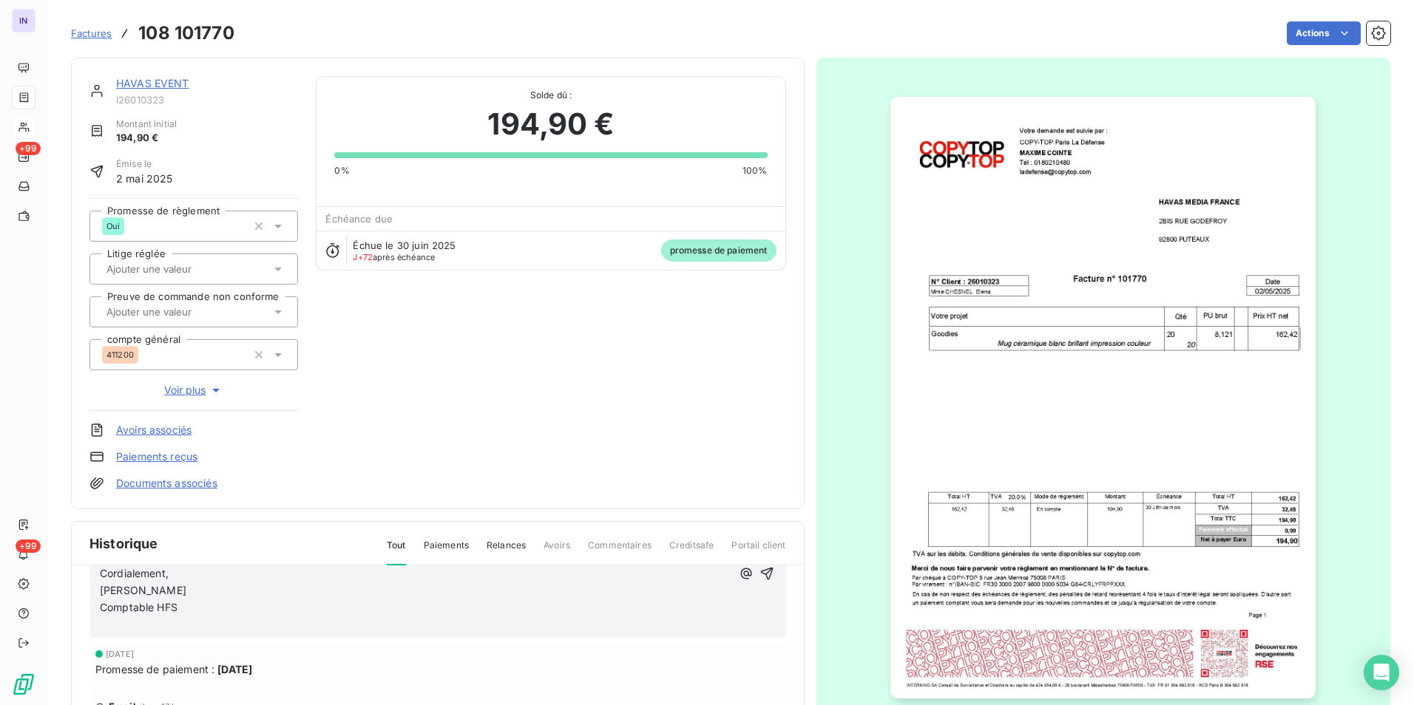
click at [129, 625] on p "﻿" at bounding box center [416, 625] width 632 height 17
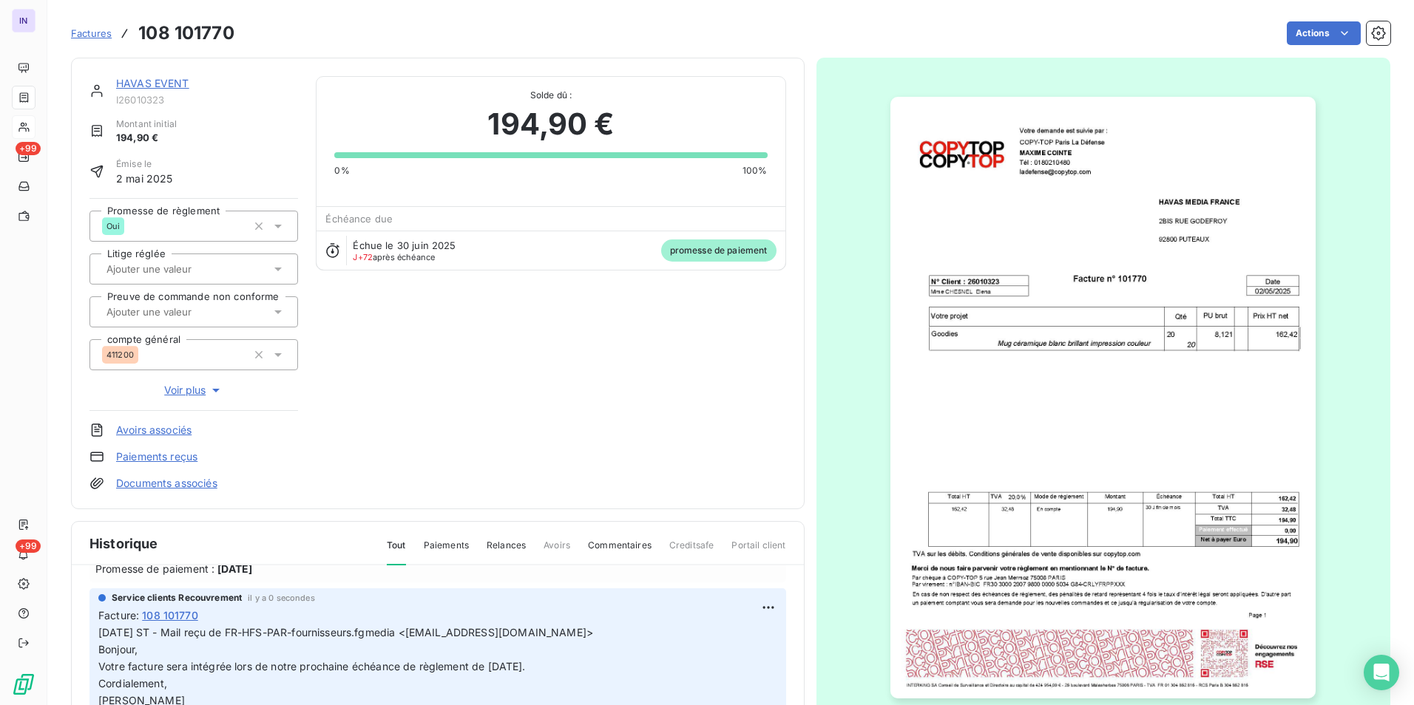
click at [172, 82] on link "HAVAS EVENT" at bounding box center [152, 83] width 73 height 13
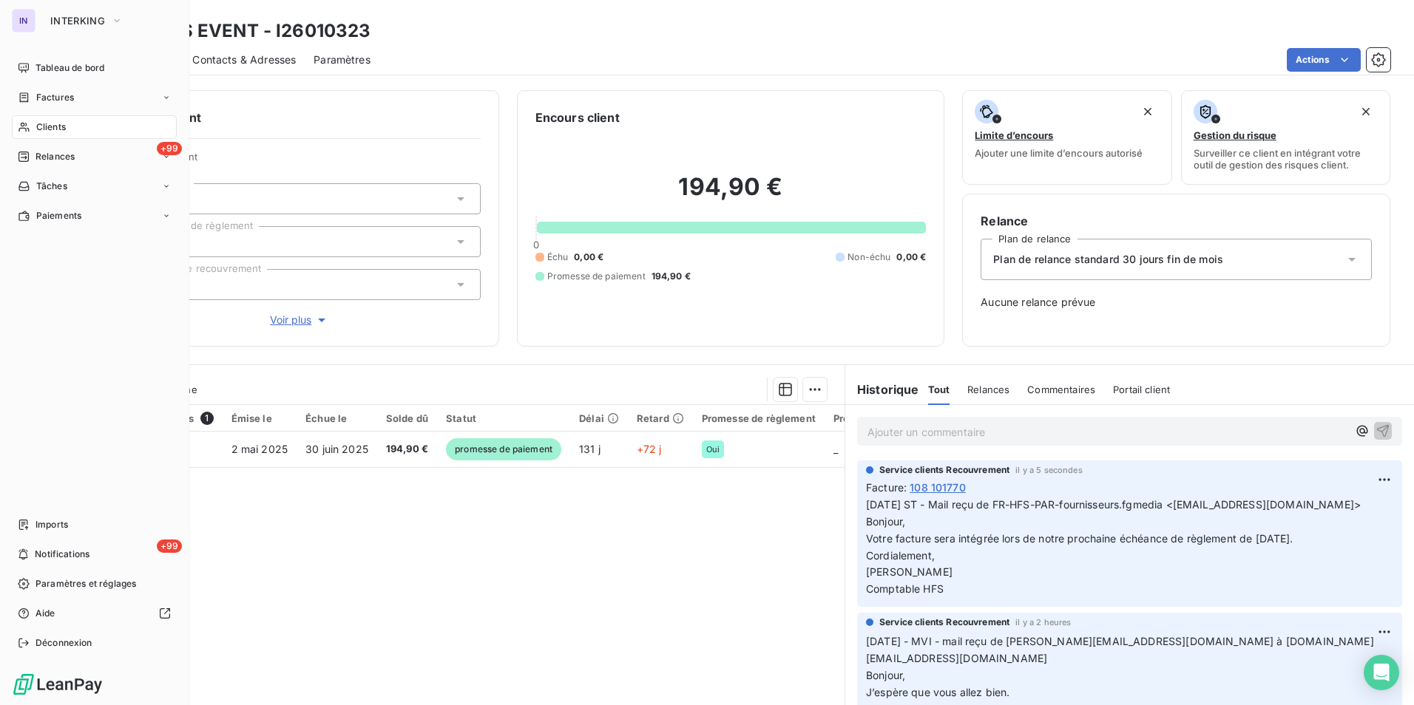
click at [63, 123] on span "Clients" at bounding box center [51, 127] width 30 height 13
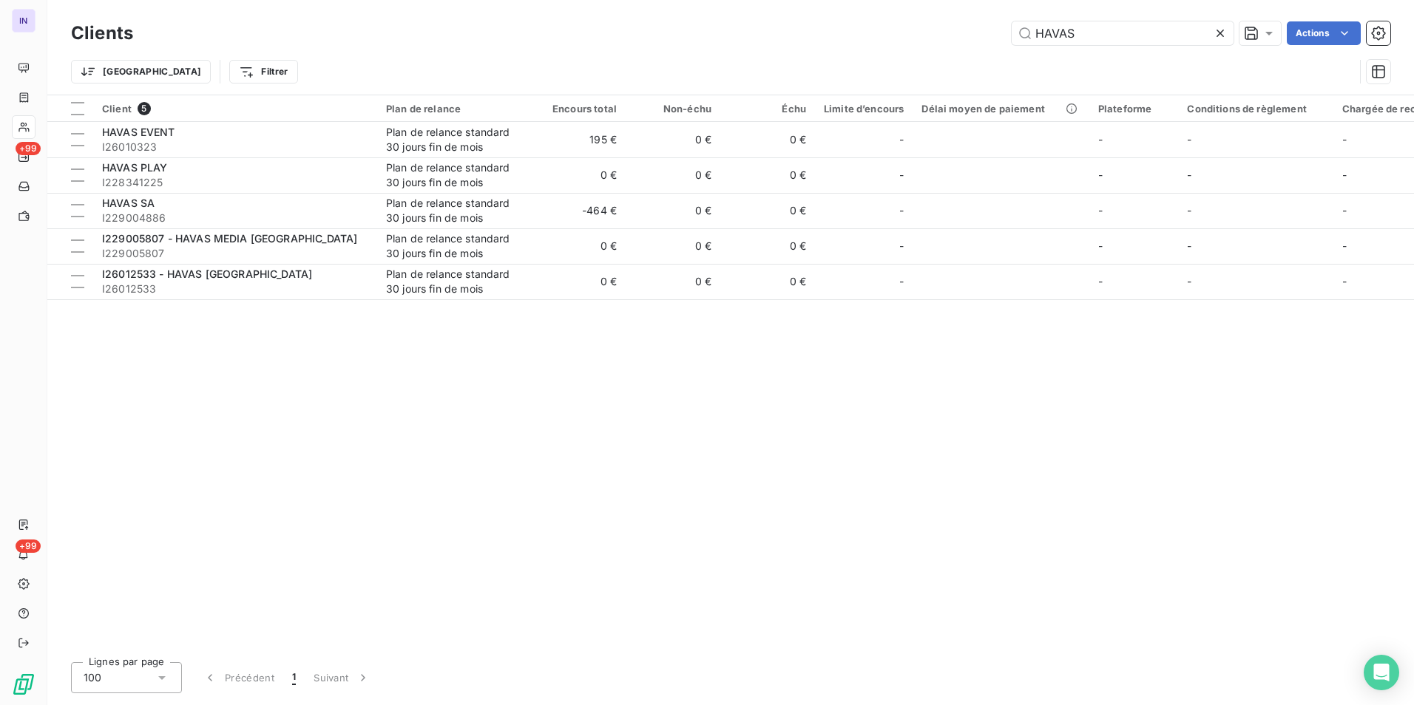
drag, startPoint x: 1090, startPoint y: 35, endPoint x: 977, endPoint y: 41, distance: 113.3
click at [985, 38] on div "HAVAS Actions" at bounding box center [770, 33] width 1239 height 24
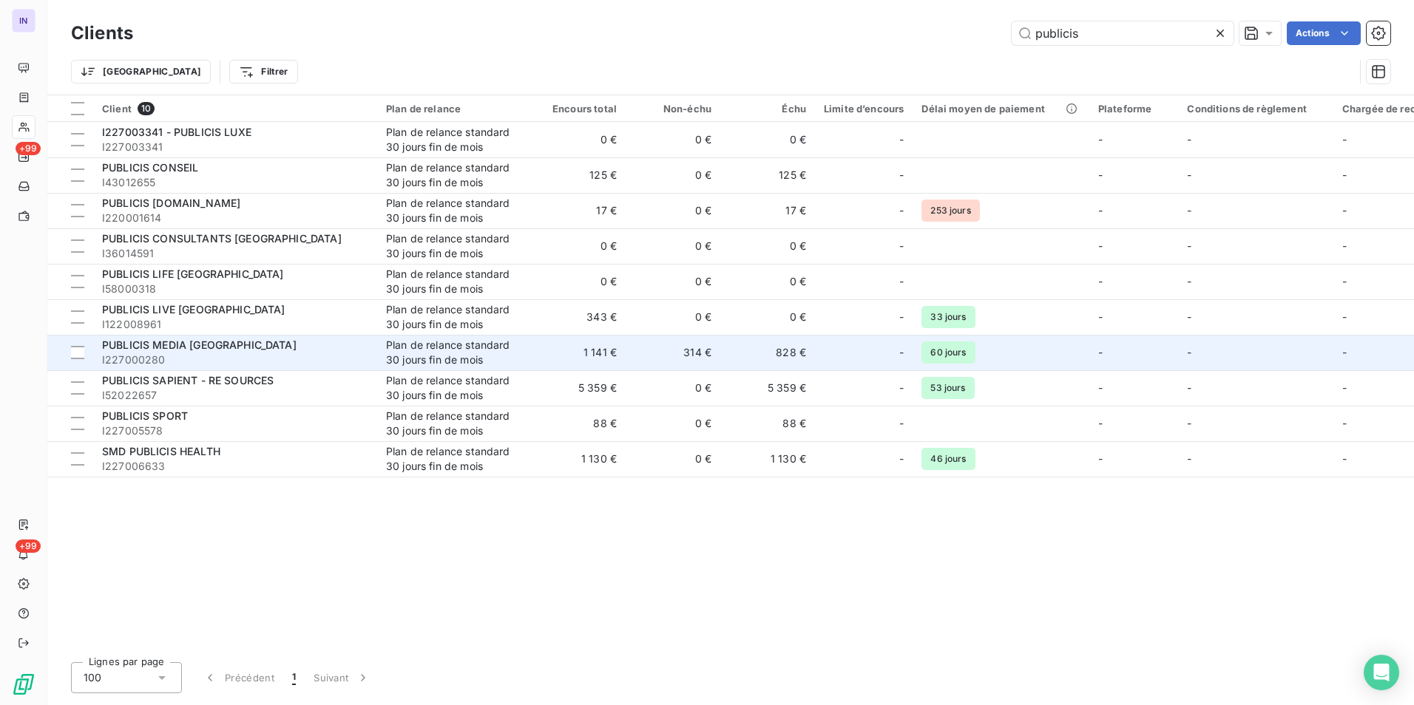
type input "publicis"
click at [237, 344] on div "PUBLICIS MEDIA [GEOGRAPHIC_DATA]" at bounding box center [235, 345] width 266 height 15
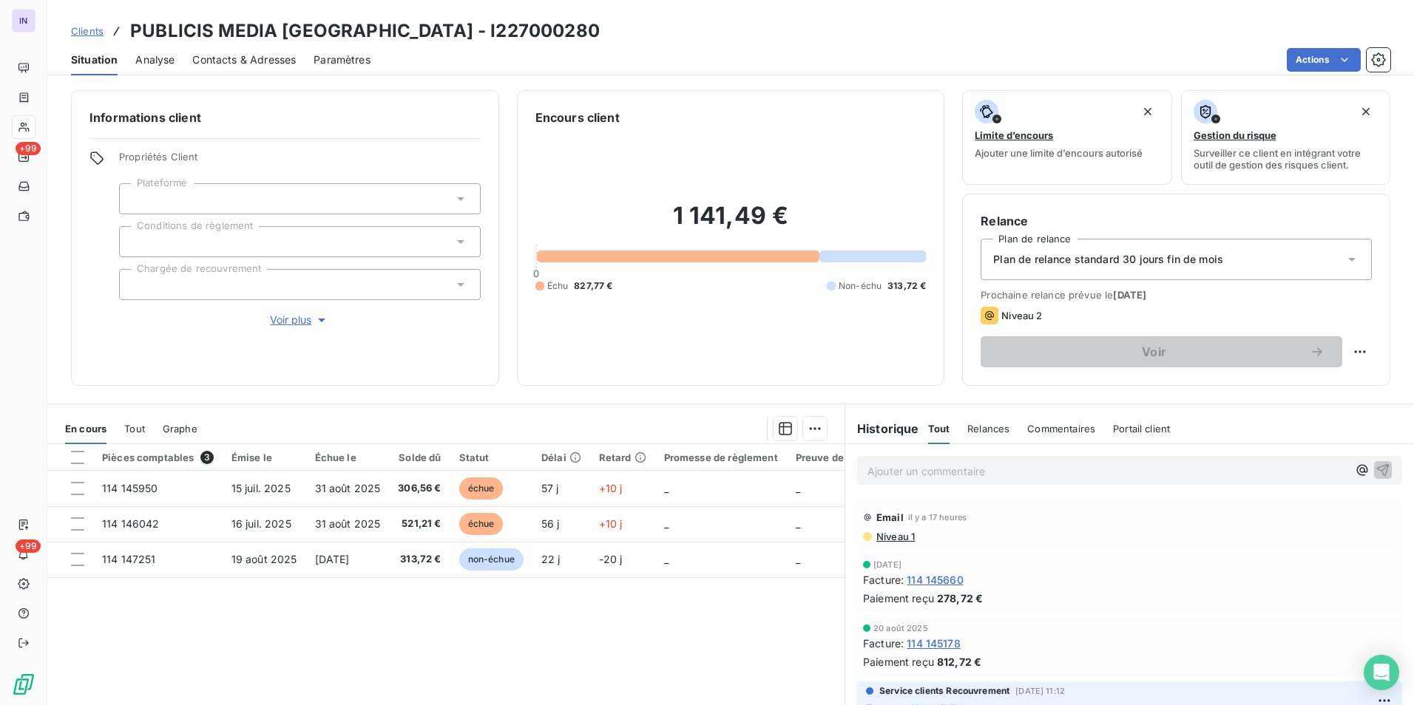
click at [911, 467] on p "Ajouter un commentaire ﻿" at bounding box center [1107, 471] width 480 height 18
click at [1084, 481] on div "[DATE] ST - Mail reçu de" at bounding box center [1129, 469] width 545 height 27
click at [1064, 471] on p "[DATE] ST - Mail reçu de" at bounding box center [1107, 470] width 480 height 17
click at [915, 479] on p "[DATE] ST - Mail reçu de [PERSON_NAME] <[EMAIL_ADDRESS][DOMAIN_NAME]> copie" at bounding box center [1107, 470] width 480 height 17
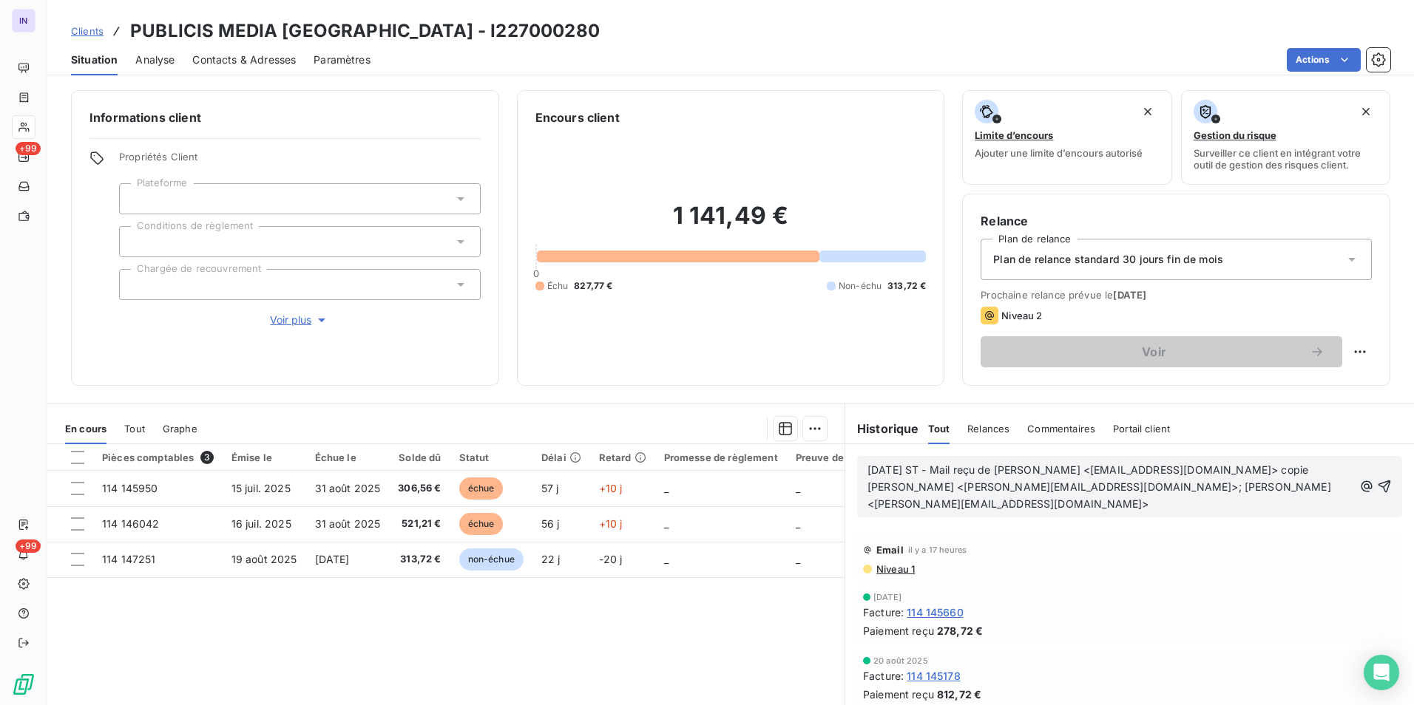
drag, startPoint x: 1008, startPoint y: 476, endPoint x: 1072, endPoint y: 510, distance: 72.5
click at [1080, 510] on p "[DATE] ST - Mail reçu de [PERSON_NAME] <[EMAIL_ADDRESS][DOMAIN_NAME]> copie [PE…" at bounding box center [1110, 487] width 486 height 51
click at [907, 513] on p "[DATE] ST - Mail reçu de [PERSON_NAME] <[EMAIL_ADDRESS][DOMAIN_NAME]> copie [PE…" at bounding box center [1110, 487] width 486 height 51
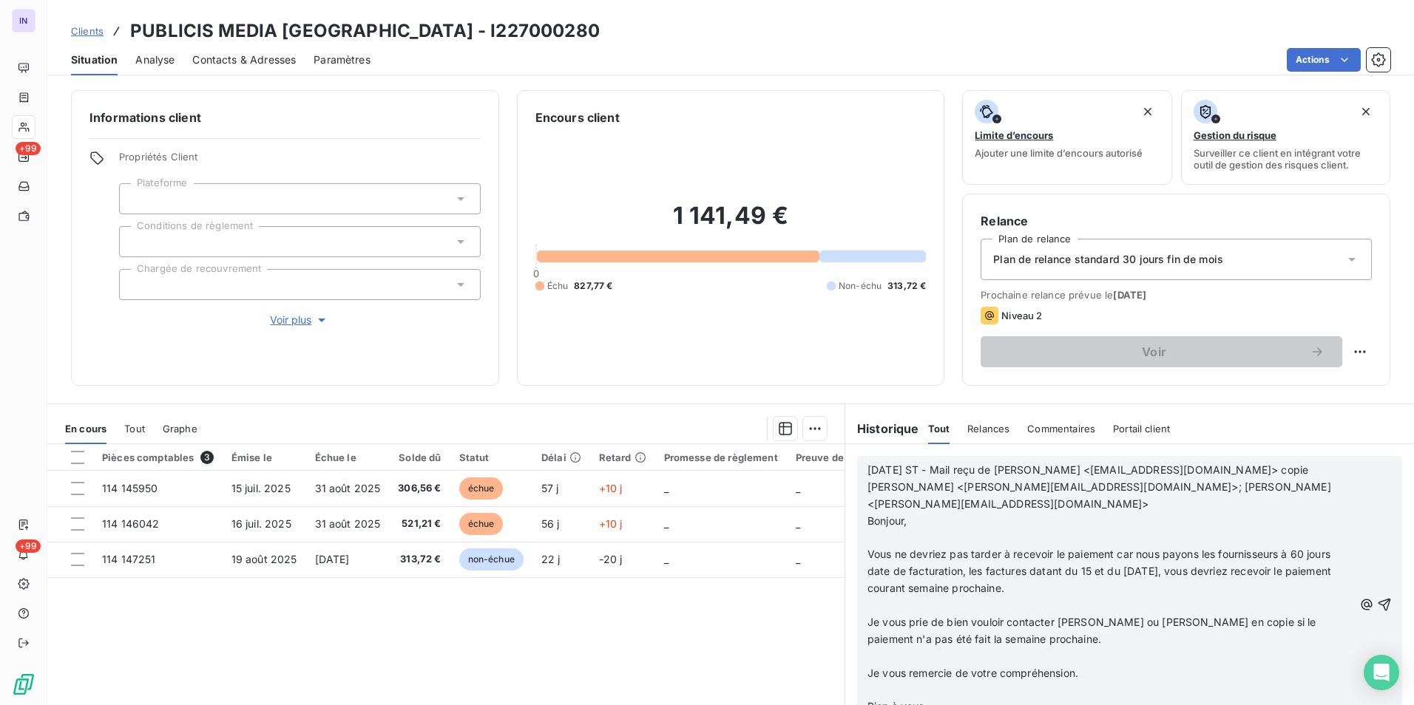
click at [888, 535] on p "﻿" at bounding box center [1110, 538] width 486 height 17
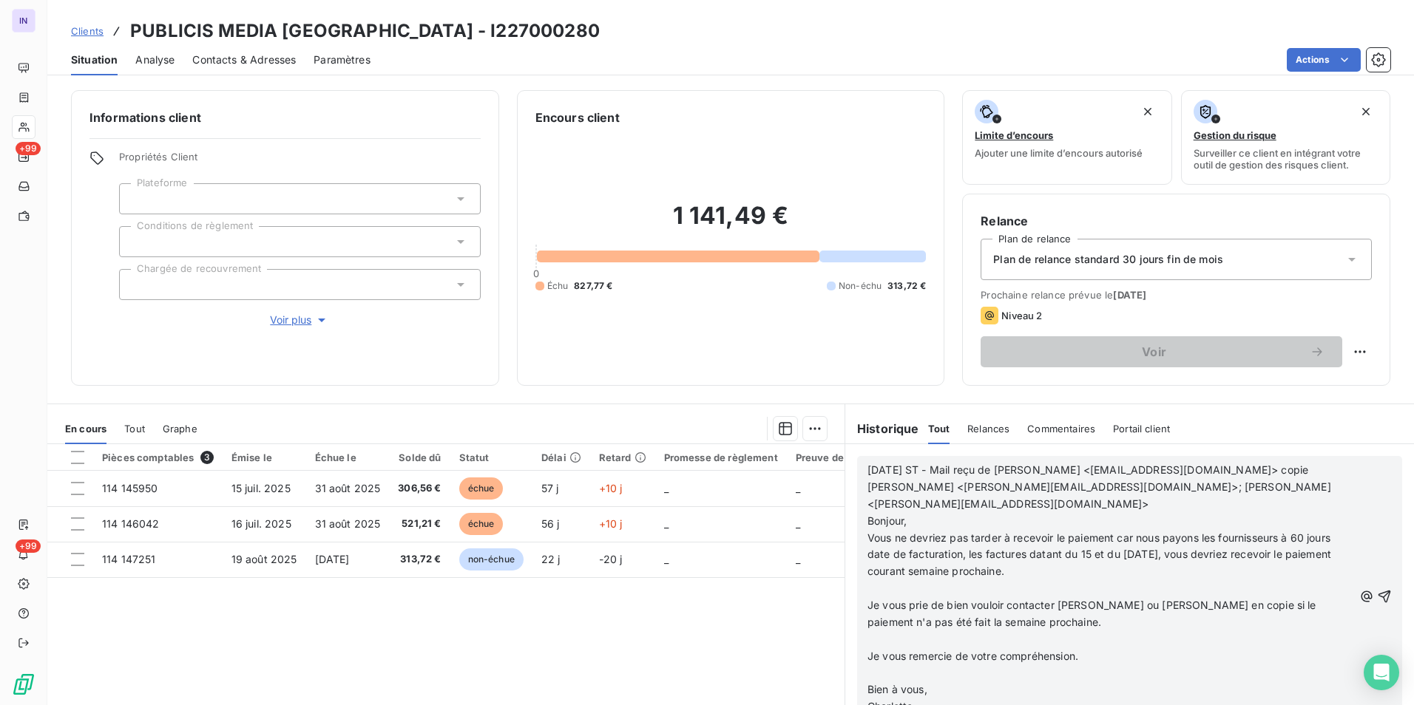
click at [870, 586] on p "﻿" at bounding box center [1110, 589] width 486 height 17
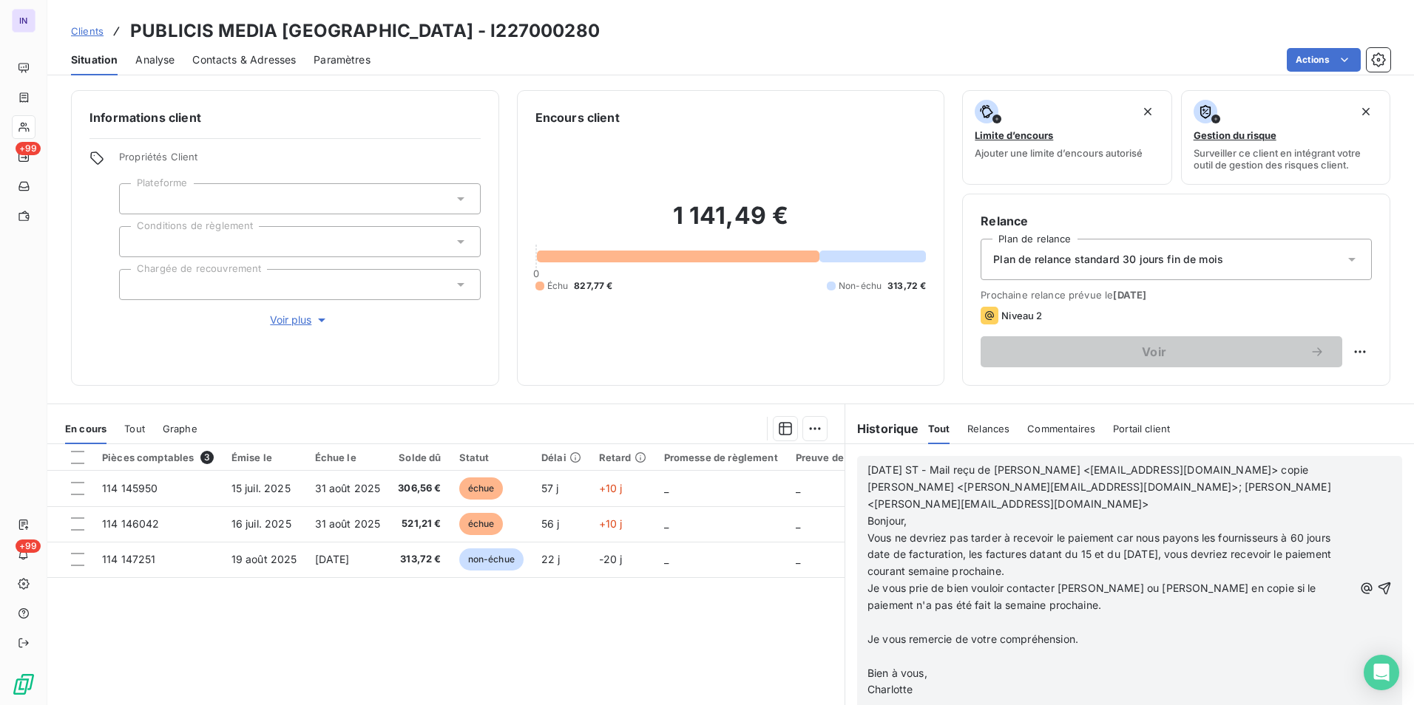
click at [867, 620] on p "﻿" at bounding box center [1110, 623] width 486 height 17
click at [871, 639] on p "﻿" at bounding box center [1110, 640] width 486 height 17
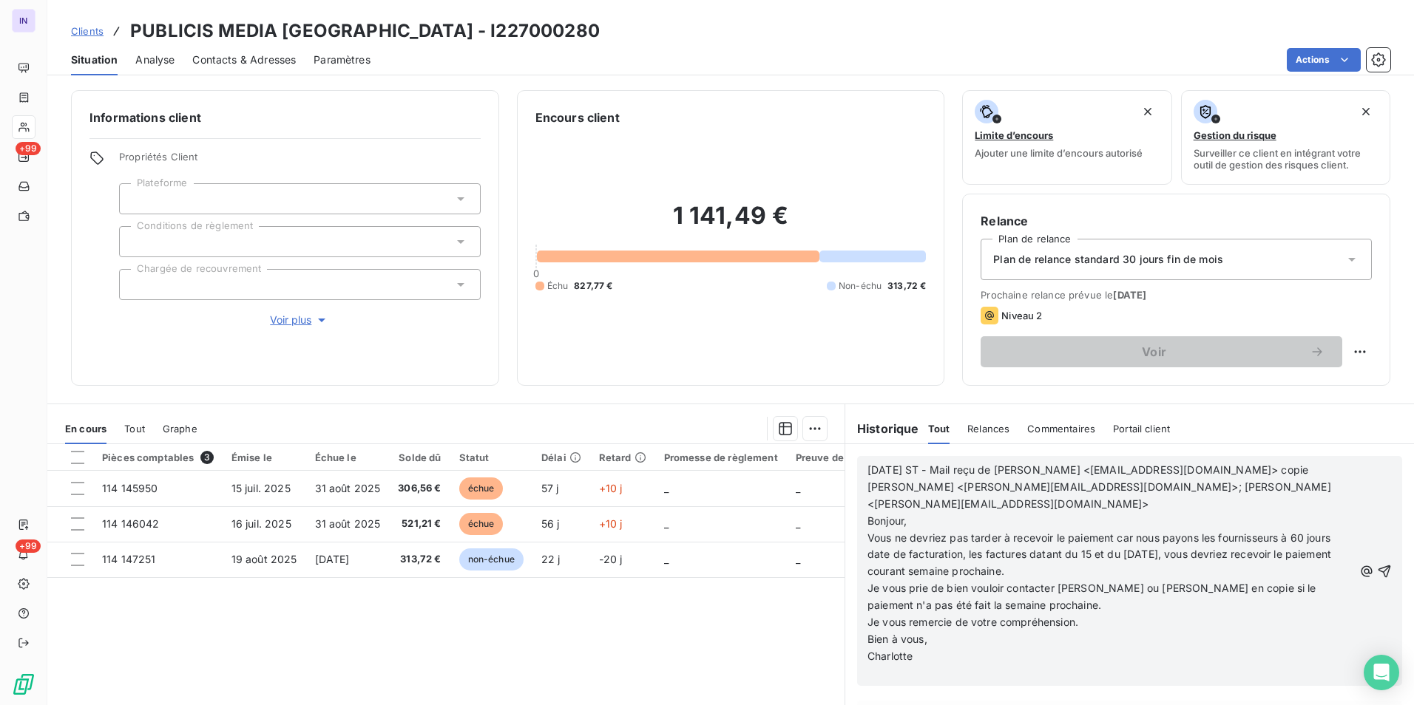
click at [883, 677] on p "﻿" at bounding box center [1110, 674] width 486 height 17
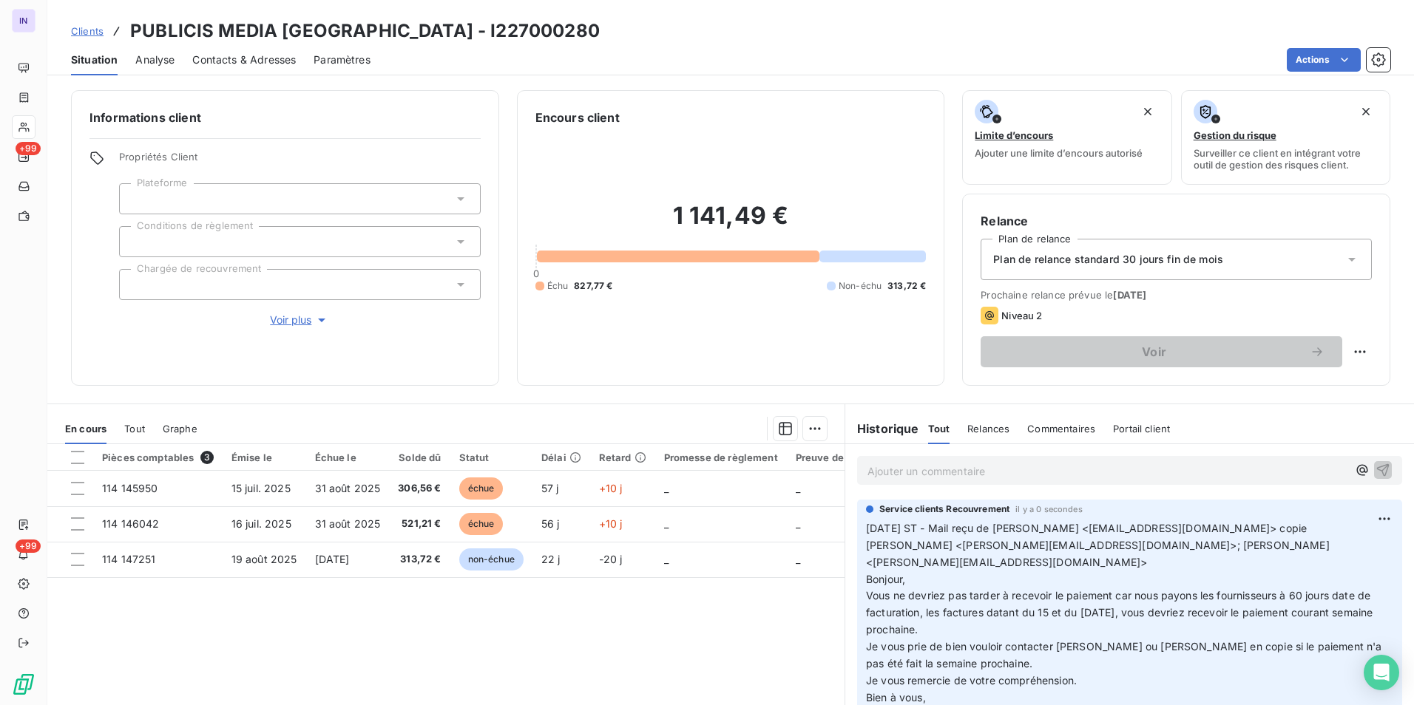
click at [1037, 558] on p "[DATE] ST - Mail reçu de [PERSON_NAME] <[EMAIL_ADDRESS][DOMAIN_NAME]> copie [PE…" at bounding box center [1129, 622] width 527 height 203
drag, startPoint x: 1036, startPoint y: 544, endPoint x: 884, endPoint y: 543, distance: 152.3
click at [884, 543] on span "[DATE] ST - Mail reçu de [PERSON_NAME] <[EMAIL_ADDRESS][DOMAIN_NAME]> copie [PE…" at bounding box center [1099, 554] width 467 height 64
copy span "[PERSON_NAME][EMAIL_ADDRESS][DOMAIN_NAME]>"
click at [255, 56] on span "Contacts & Adresses" at bounding box center [244, 60] width 104 height 15
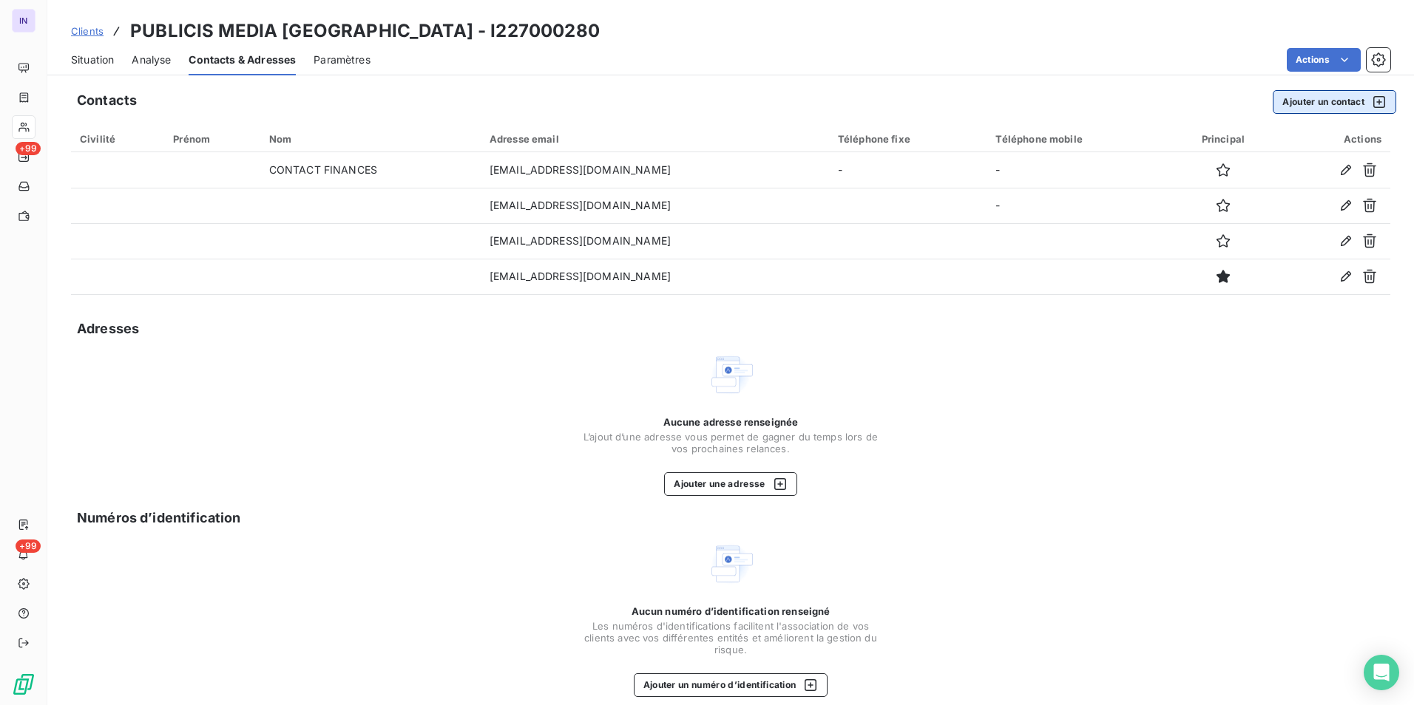
click at [1297, 105] on button "Ajouter un contact" at bounding box center [1334, 102] width 123 height 24
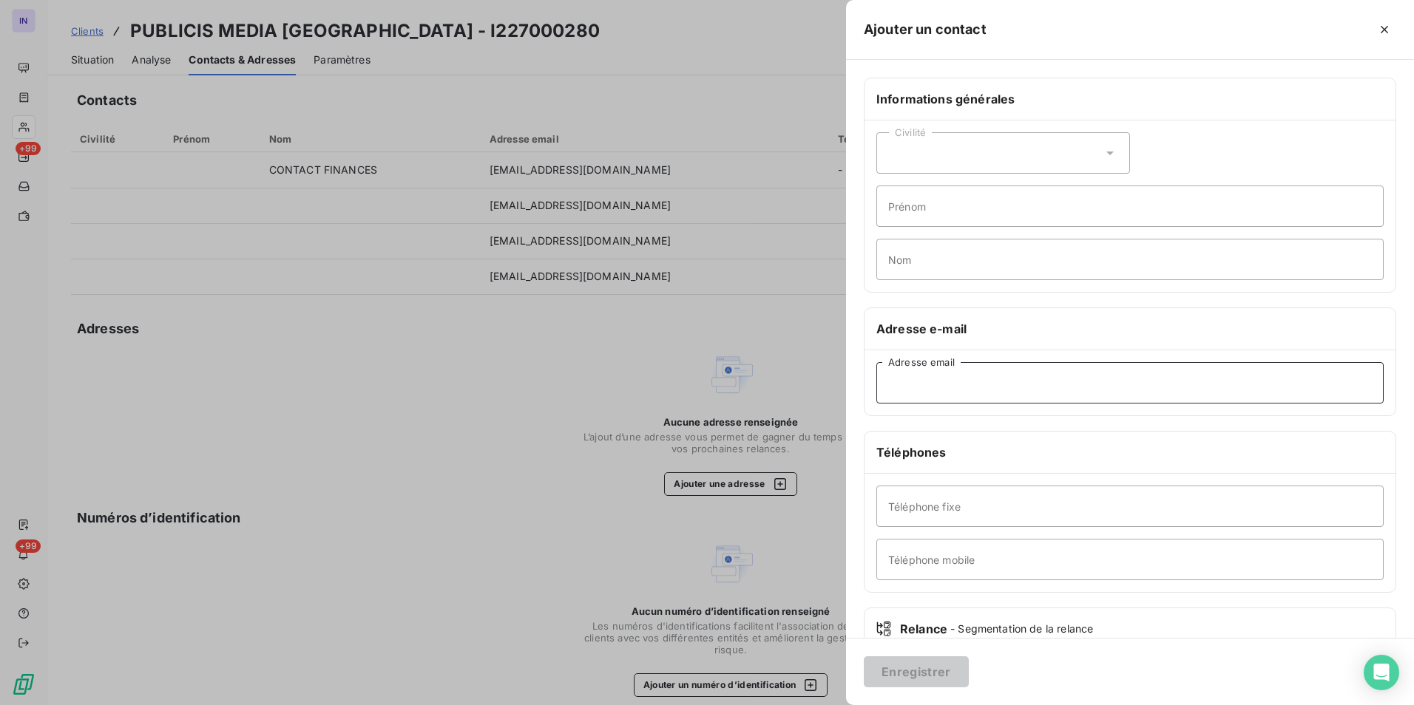
click at [987, 377] on input "Adresse email" at bounding box center [1129, 382] width 507 height 41
paste input "[PERSON_NAME][EMAIL_ADDRESS][DOMAIN_NAME]>"
type input "[PERSON_NAME][EMAIL_ADDRESS][DOMAIN_NAME]"
click at [937, 666] on button "Enregistrer" at bounding box center [916, 672] width 105 height 31
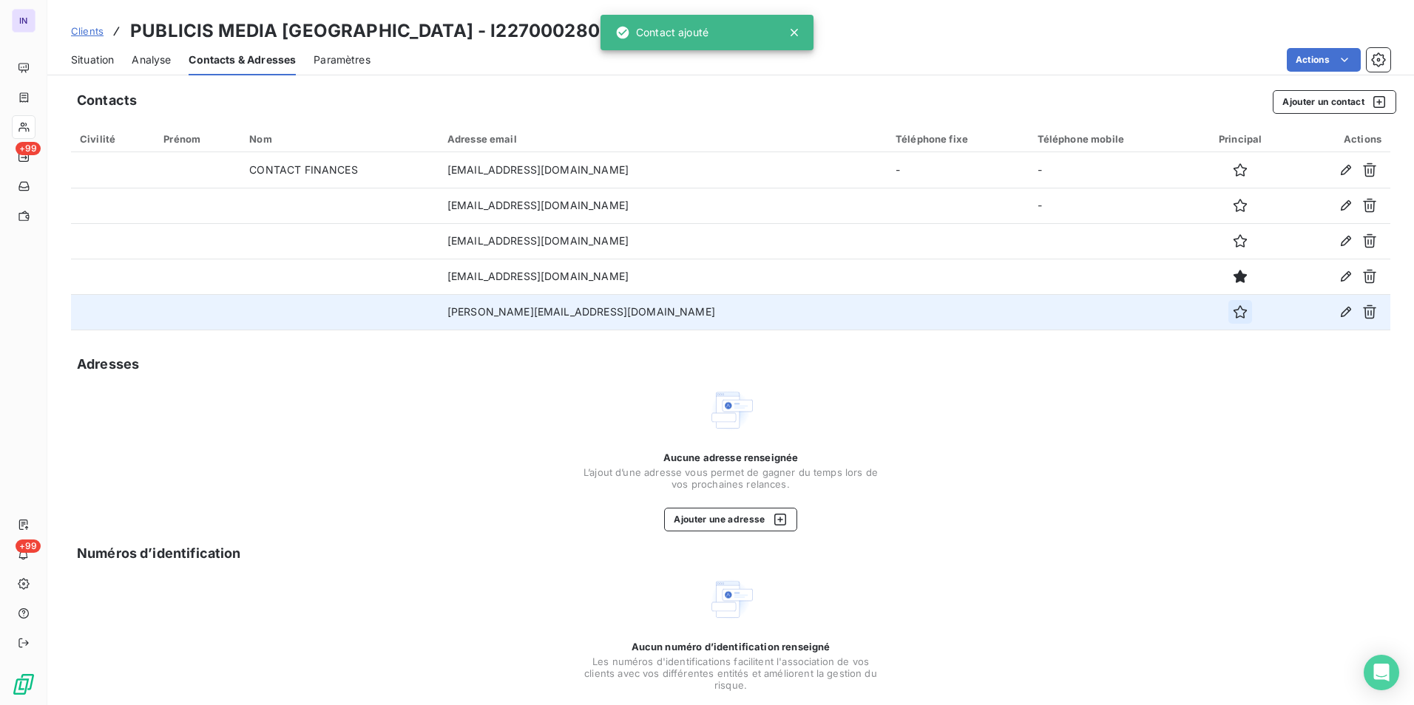
click at [1233, 305] on icon "button" at bounding box center [1240, 312] width 15 height 15
click at [87, 60] on span "Situation" at bounding box center [92, 60] width 43 height 15
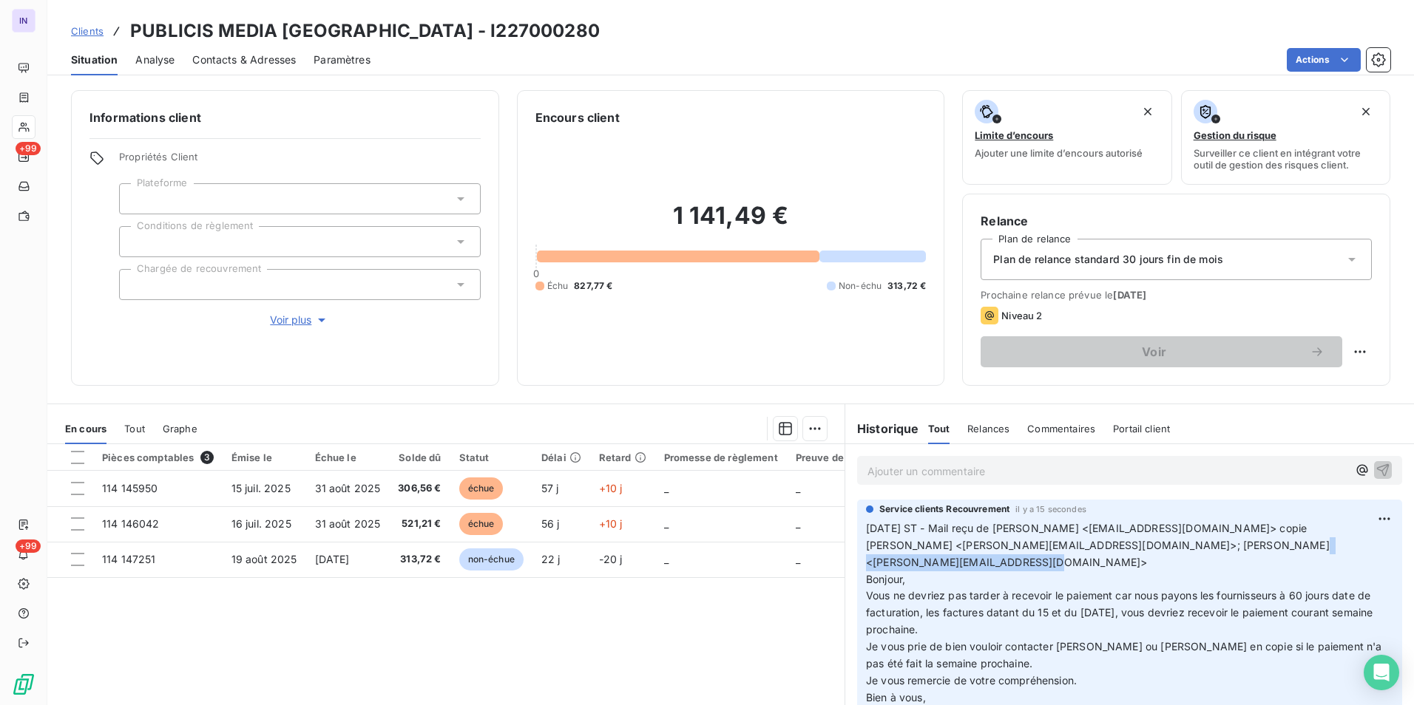
drag, startPoint x: 1314, startPoint y: 544, endPoint x: 1134, endPoint y: 543, distance: 179.7
click at [1134, 543] on span "[DATE] ST - Mail reçu de [PERSON_NAME] <[EMAIL_ADDRESS][DOMAIN_NAME]> copie [PE…" at bounding box center [1099, 554] width 467 height 64
copy span "[PERSON_NAME][EMAIL_ADDRESS][DOMAIN_NAME]"
click at [234, 61] on span "Contacts & Adresses" at bounding box center [244, 60] width 104 height 15
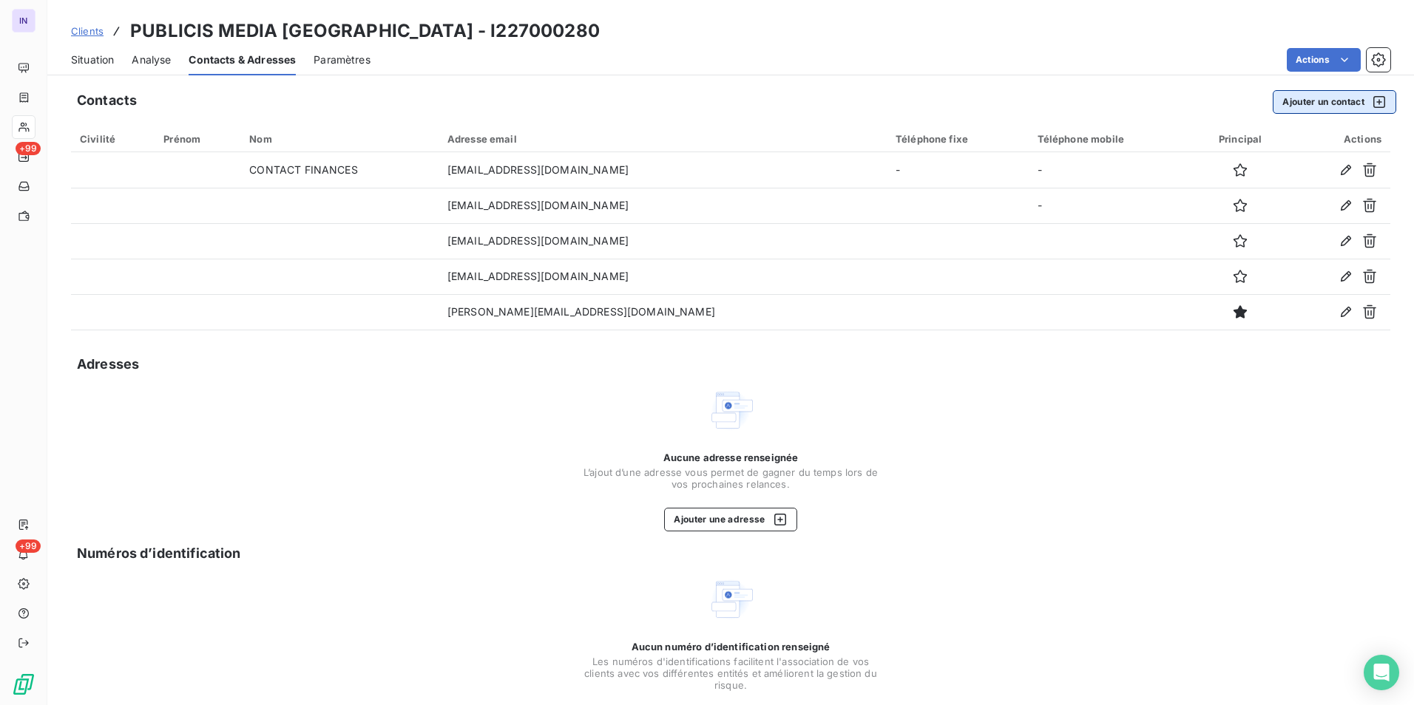
click at [1278, 111] on button "Ajouter un contact" at bounding box center [1334, 102] width 123 height 24
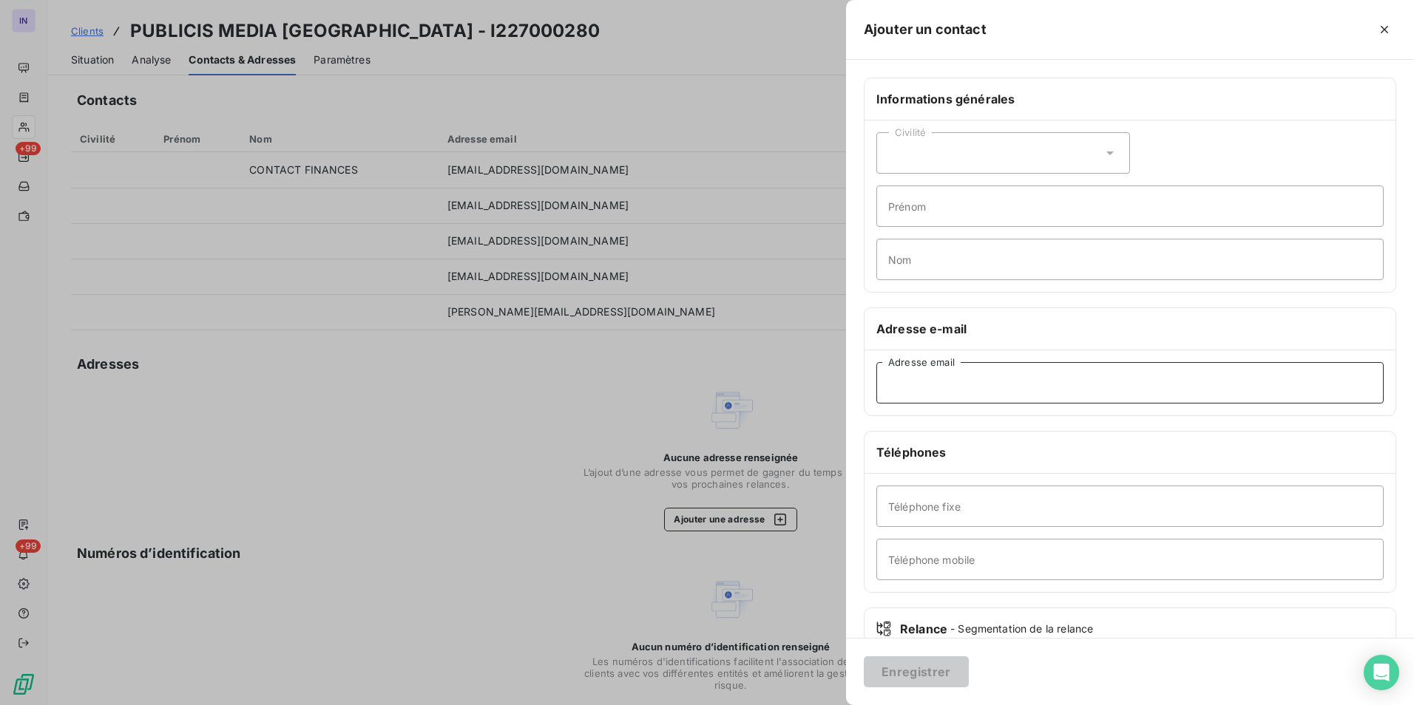
click at [994, 387] on input "Adresse email" at bounding box center [1129, 382] width 507 height 41
paste input "[PERSON_NAME][EMAIL_ADDRESS][DOMAIN_NAME]"
type input "[PERSON_NAME][EMAIL_ADDRESS][DOMAIN_NAME]"
click at [926, 669] on button "Enregistrer" at bounding box center [916, 672] width 105 height 31
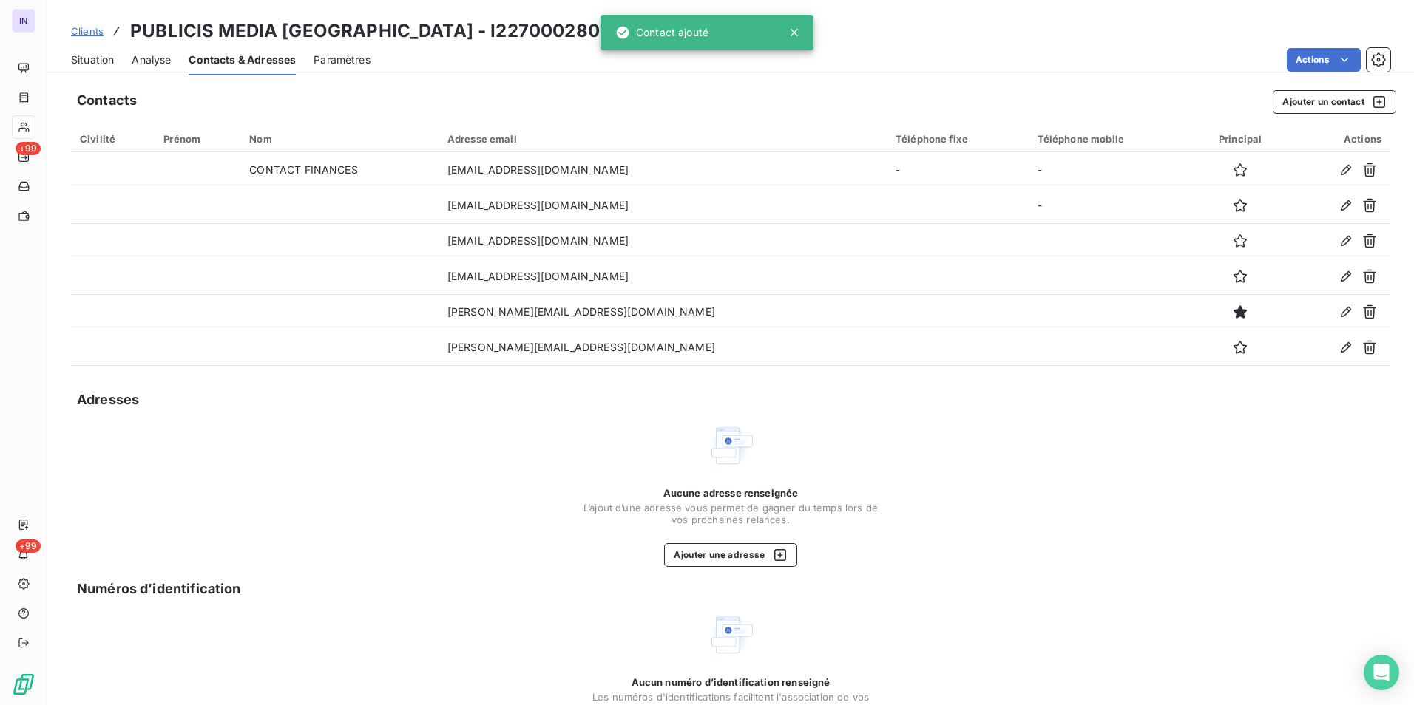
click at [106, 58] on span "Situation" at bounding box center [92, 60] width 43 height 15
